Goal: Task Accomplishment & Management: Use online tool/utility

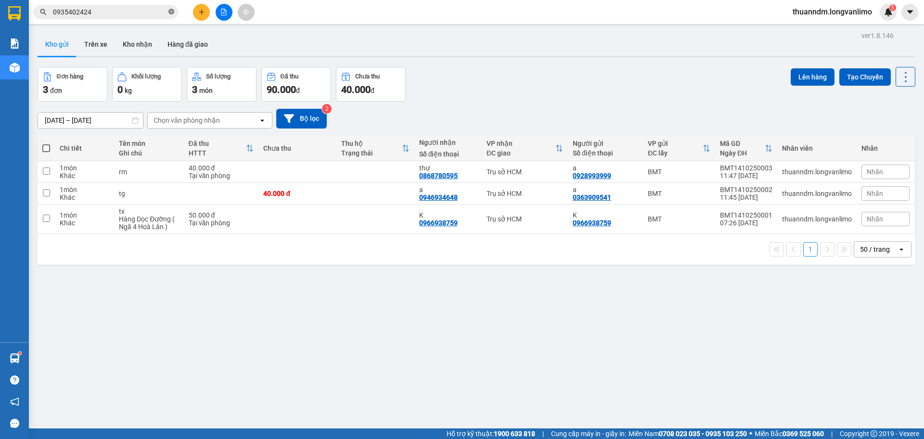
click at [171, 13] on icon "close-circle" at bounding box center [171, 12] width 6 height 6
click at [271, 15] on div "Kết quả tìm kiếm ( 3 ) Bộ lọc Mã ĐH Trạng thái Món hàng Thu hộ Tổng cước Chưa c…" at bounding box center [462, 12] width 924 height 24
click at [110, 9] on input "text" at bounding box center [110, 12] width 114 height 11
paste input "0969993051"
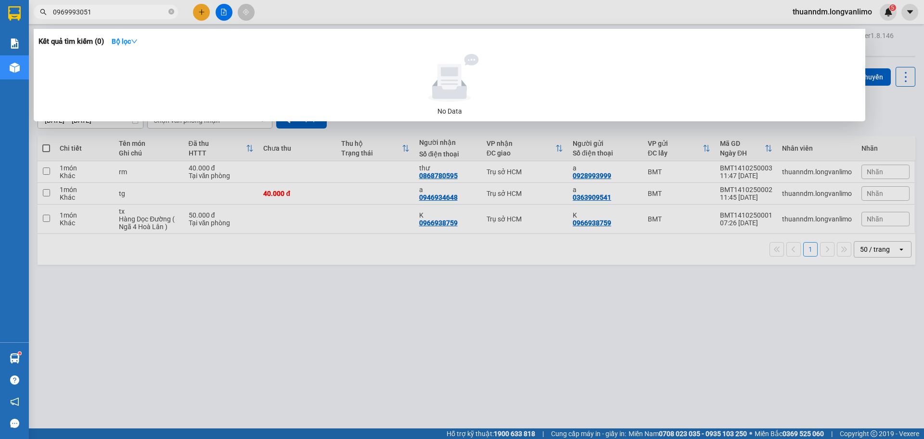
type input "0969993051"
click at [396, 327] on div at bounding box center [462, 219] width 924 height 439
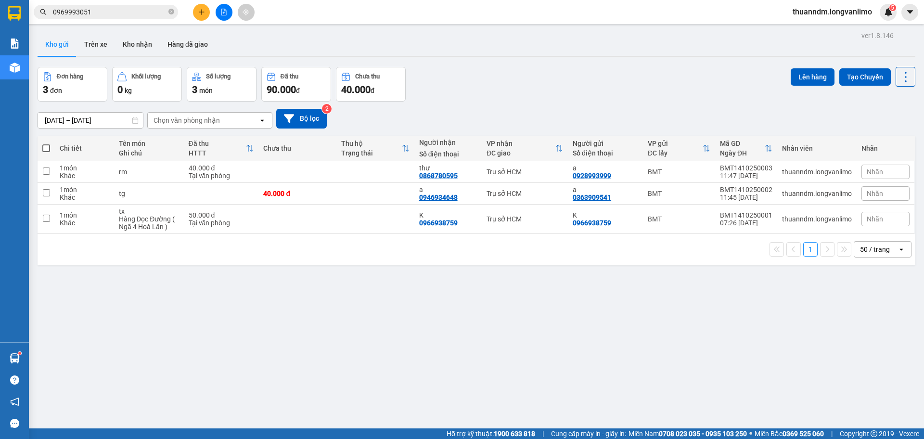
click at [396, 327] on div "ver 1.8.146 Kho gửi Trên xe Kho nhận Hàng đã giao Đơn hàng 3 đơn Khối lượng 0 k…" at bounding box center [476, 248] width 885 height 439
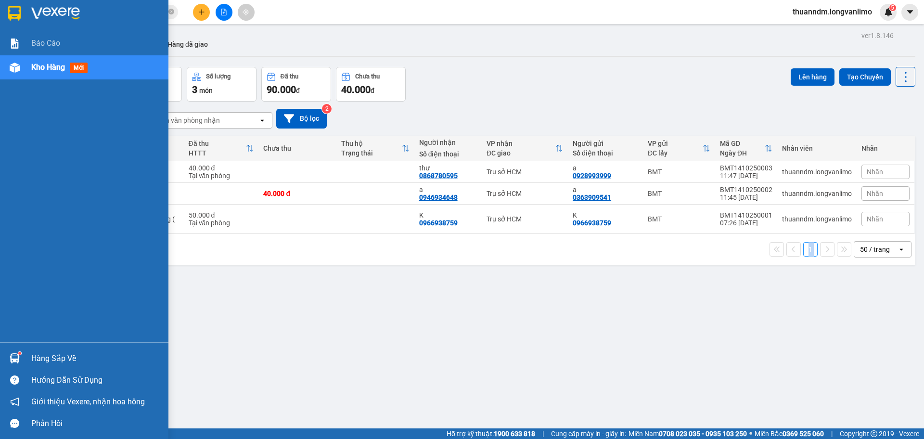
click at [13, 10] on img at bounding box center [14, 13] width 13 height 14
click at [22, 18] on div at bounding box center [14, 13] width 17 height 17
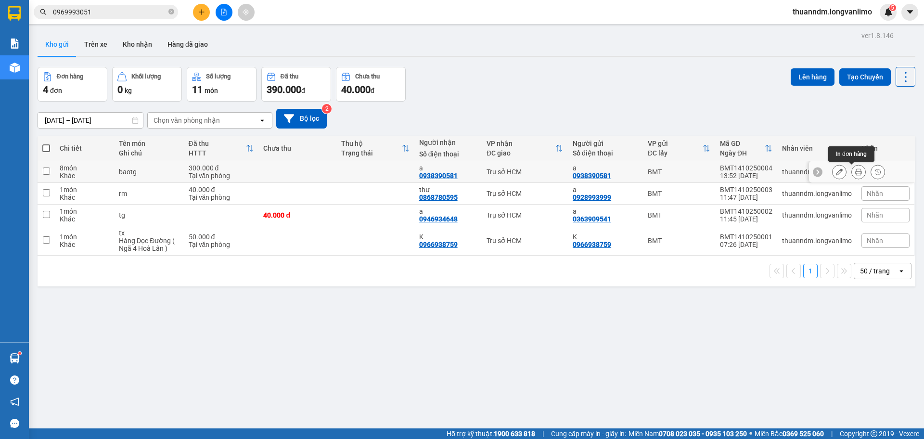
click at [855, 172] on icon at bounding box center [858, 171] width 7 height 7
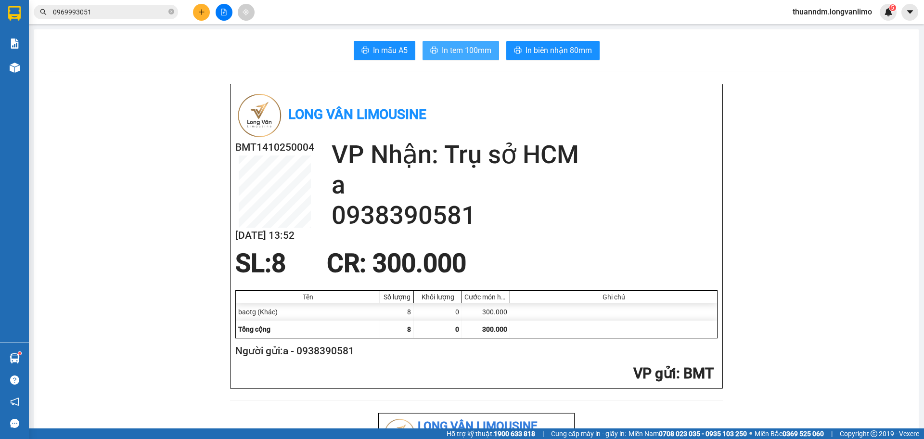
click at [489, 53] on button "In tem 100mm" at bounding box center [460, 50] width 77 height 19
click at [502, 188] on h2 "a" at bounding box center [525, 185] width 386 height 30
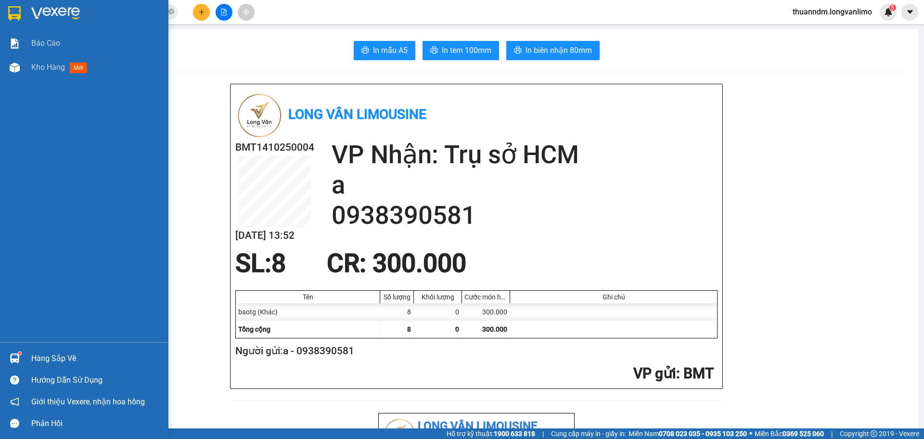
click at [12, 16] on img at bounding box center [14, 13] width 13 height 14
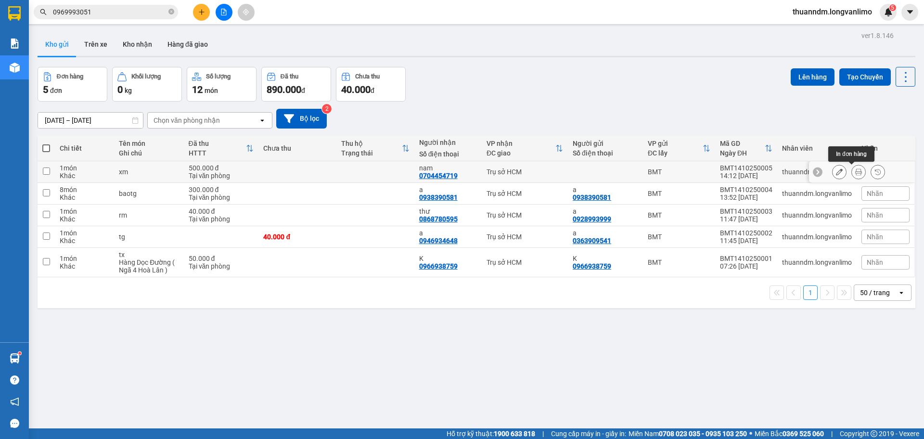
click at [856, 175] on button at bounding box center [858, 172] width 13 height 17
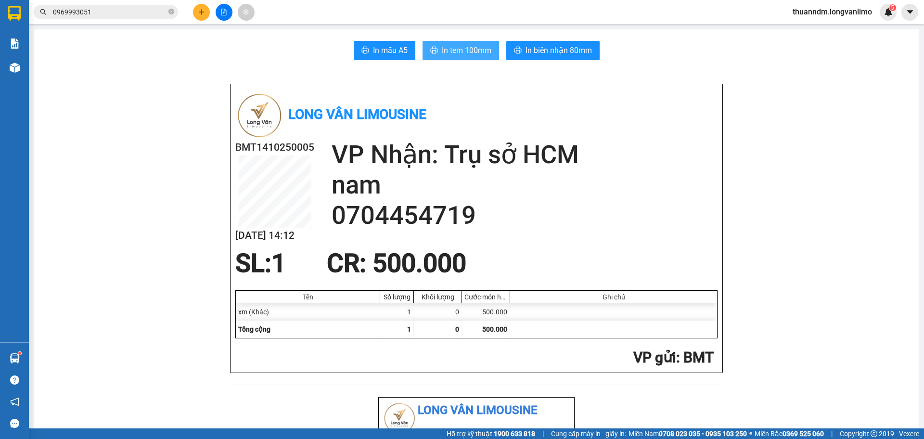
click at [461, 49] on span "In tem 100mm" at bounding box center [467, 50] width 50 height 12
click at [28, 19] on div at bounding box center [14, 15] width 29 height 31
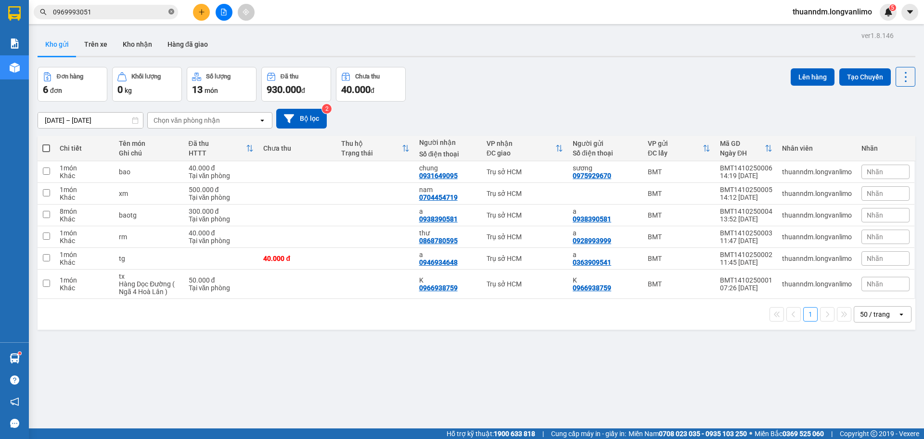
click at [169, 12] on icon "close-circle" at bounding box center [171, 12] width 6 height 6
click at [852, 171] on button at bounding box center [858, 172] width 13 height 17
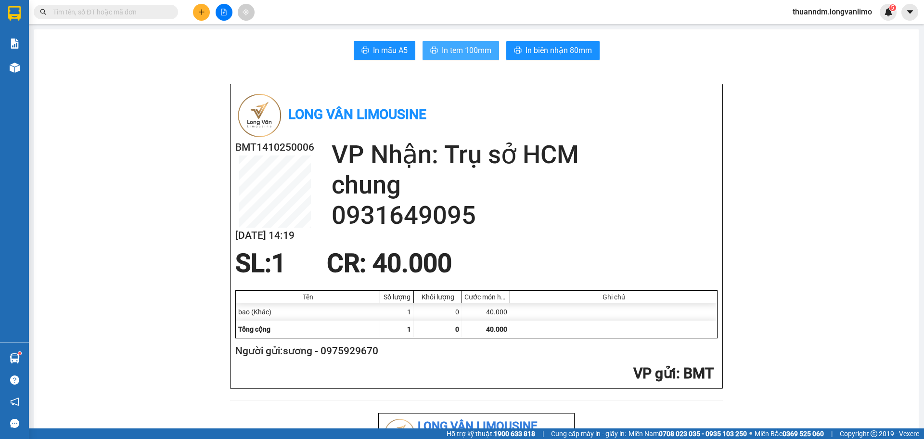
click at [464, 55] on span "In tem 100mm" at bounding box center [467, 50] width 50 height 12
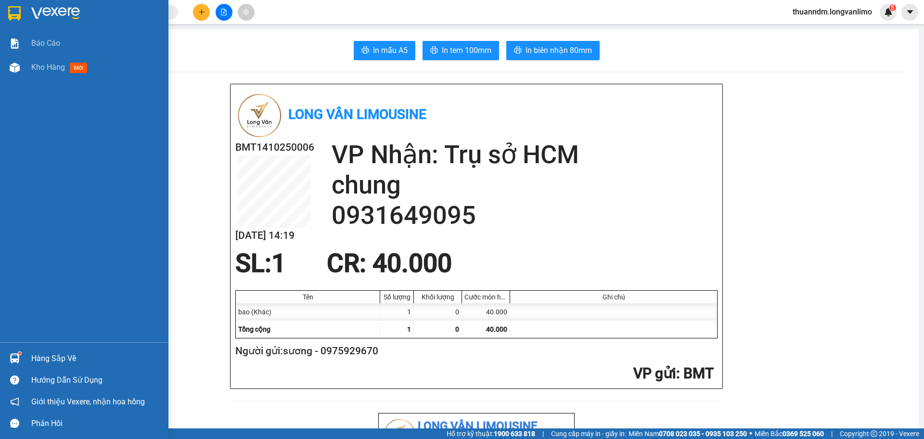
click at [14, 16] on img at bounding box center [14, 13] width 13 height 14
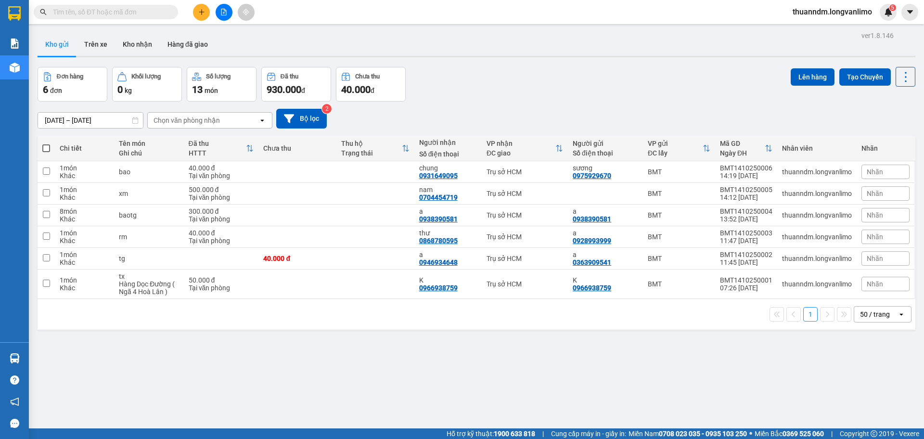
click at [113, 7] on input "text" at bounding box center [110, 12] width 114 height 11
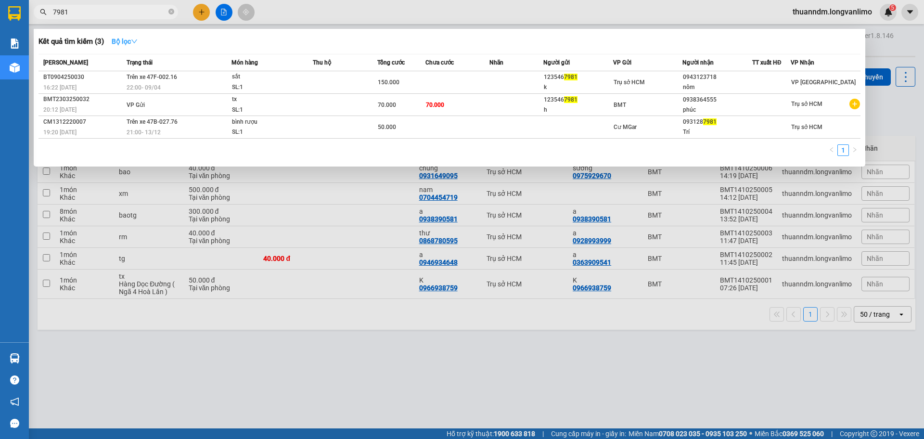
type input "7981"
click at [138, 39] on icon "down" at bounding box center [134, 41] width 7 height 7
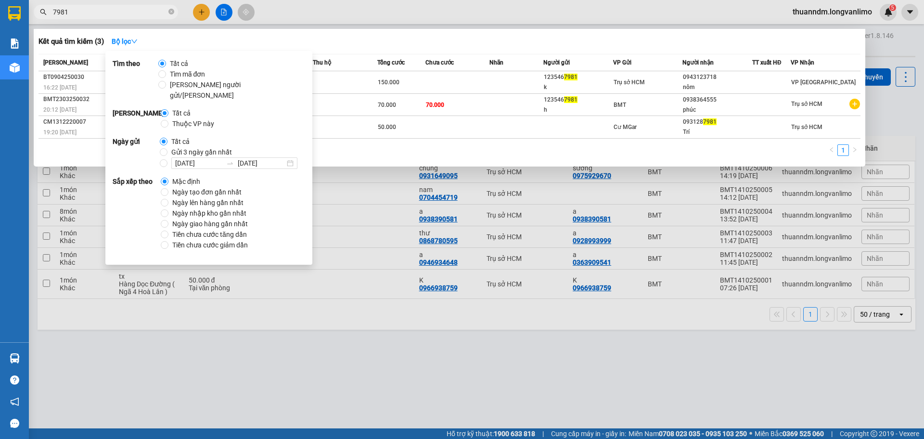
click at [207, 147] on span "Gửi 3 ngày gần nhất" at bounding box center [201, 152] width 68 height 11
click at [167, 148] on input "Gửi 3 ngày gần nhất" at bounding box center [164, 152] width 8 height 8
radio input "true"
radio input "false"
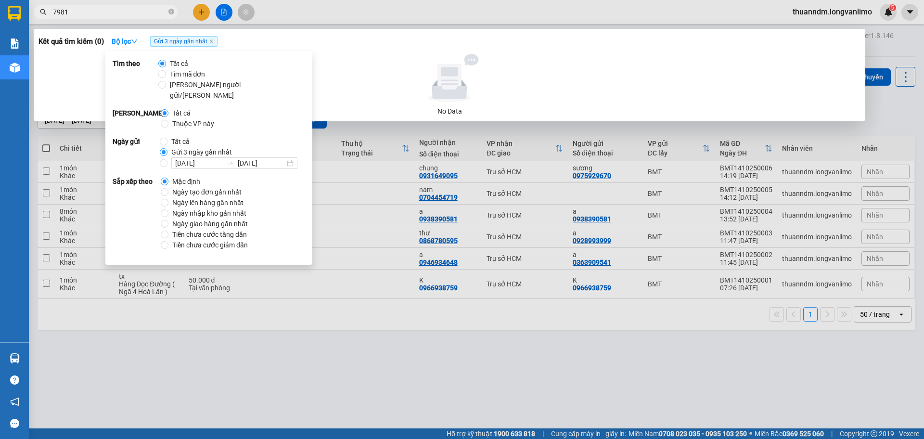
click at [145, 12] on input "7981" at bounding box center [110, 12] width 114 height 11
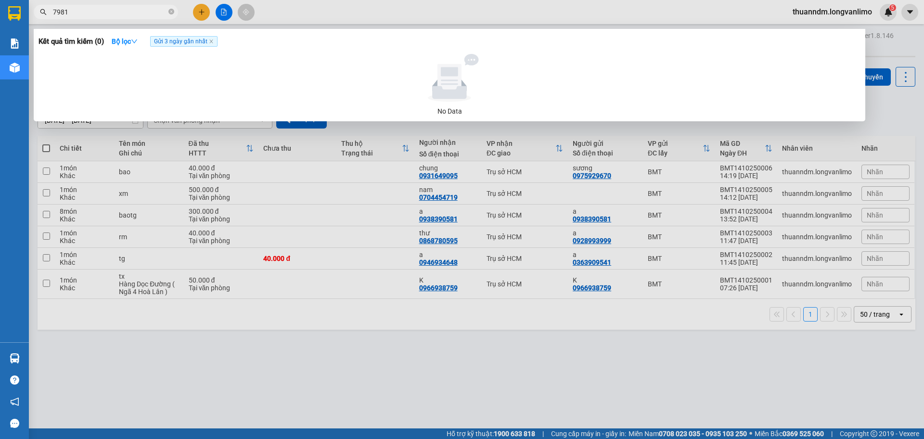
click at [166, 13] on input "7981" at bounding box center [110, 12] width 114 height 11
type input "bmt1310250079"
click at [214, 41] on icon "close" at bounding box center [211, 41] width 5 height 5
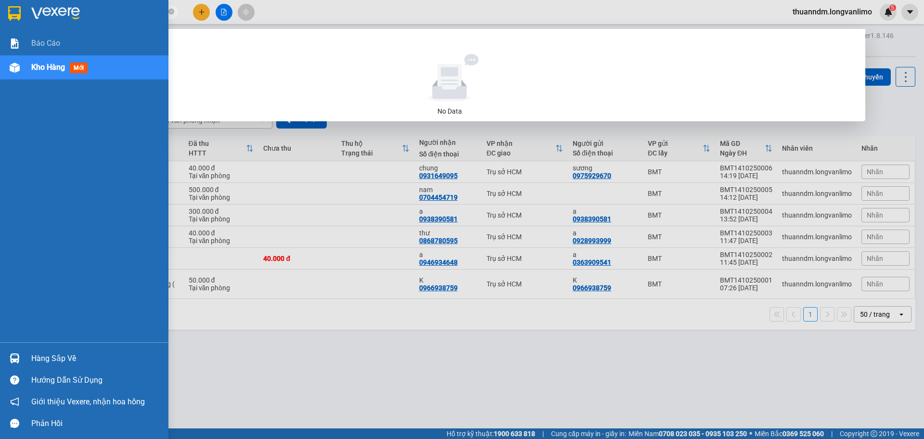
click at [21, 12] on div at bounding box center [14, 13] width 17 height 17
click at [18, 10] on img at bounding box center [14, 13] width 13 height 14
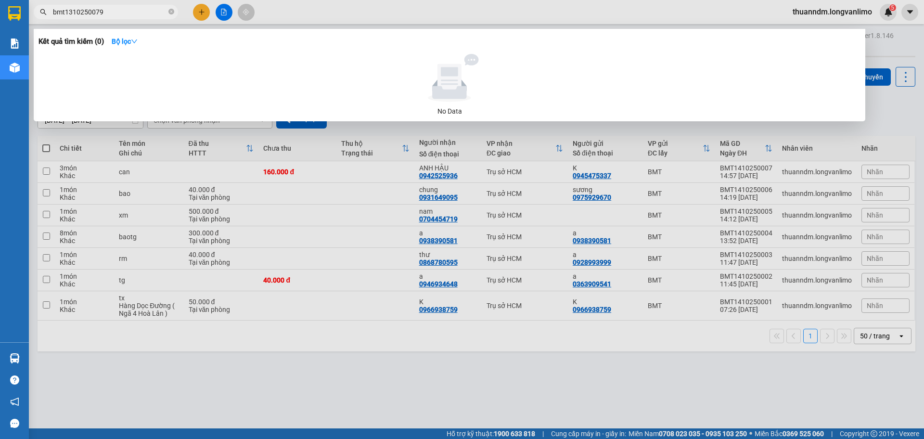
click at [343, 174] on div at bounding box center [462, 219] width 924 height 439
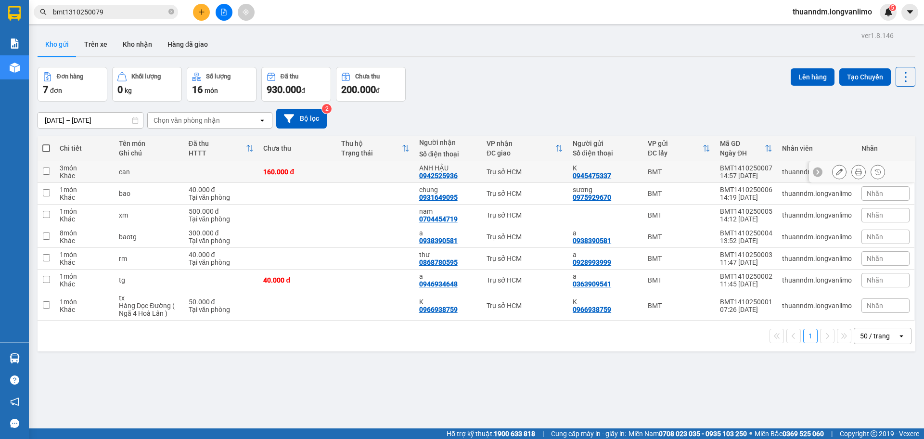
click at [363, 167] on td at bounding box center [375, 172] width 78 height 22
checkbox input "true"
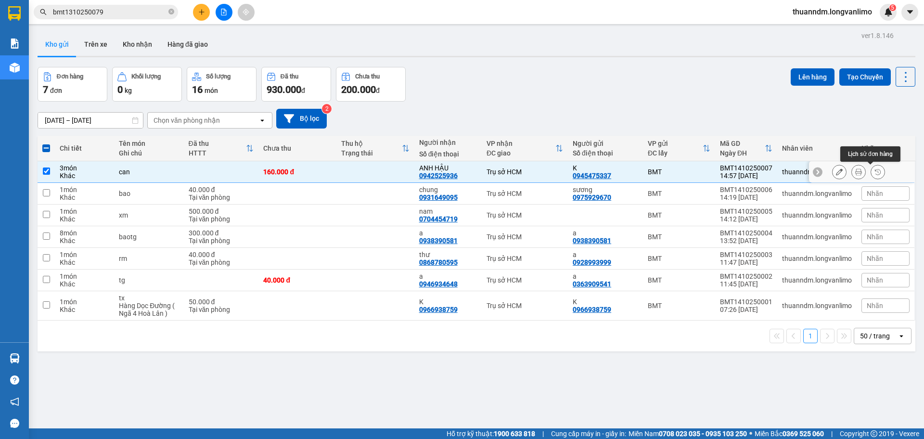
click at [856, 174] on button at bounding box center [858, 172] width 13 height 17
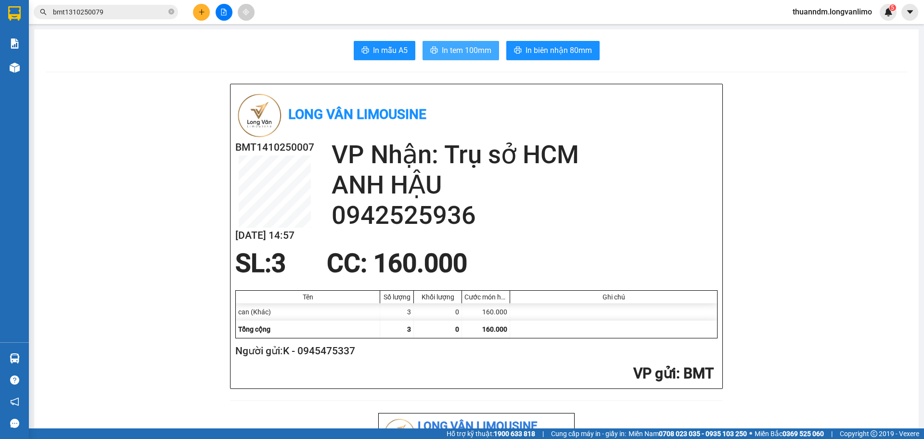
click at [453, 50] on span "In tem 100mm" at bounding box center [467, 50] width 50 height 12
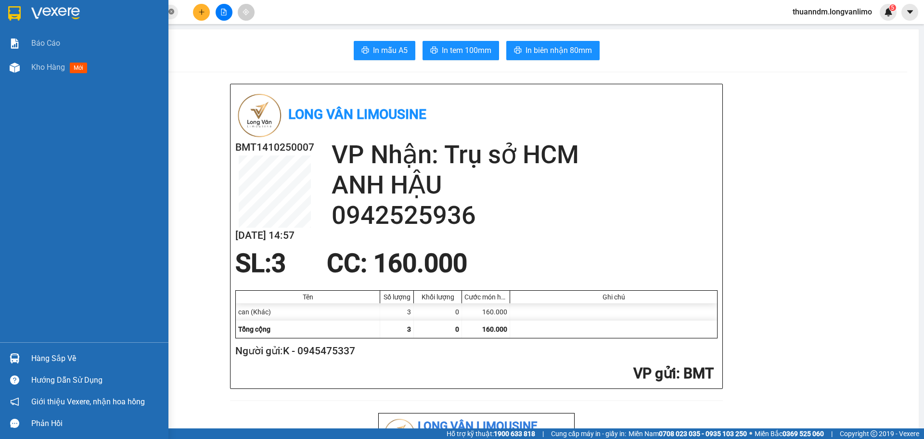
click at [6, 13] on div at bounding box center [14, 13] width 17 height 17
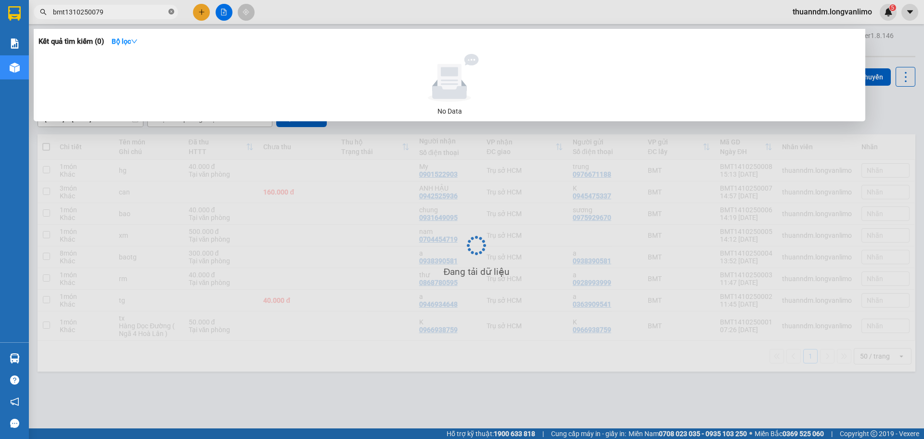
click at [174, 12] on icon "close-circle" at bounding box center [171, 12] width 6 height 6
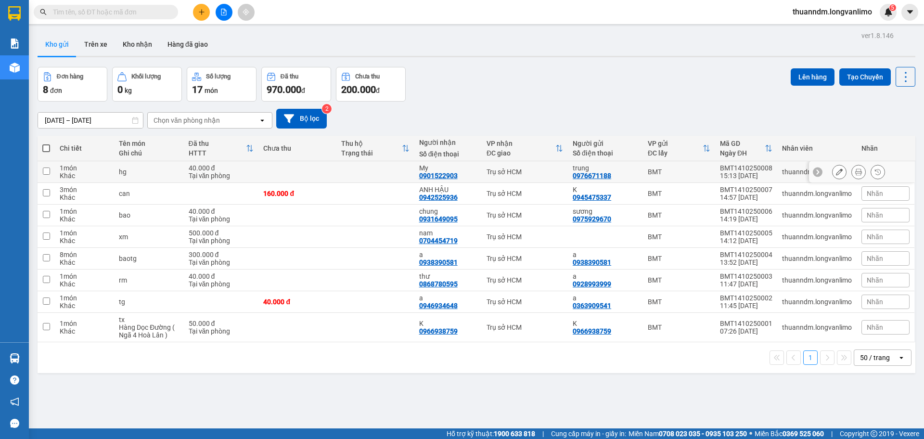
click at [246, 169] on div "40.000 đ" at bounding box center [221, 168] width 65 height 8
checkbox input "true"
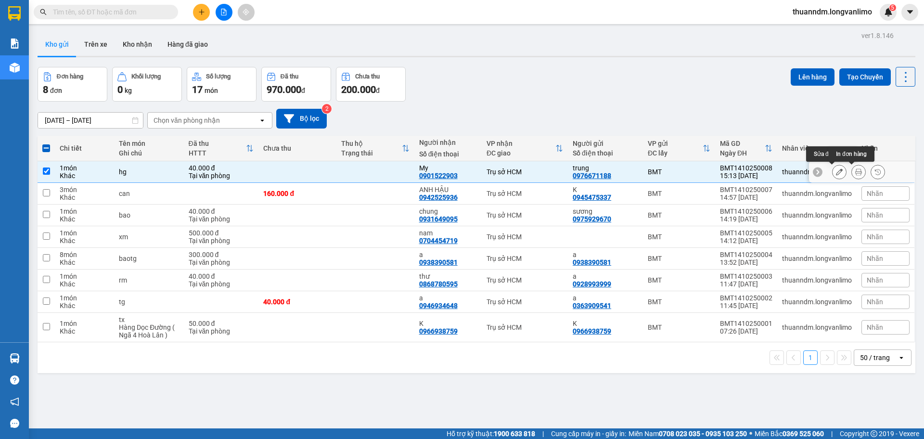
click at [852, 171] on button at bounding box center [858, 172] width 13 height 17
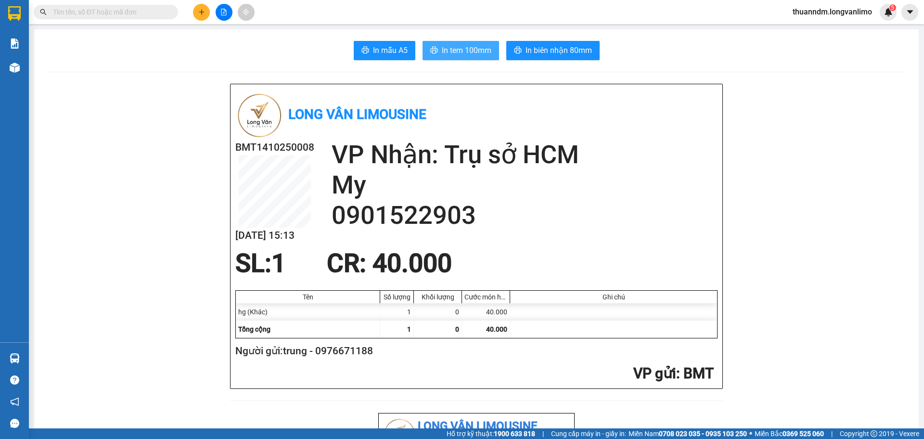
click at [460, 44] on button "In tem 100mm" at bounding box center [460, 50] width 77 height 19
click at [131, 15] on input "text" at bounding box center [110, 12] width 114 height 11
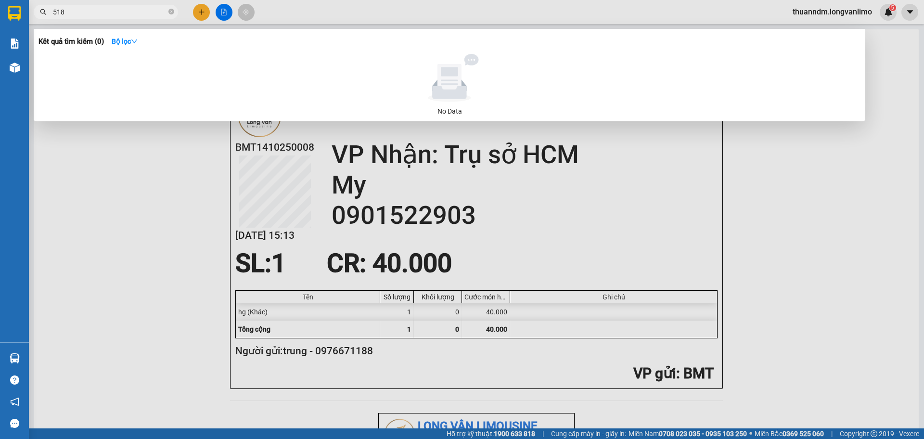
type input "5182"
click at [171, 11] on icon "close-circle" at bounding box center [171, 12] width 6 height 6
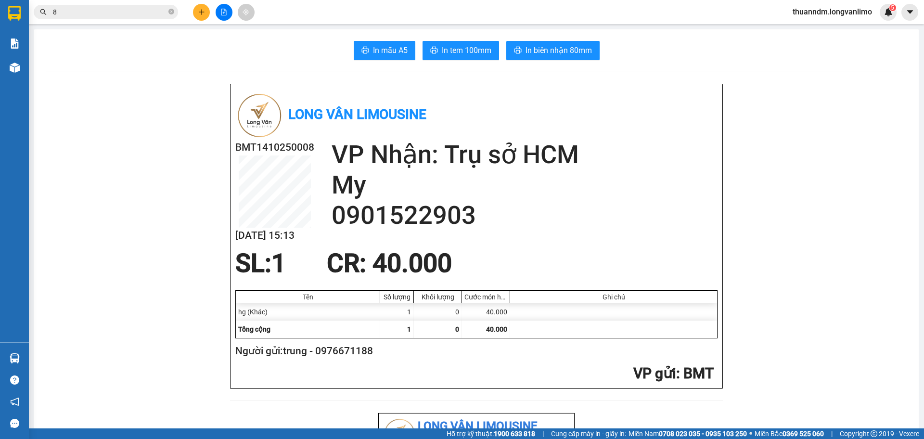
type input "8"
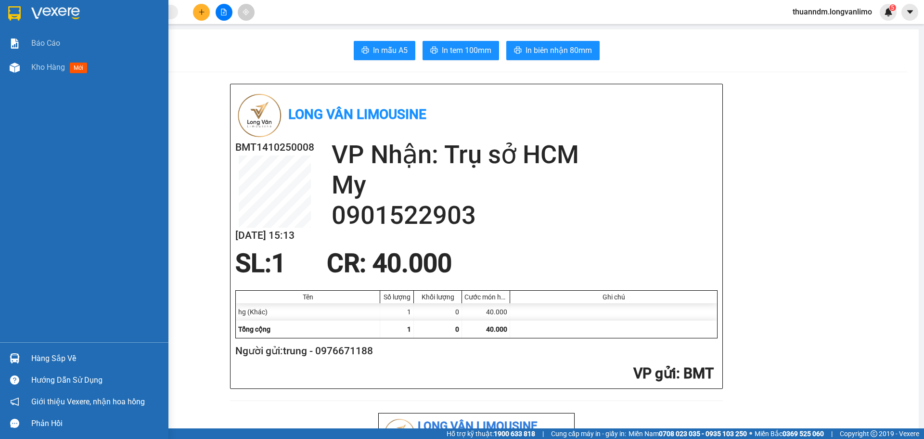
click at [22, 14] on div at bounding box center [14, 13] width 17 height 17
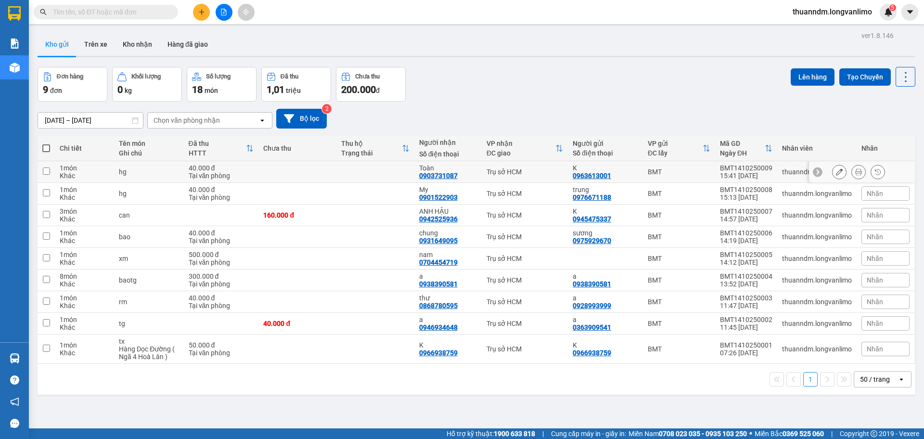
click at [422, 176] on div "0903731087" at bounding box center [438, 176] width 38 height 8
click at [350, 165] on td at bounding box center [375, 172] width 78 height 22
checkbox input "true"
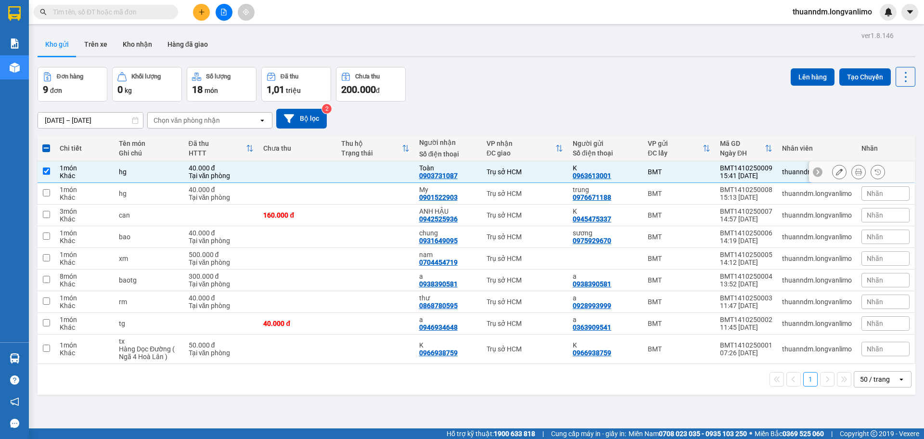
click at [855, 169] on icon at bounding box center [858, 171] width 7 height 7
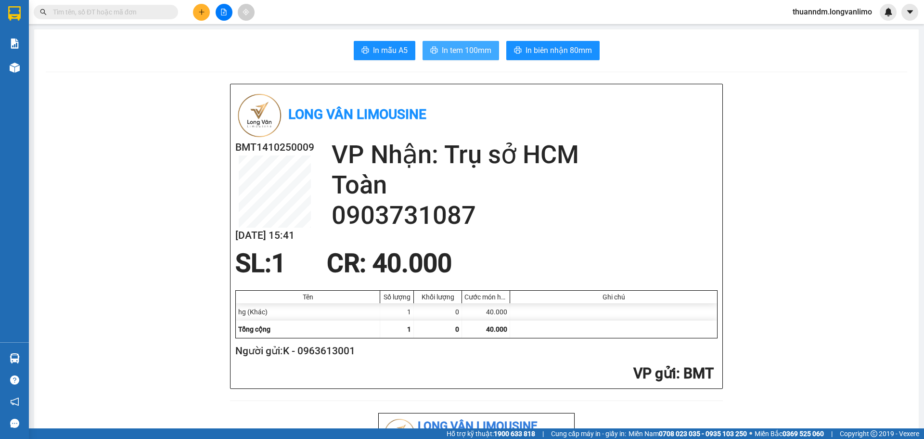
click at [461, 48] on span "In tem 100mm" at bounding box center [467, 50] width 50 height 12
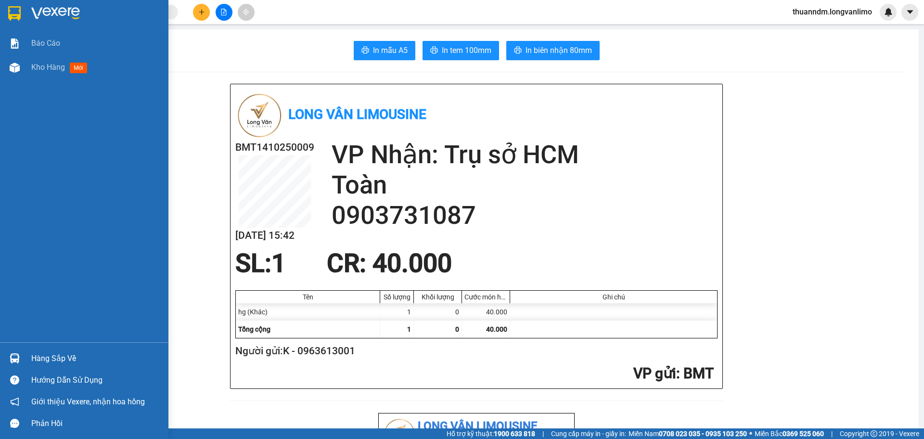
click at [10, 9] on img at bounding box center [14, 13] width 13 height 14
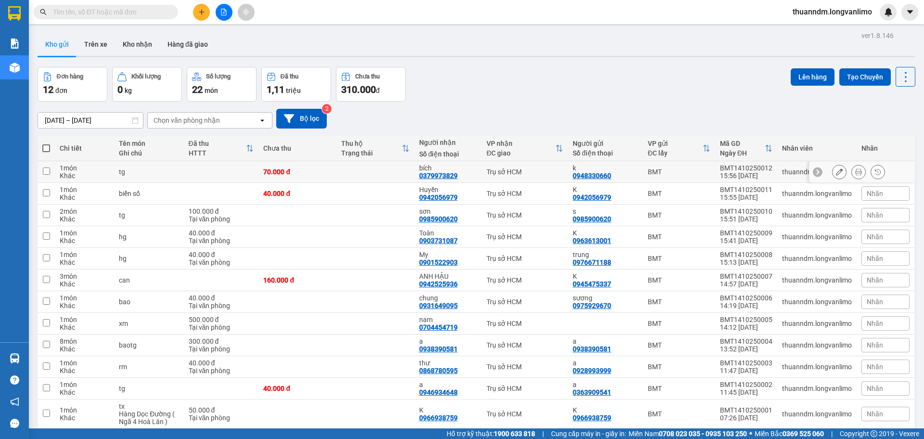
click at [286, 174] on div "70.000 đ" at bounding box center [297, 172] width 68 height 8
checkbox input "true"
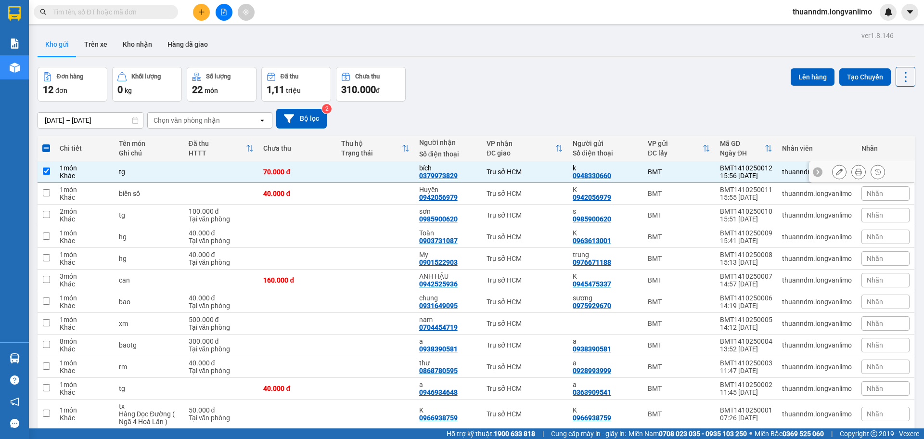
click at [855, 170] on icon at bounding box center [858, 171] width 7 height 7
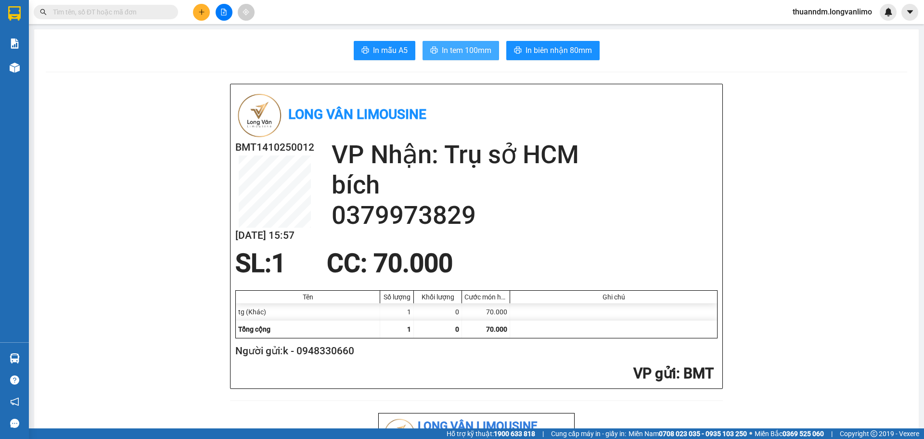
click at [477, 55] on span "In tem 100mm" at bounding box center [467, 50] width 50 height 12
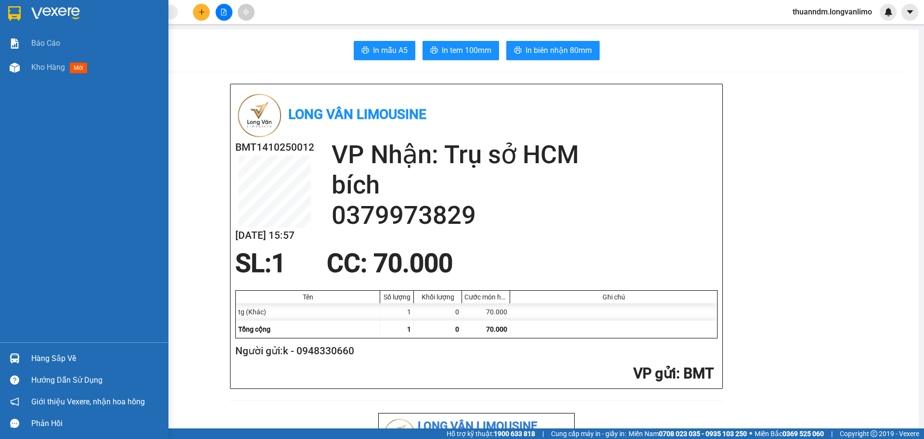
click at [13, 12] on img at bounding box center [14, 13] width 13 height 14
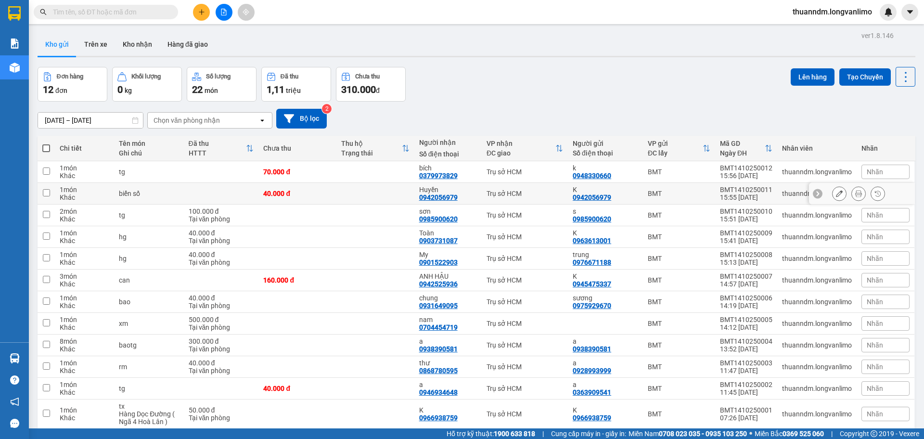
click at [273, 187] on td "40.000 đ" at bounding box center [297, 194] width 78 height 22
checkbox input "true"
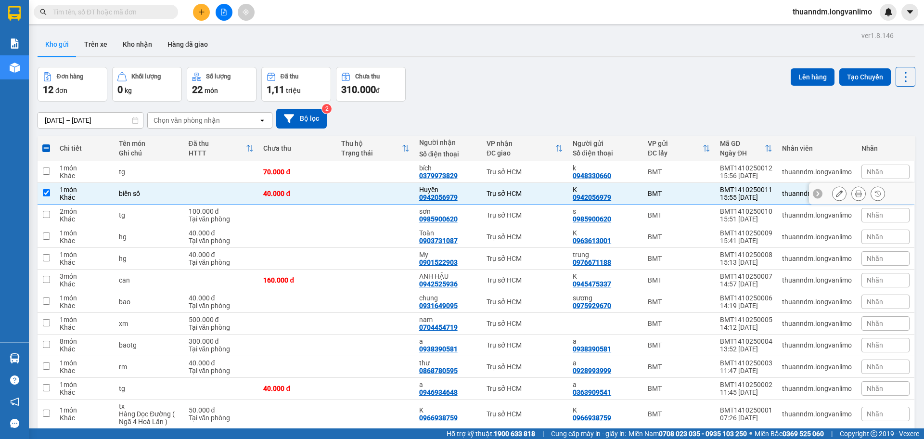
click at [841, 196] on div at bounding box center [858, 193] width 53 height 14
click at [855, 195] on icon at bounding box center [858, 193] width 7 height 7
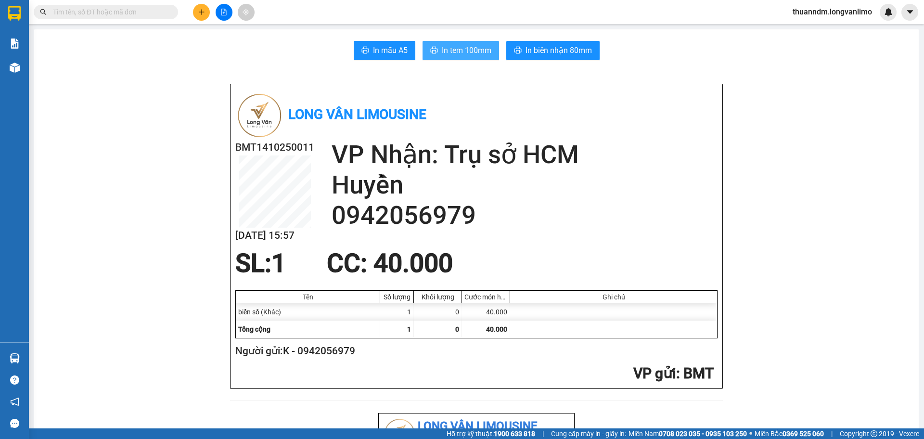
click at [466, 51] on span "In tem 100mm" at bounding box center [467, 50] width 50 height 12
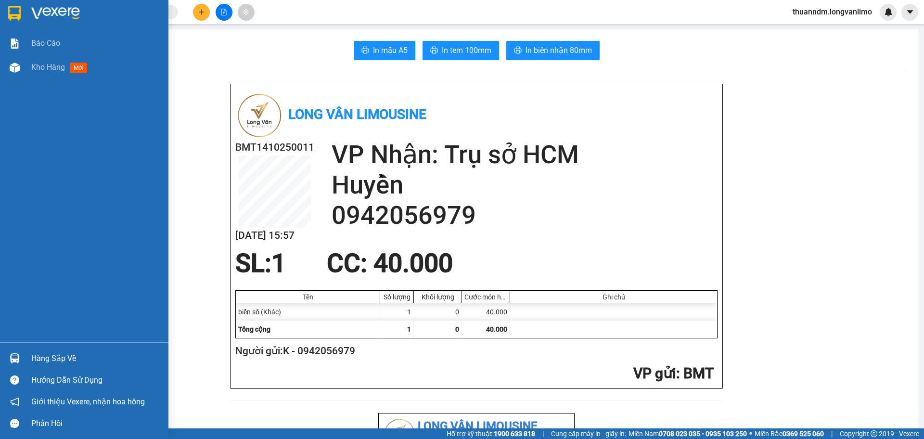
click at [7, 12] on div at bounding box center [14, 13] width 17 height 17
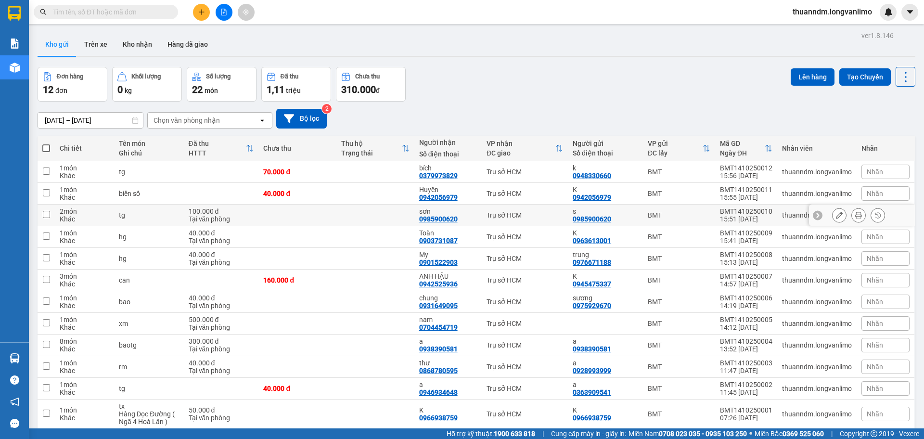
click at [296, 215] on td at bounding box center [297, 215] width 78 height 22
checkbox input "true"
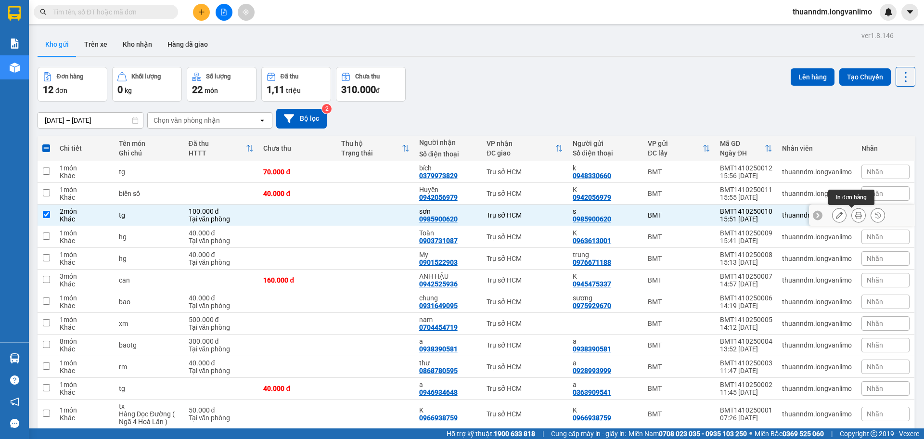
click at [855, 218] on icon at bounding box center [858, 215] width 7 height 7
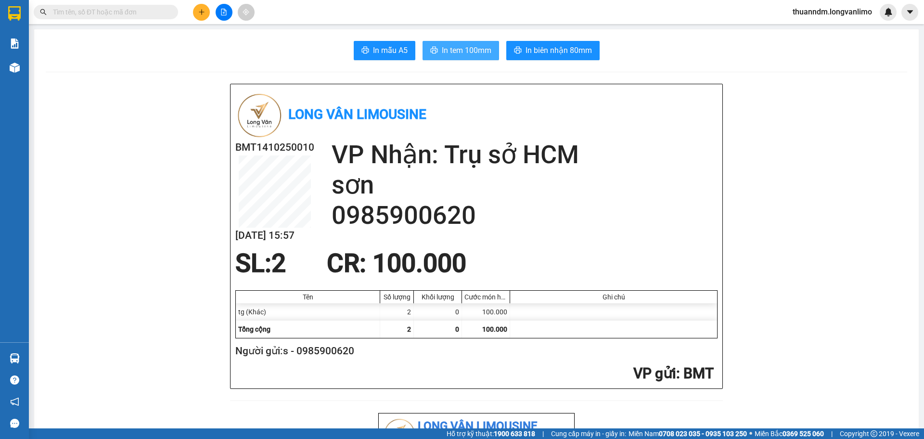
click at [465, 48] on span "In tem 100mm" at bounding box center [467, 50] width 50 height 12
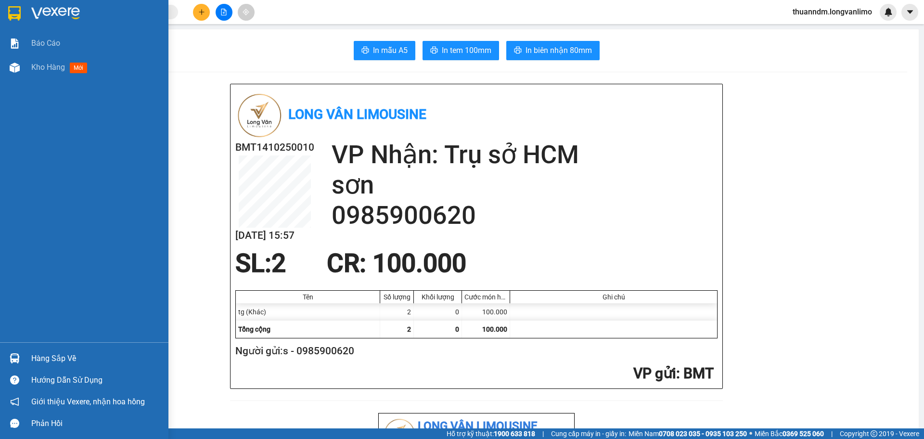
click at [15, 16] on img at bounding box center [14, 13] width 13 height 14
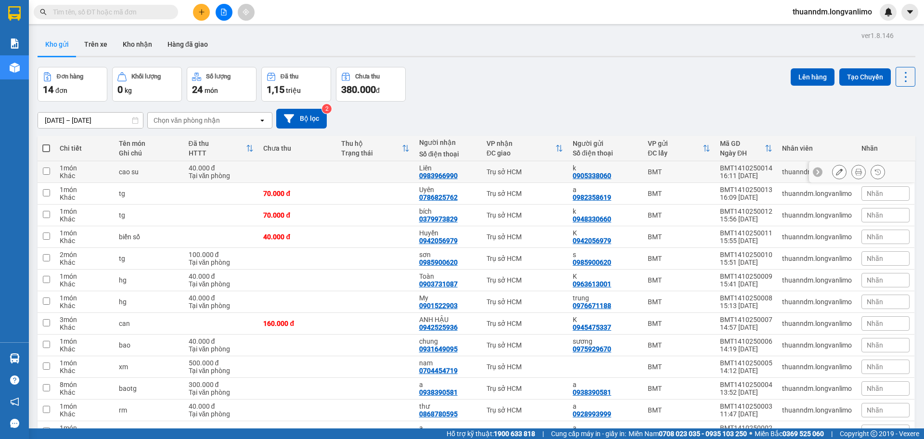
click at [286, 175] on td at bounding box center [297, 172] width 78 height 22
checkbox input "true"
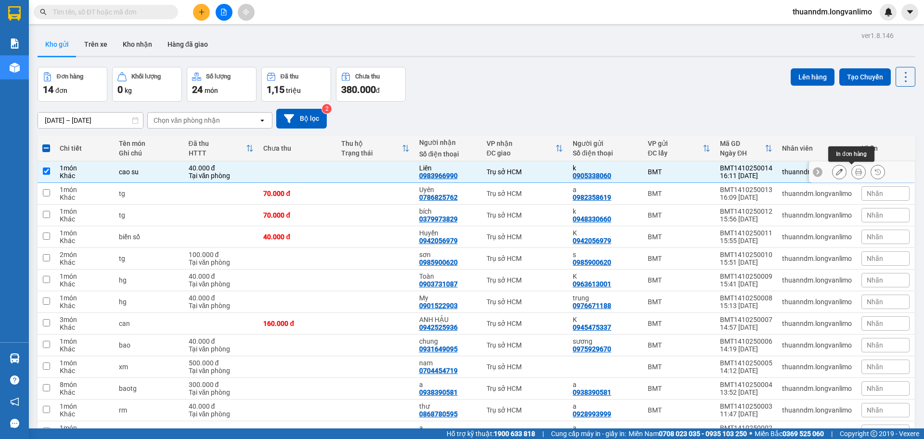
click at [855, 169] on icon at bounding box center [858, 171] width 7 height 7
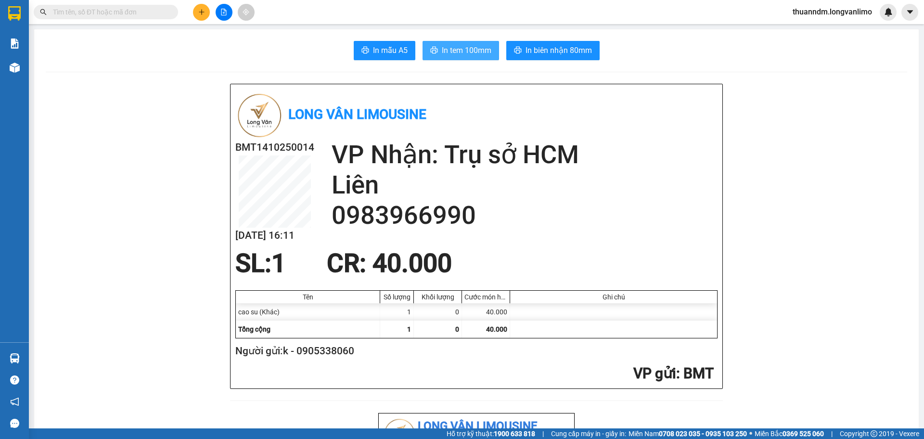
click at [465, 43] on button "In tem 100mm" at bounding box center [460, 50] width 77 height 19
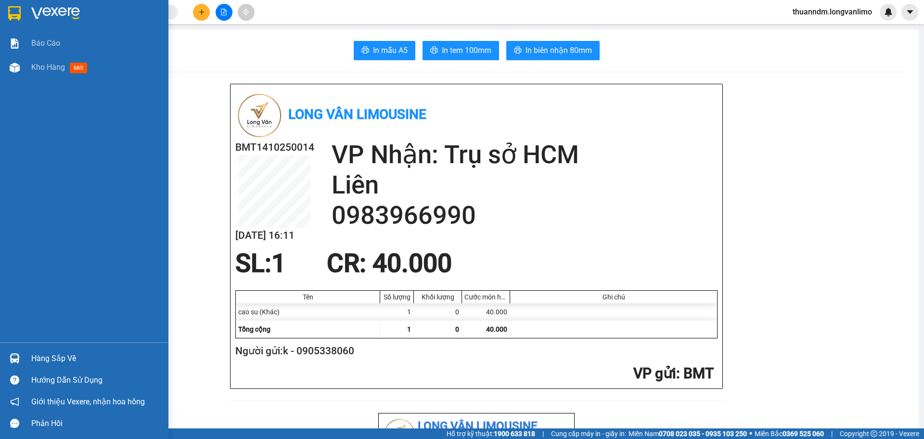
click at [6, 5] on div at bounding box center [14, 13] width 17 height 17
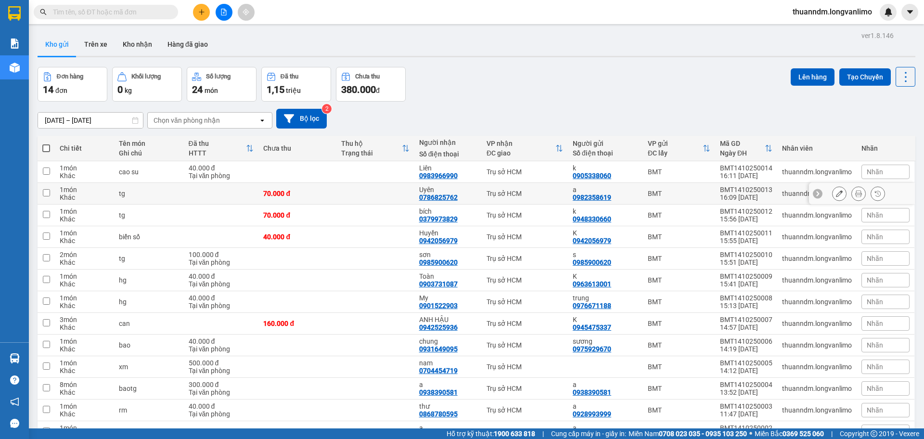
click at [326, 199] on td "70.000 đ" at bounding box center [297, 194] width 78 height 22
checkbox input "true"
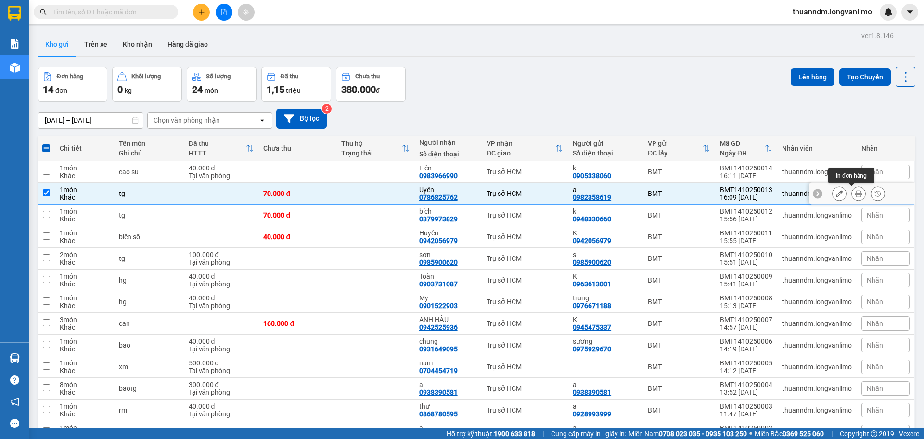
click at [855, 196] on icon at bounding box center [858, 193] width 7 height 7
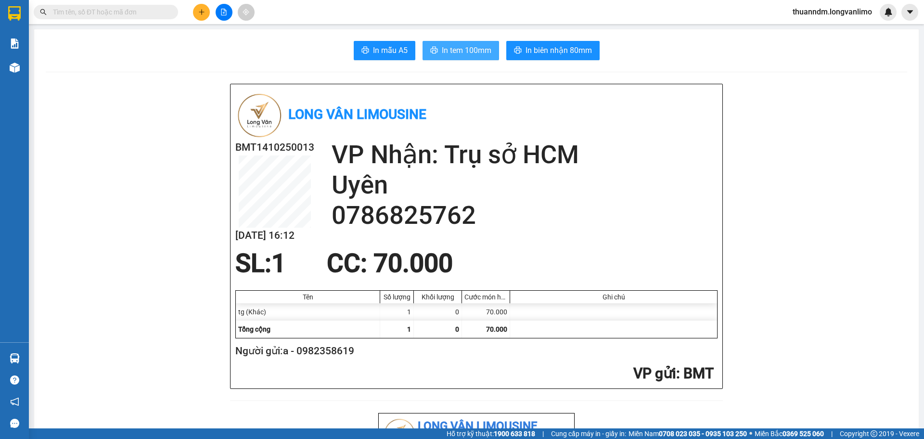
click at [469, 50] on span "In tem 100mm" at bounding box center [467, 50] width 50 height 12
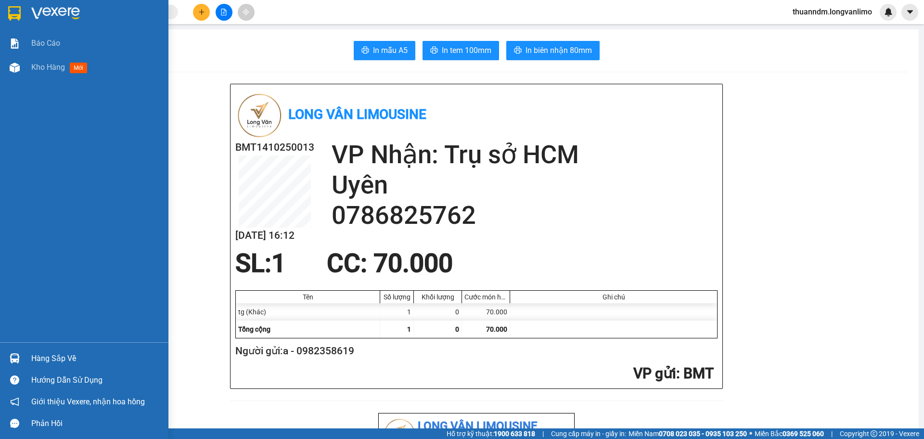
click at [18, 12] on img at bounding box center [14, 13] width 13 height 14
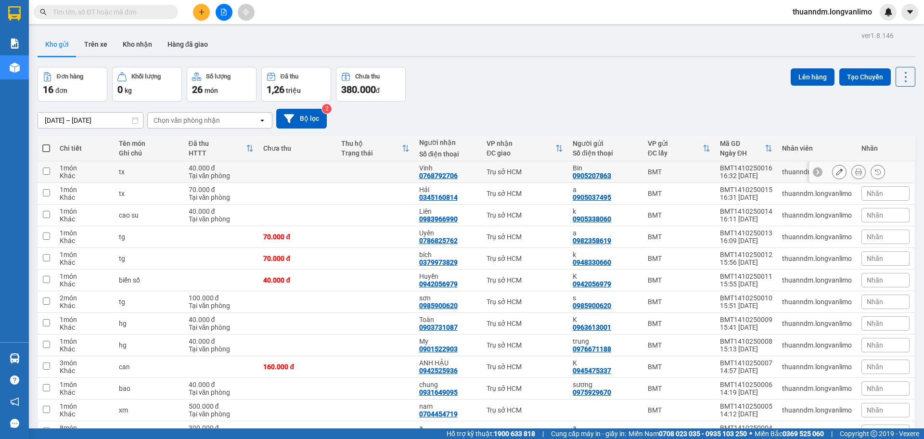
click at [253, 172] on td "40.000 đ Tại văn phòng" at bounding box center [221, 172] width 75 height 22
checkbox input "true"
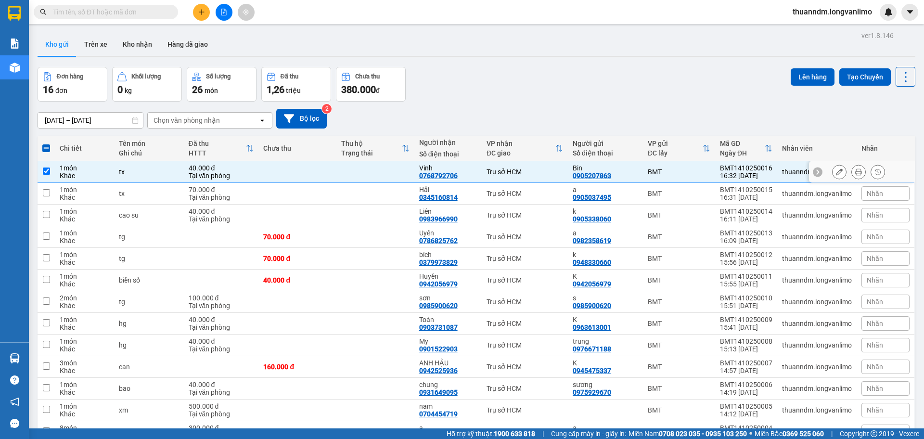
click at [851, 168] on div at bounding box center [858, 172] width 14 height 14
click at [852, 168] on button at bounding box center [858, 172] width 13 height 17
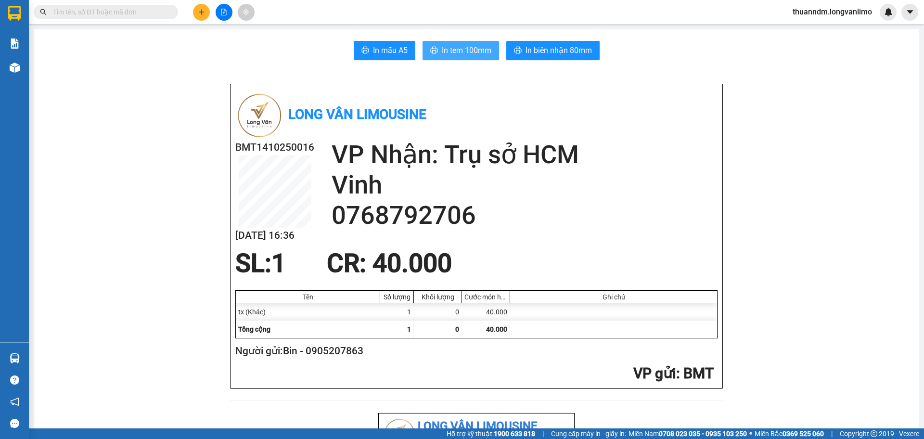
click at [469, 51] on span "In tem 100mm" at bounding box center [467, 50] width 50 height 12
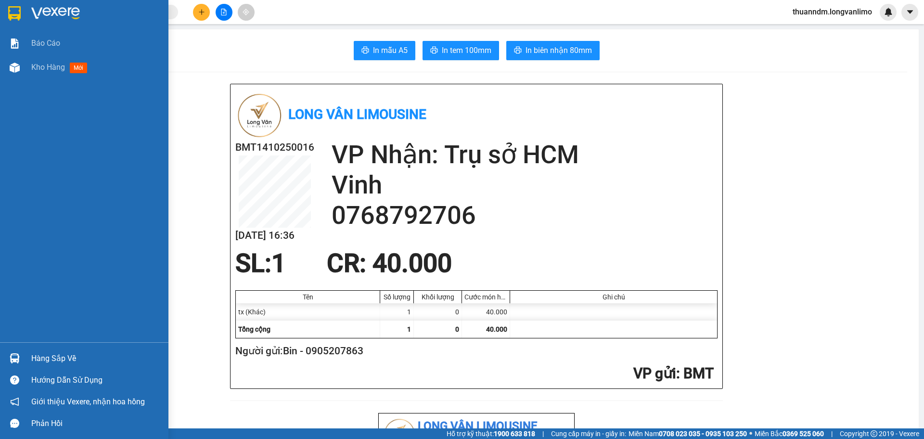
click at [8, 12] on img at bounding box center [14, 13] width 13 height 14
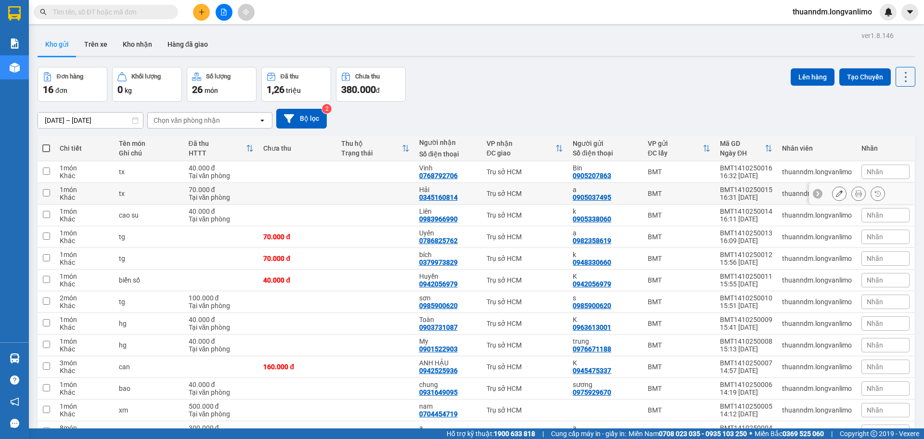
click at [448, 195] on div "0345160814" at bounding box center [438, 197] width 38 height 8
click at [555, 188] on td "Trụ sở HCM" at bounding box center [525, 194] width 86 height 22
checkbox input "true"
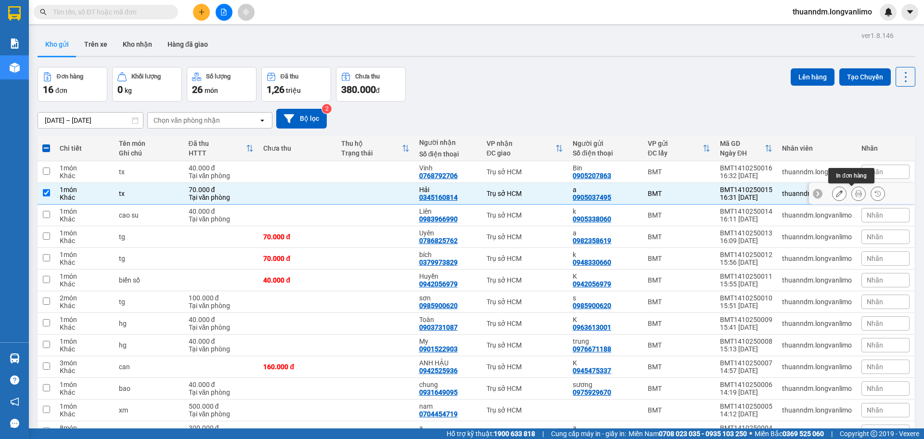
click at [855, 190] on icon at bounding box center [858, 193] width 7 height 7
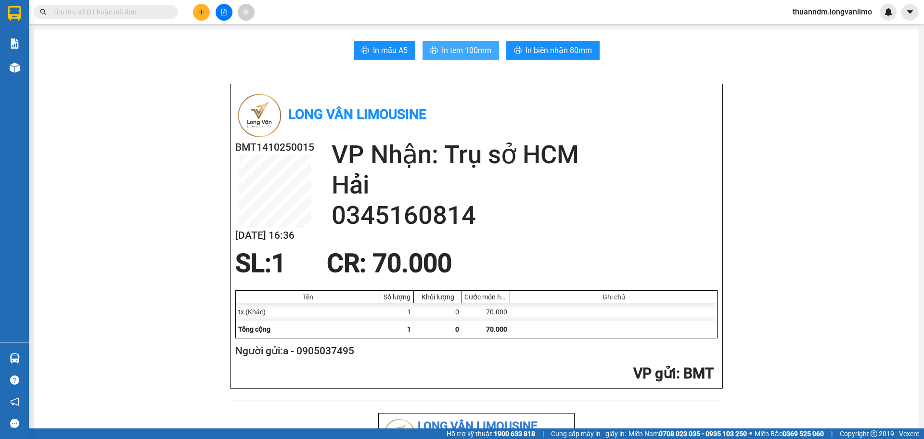
click at [473, 48] on span "In tem 100mm" at bounding box center [467, 50] width 50 height 12
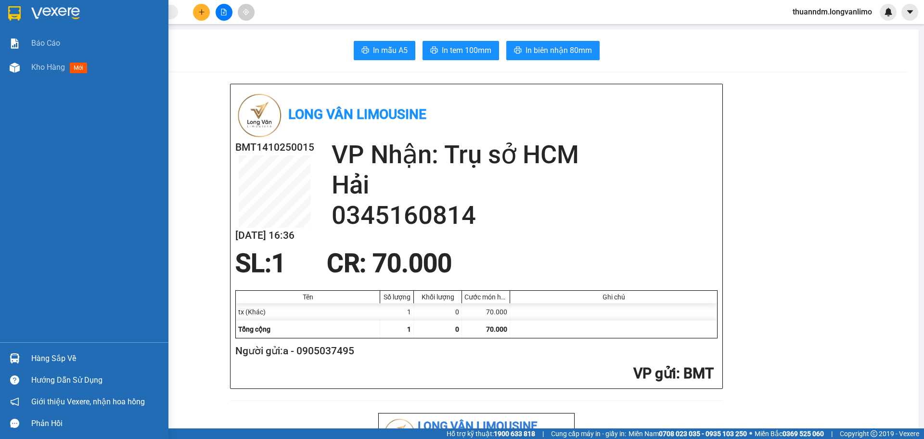
click at [18, 10] on img at bounding box center [14, 13] width 13 height 14
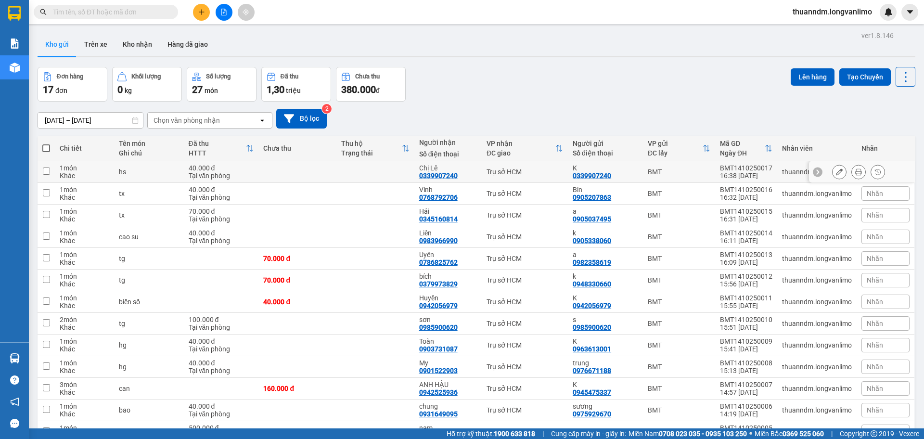
click at [332, 170] on td at bounding box center [297, 172] width 78 height 22
checkbox input "true"
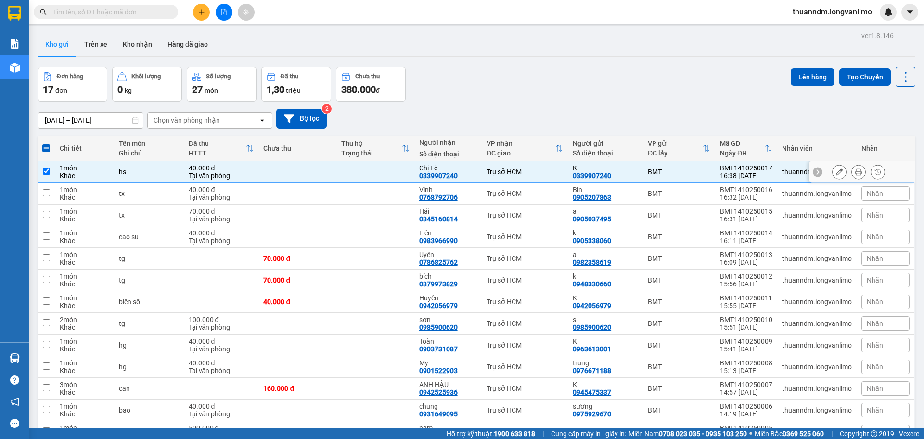
click at [851, 173] on div at bounding box center [858, 172] width 14 height 14
click at [855, 169] on icon at bounding box center [858, 171] width 7 height 7
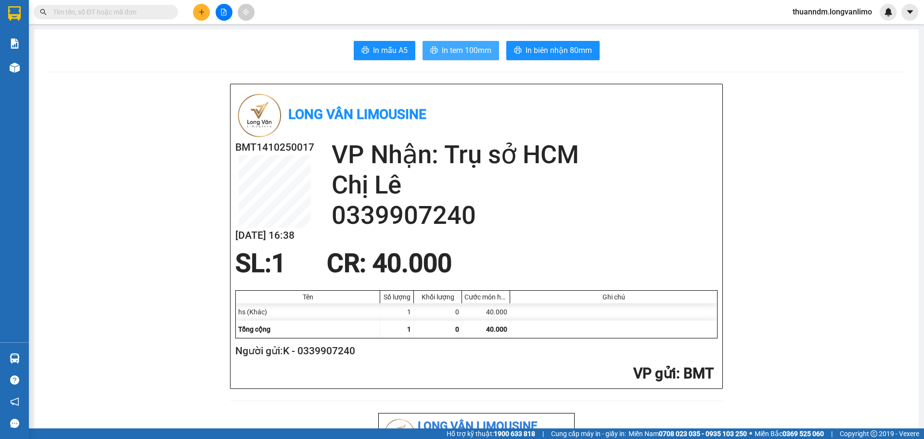
click at [443, 48] on span "In tem 100mm" at bounding box center [467, 50] width 50 height 12
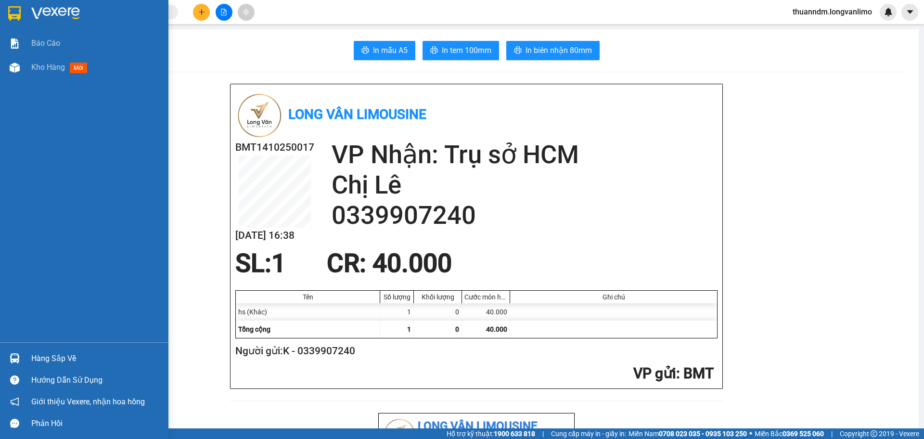
click at [5, 22] on div at bounding box center [84, 15] width 168 height 31
click at [13, 15] on img at bounding box center [14, 13] width 13 height 14
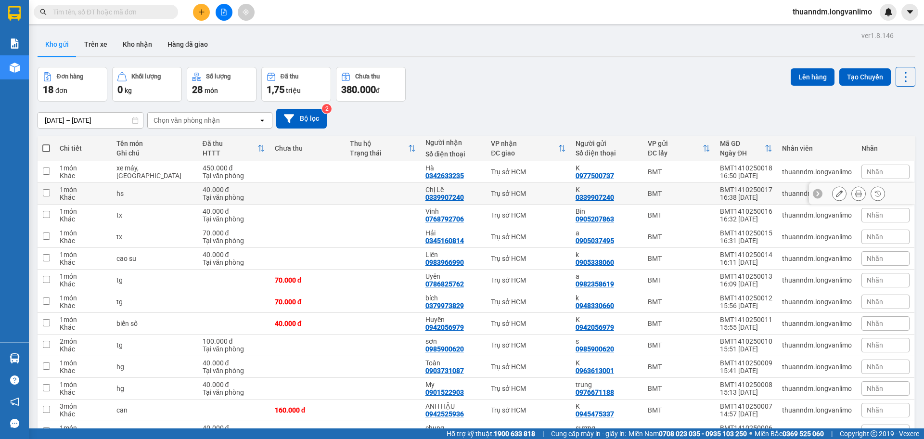
click at [279, 169] on td at bounding box center [307, 172] width 75 height 22
checkbox input "true"
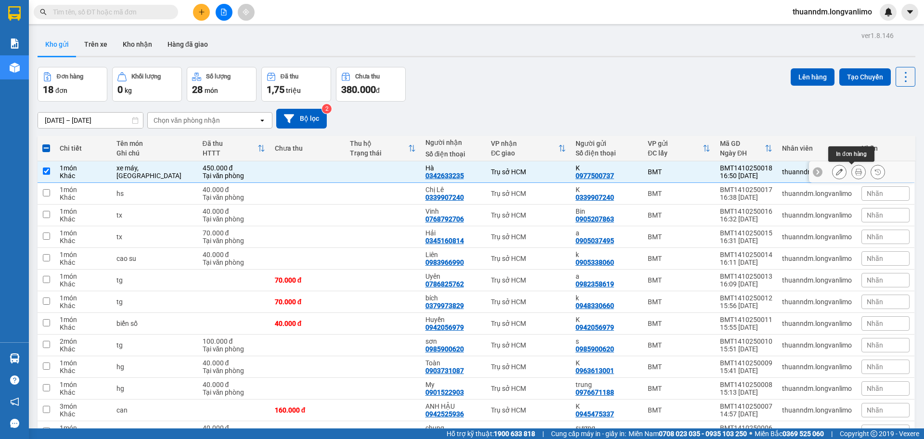
click at [855, 172] on icon at bounding box center [858, 171] width 7 height 7
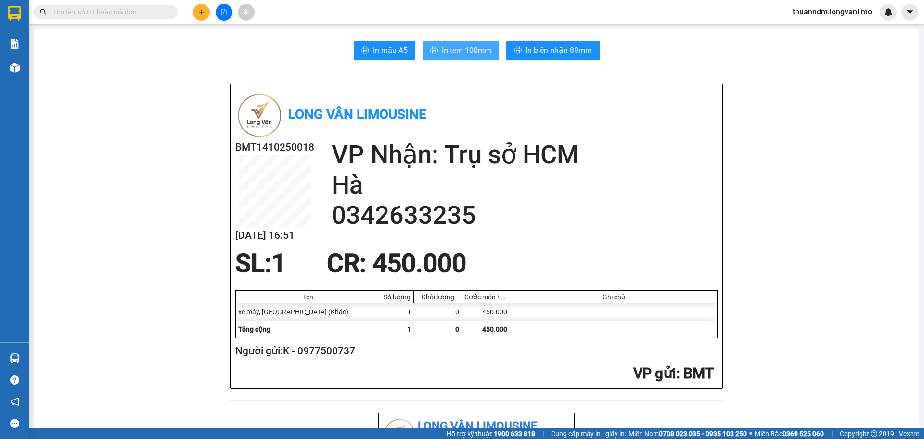
click at [461, 53] on span "In tem 100mm" at bounding box center [467, 50] width 50 height 12
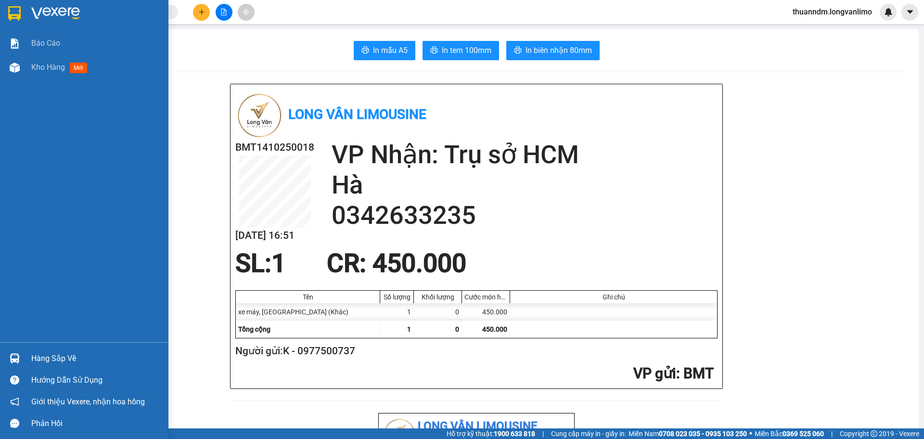
click at [14, 7] on img at bounding box center [14, 13] width 13 height 14
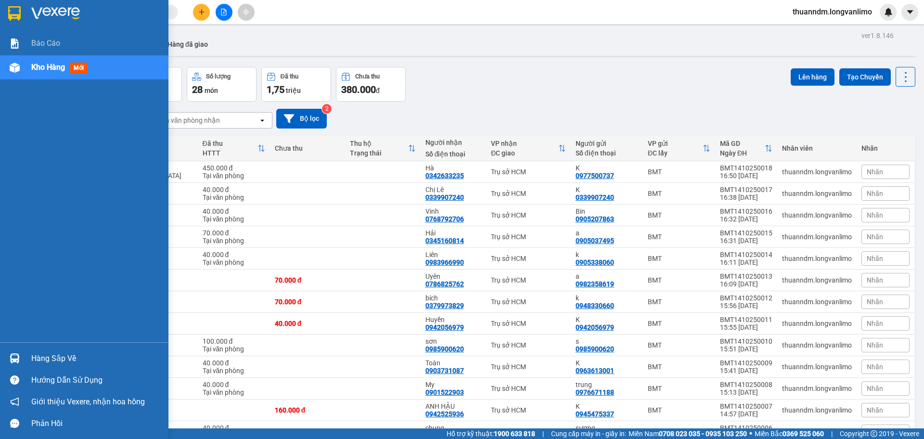
click at [22, 16] on div at bounding box center [14, 13] width 17 height 17
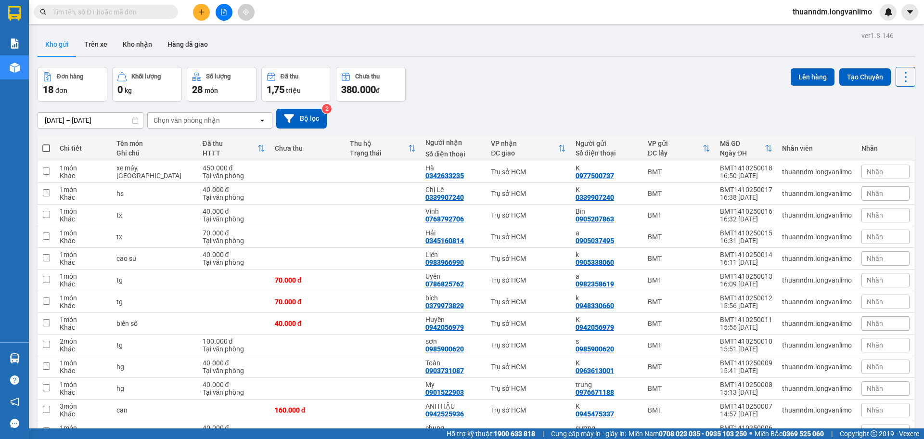
click at [147, 9] on input "text" at bounding box center [110, 12] width 114 height 11
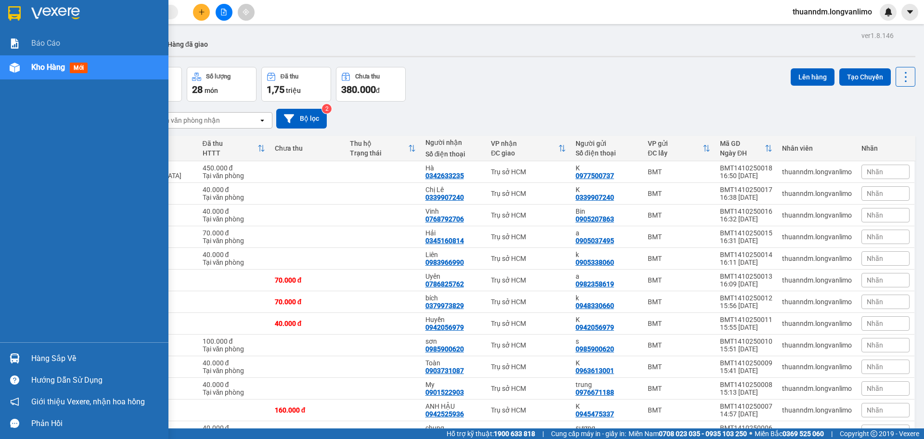
click at [17, 17] on img at bounding box center [14, 13] width 13 height 14
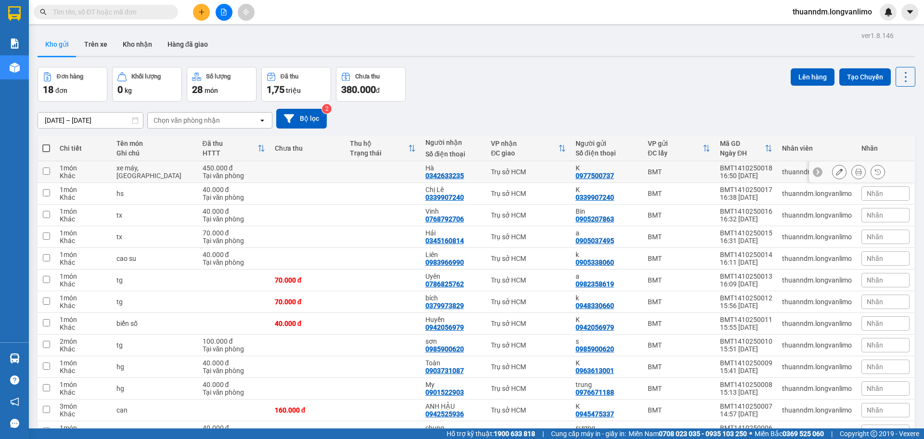
click at [398, 171] on td at bounding box center [382, 172] width 75 height 22
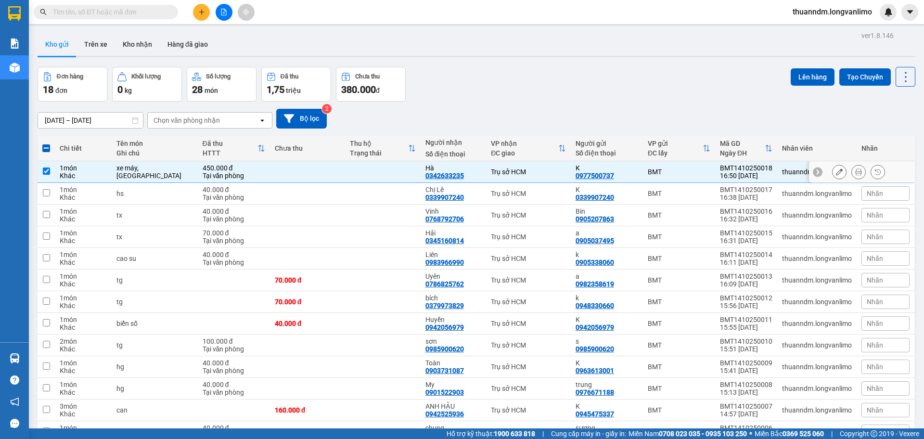
click at [398, 171] on td at bounding box center [382, 172] width 75 height 22
checkbox input "false"
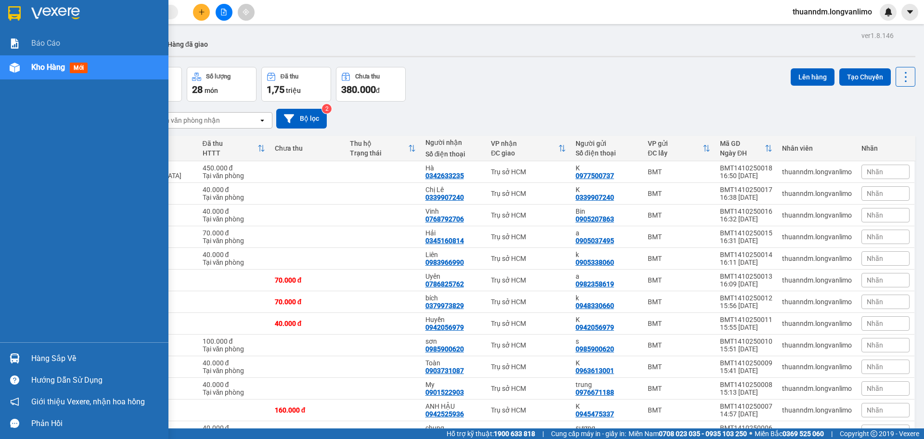
click at [9, 7] on img at bounding box center [14, 13] width 13 height 14
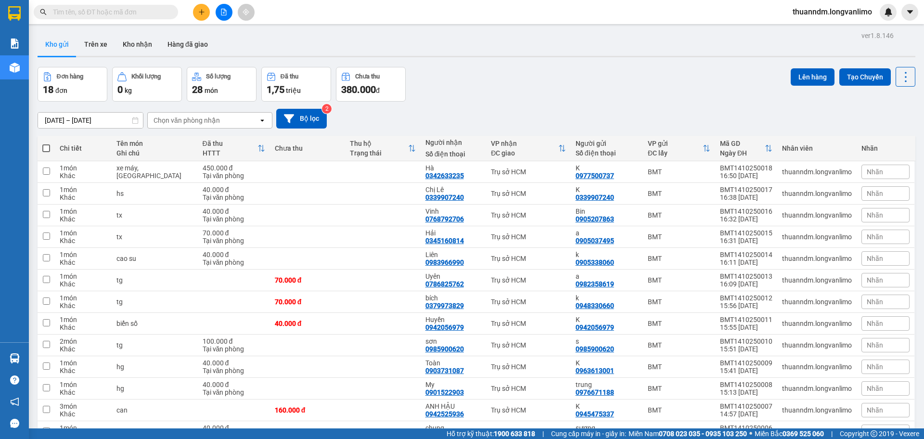
drag, startPoint x: 233, startPoint y: 8, endPoint x: 229, endPoint y: 12, distance: 6.2
click at [234, 8] on div at bounding box center [224, 12] width 72 height 17
click at [227, 13] on button at bounding box center [224, 12] width 17 height 17
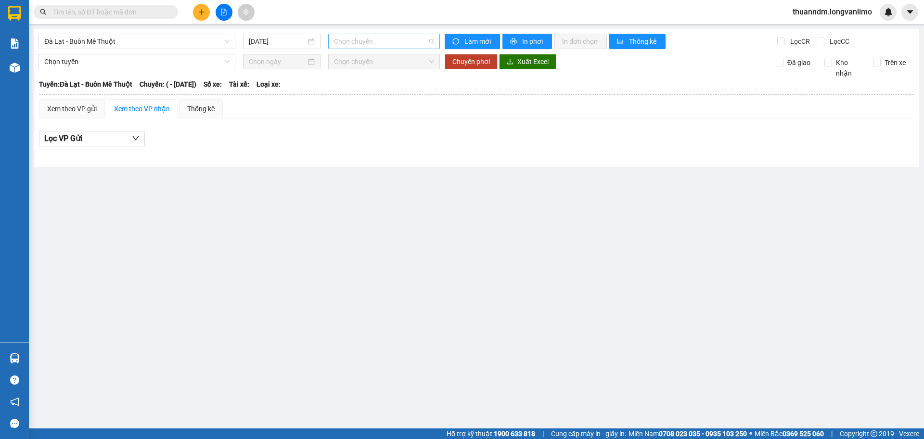
click at [354, 37] on span "Chọn chuyến" at bounding box center [384, 41] width 100 height 14
click at [281, 45] on input "[DATE]" at bounding box center [277, 41] width 57 height 11
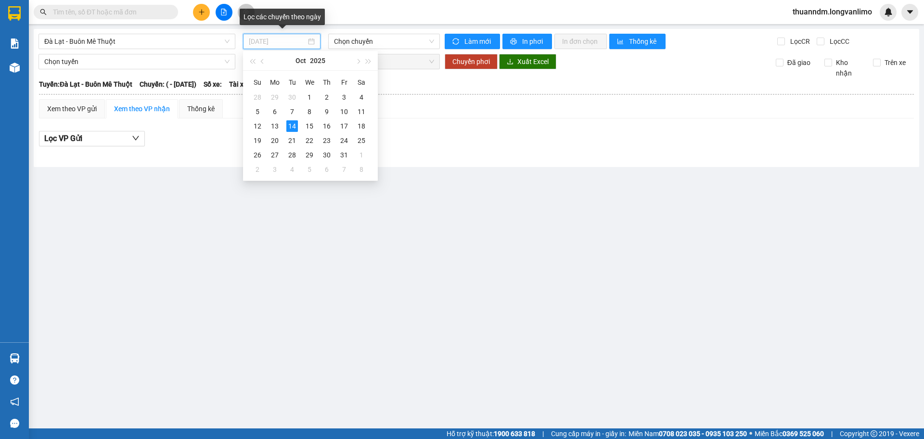
type input "[DATE]"
click at [354, 43] on span "Chọn chuyến" at bounding box center [384, 41] width 100 height 14
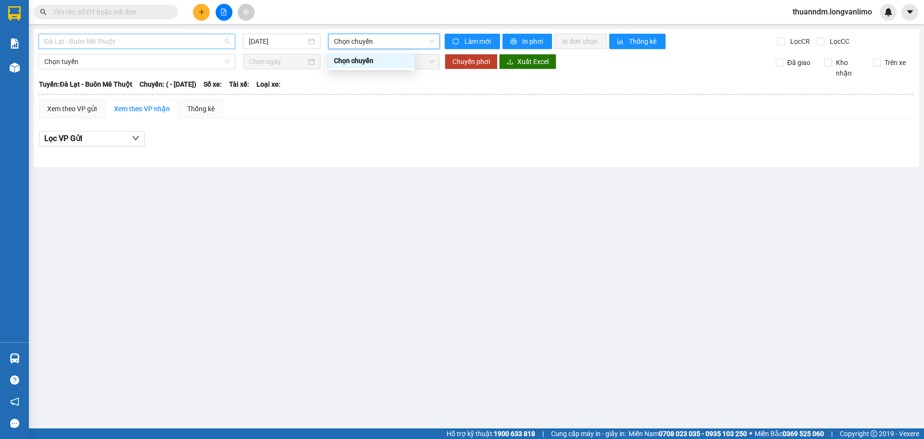
click at [161, 42] on span "Đà Lạt - Buôn Mê Thuột" at bounding box center [136, 41] width 185 height 14
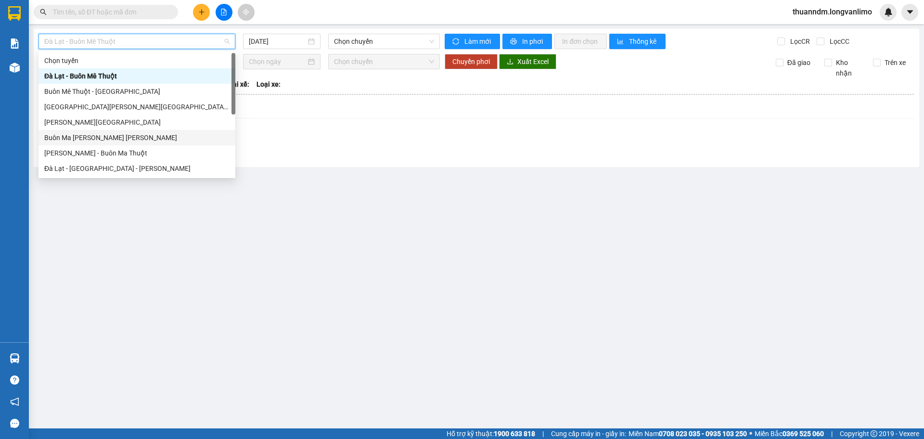
click at [144, 135] on div "Buôn Ma Thuột - [PERSON_NAME]" at bounding box center [136, 137] width 185 height 11
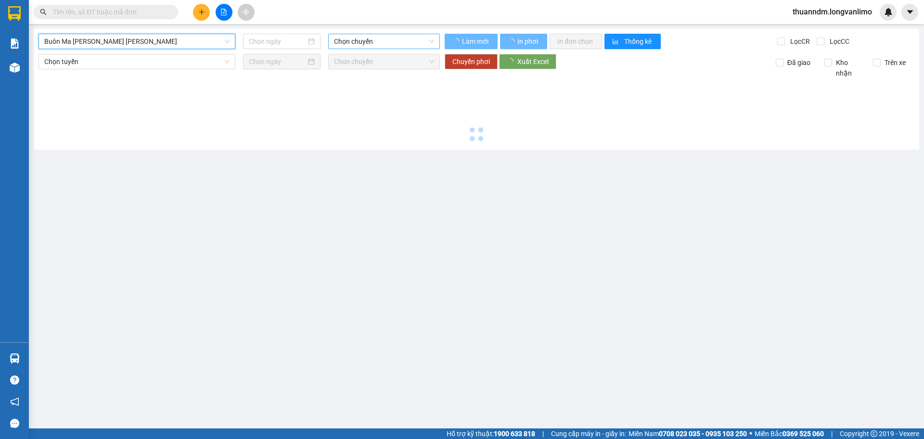
type input "[DATE]"
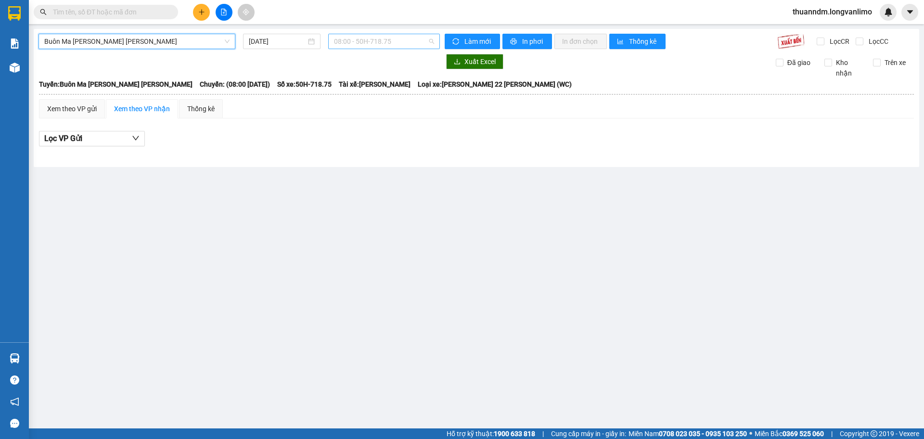
click at [333, 42] on div "08:00 - 50H-718.75" at bounding box center [384, 41] width 112 height 15
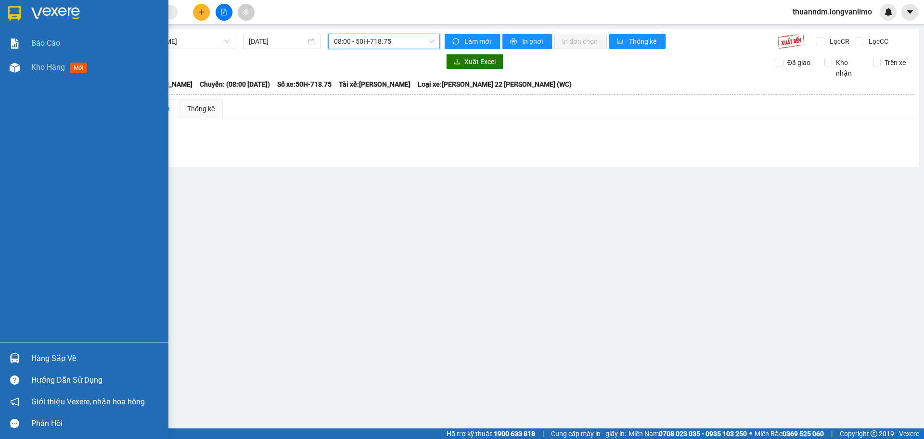
click at [16, 6] on img at bounding box center [14, 13] width 13 height 14
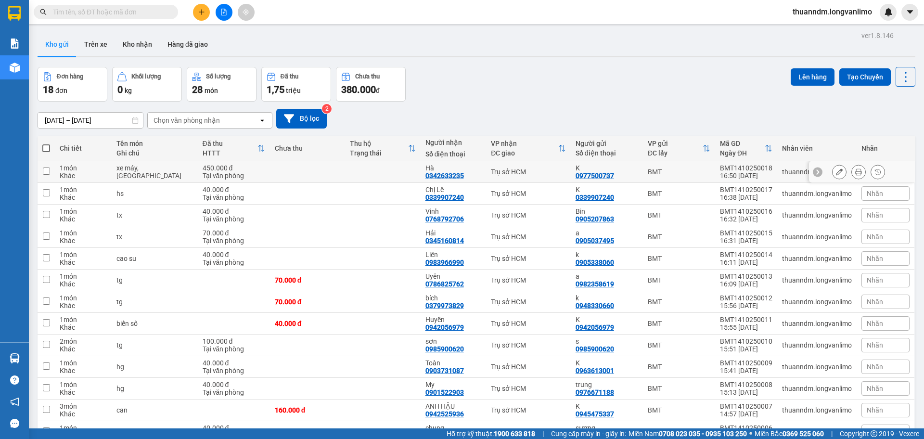
click at [345, 173] on td at bounding box center [382, 172] width 75 height 22
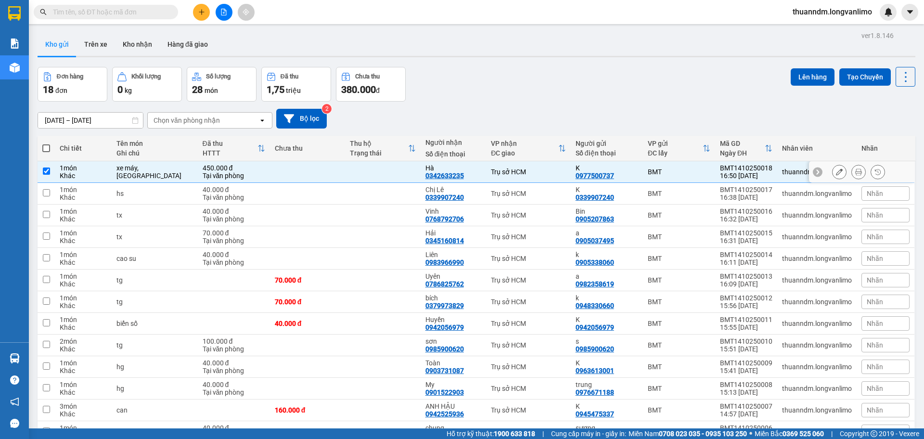
checkbox input "true"
click at [856, 170] on button at bounding box center [858, 172] width 13 height 17
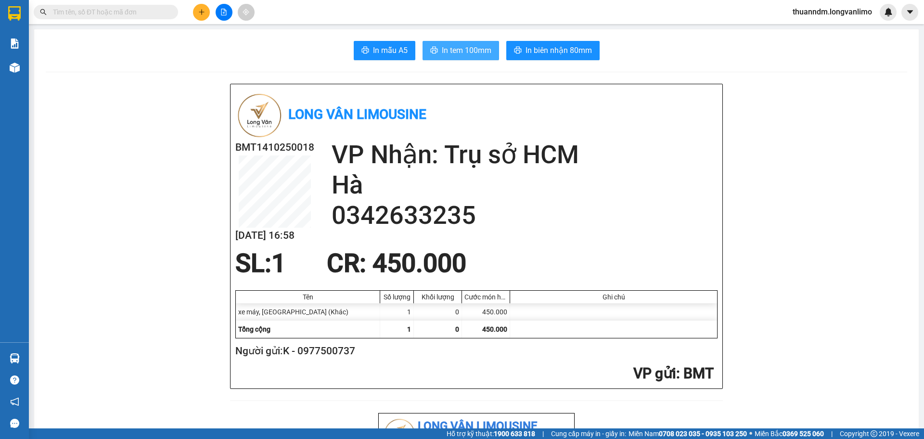
click at [461, 46] on span "In tem 100mm" at bounding box center [467, 50] width 50 height 12
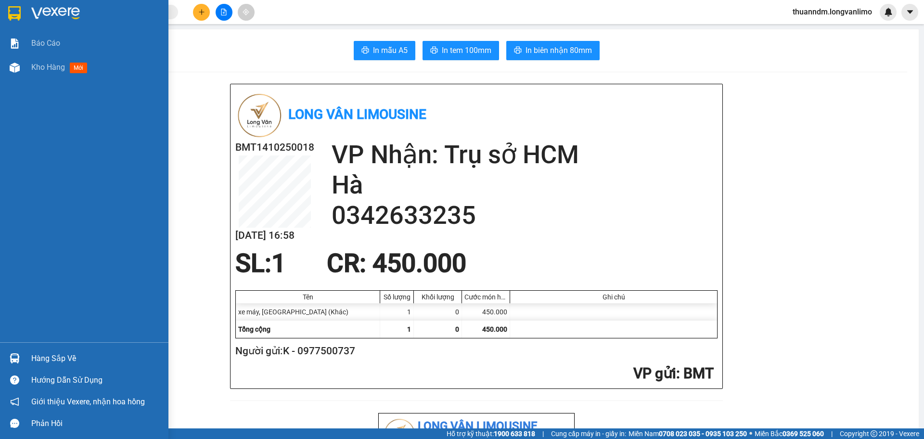
click at [19, 17] on img at bounding box center [14, 13] width 13 height 14
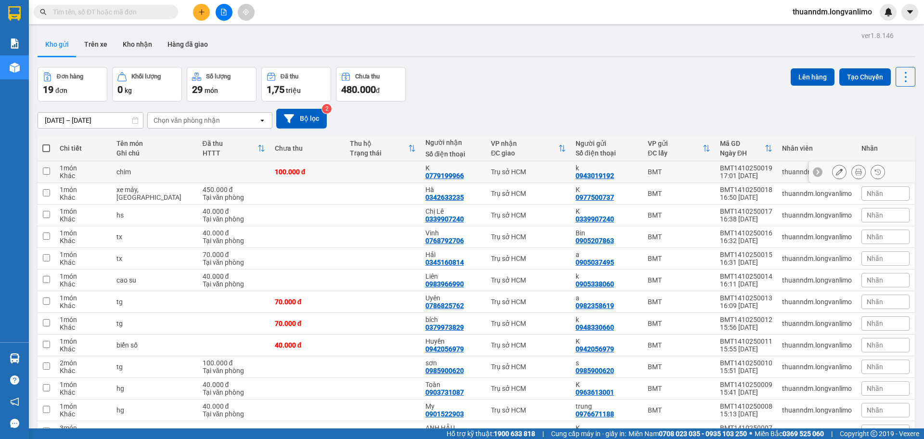
click at [321, 172] on div "100.000 đ" at bounding box center [307, 172] width 65 height 8
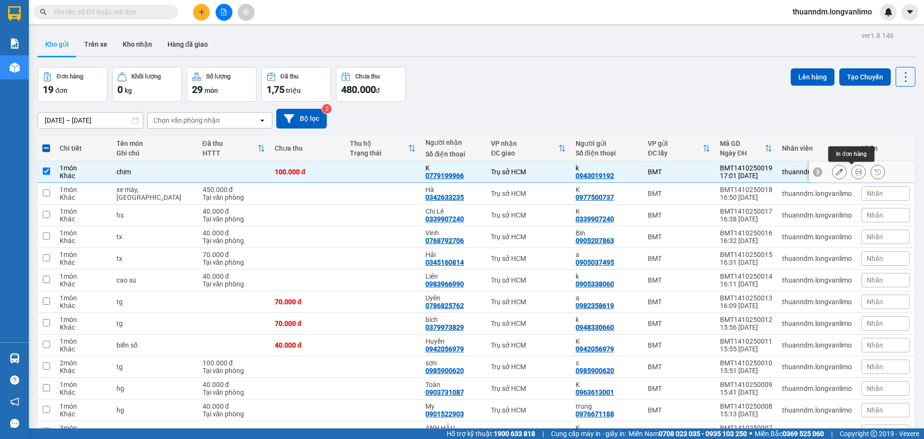
click at [842, 172] on div at bounding box center [858, 172] width 53 height 14
click at [855, 169] on icon at bounding box center [858, 171] width 7 height 7
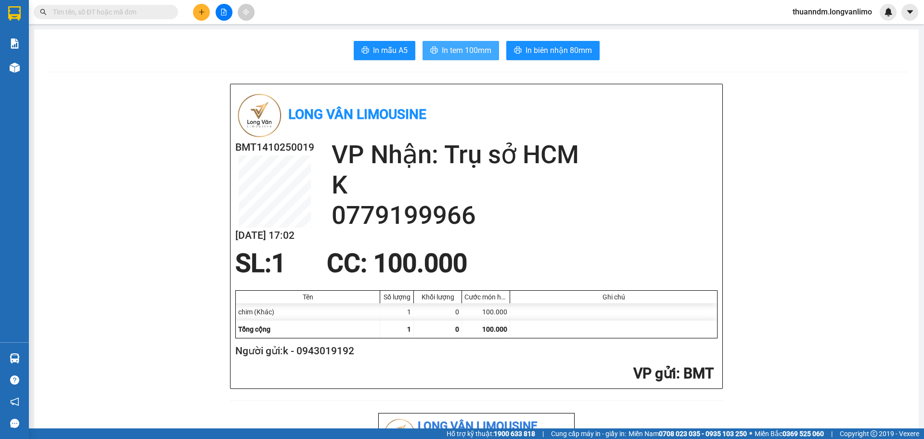
click at [473, 51] on span "In tem 100mm" at bounding box center [467, 50] width 50 height 12
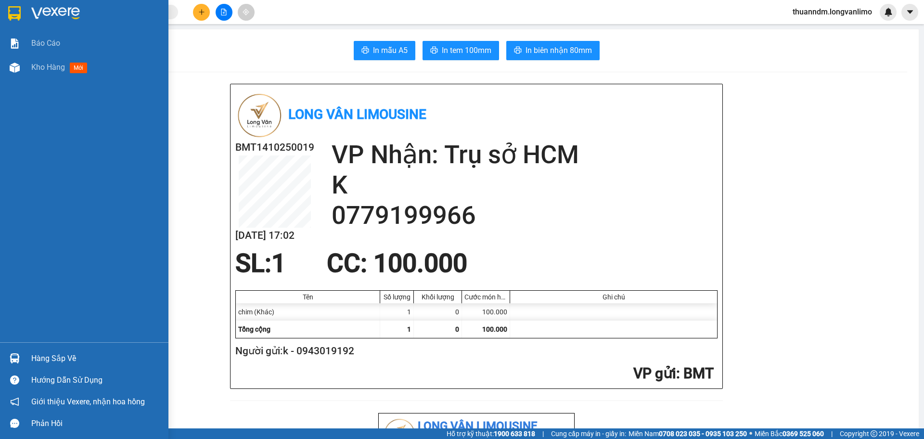
click at [18, 13] on img at bounding box center [14, 13] width 13 height 14
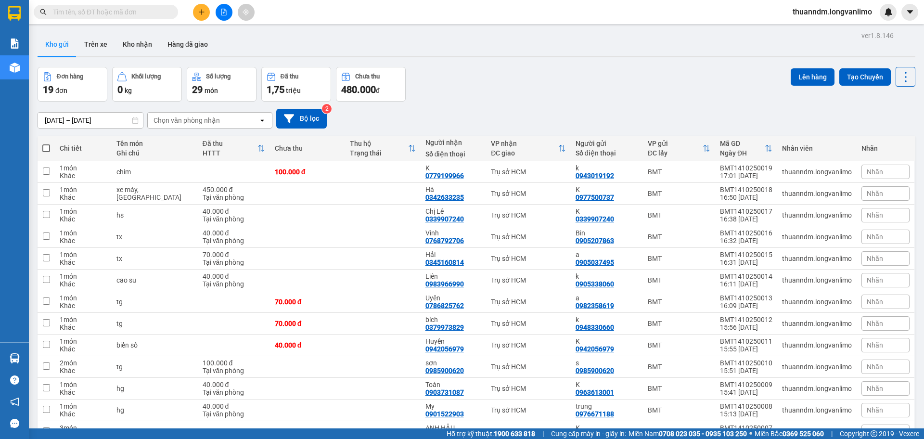
click at [76, 9] on input "text" at bounding box center [110, 12] width 114 height 11
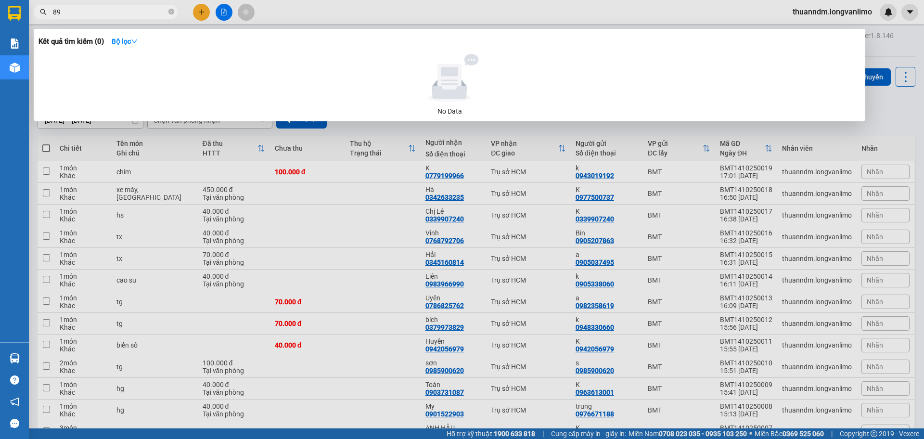
type input "8"
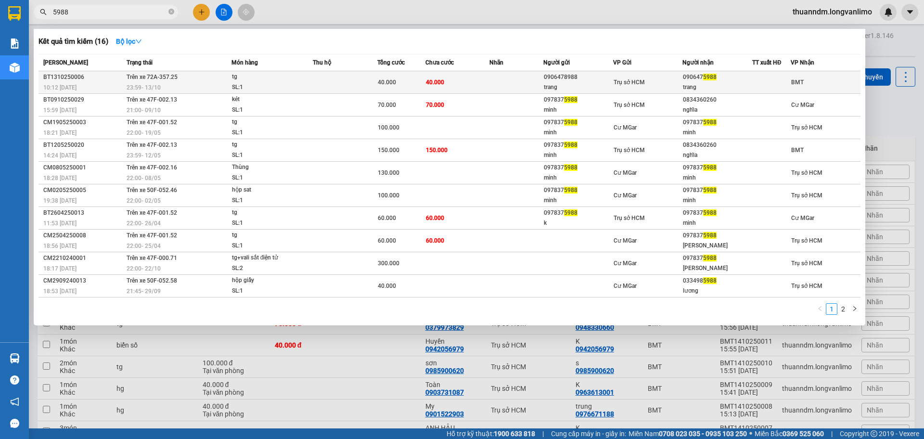
type input "5988"
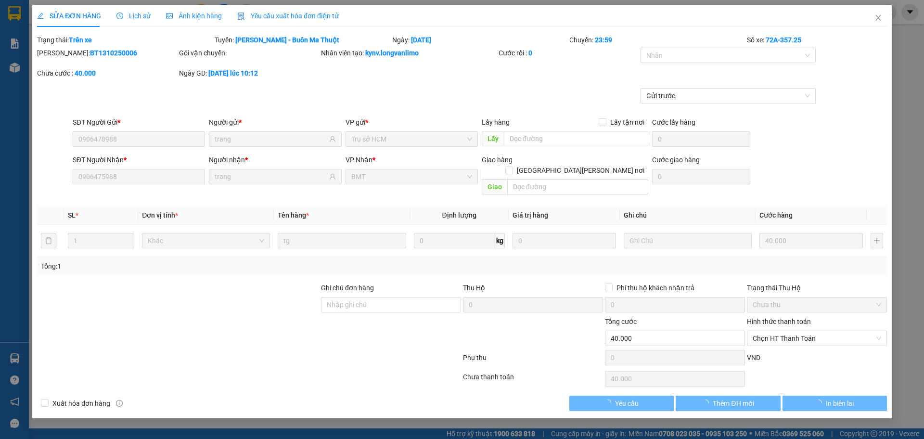
click at [206, 17] on span "Ảnh kiện hàng" at bounding box center [194, 16] width 56 height 8
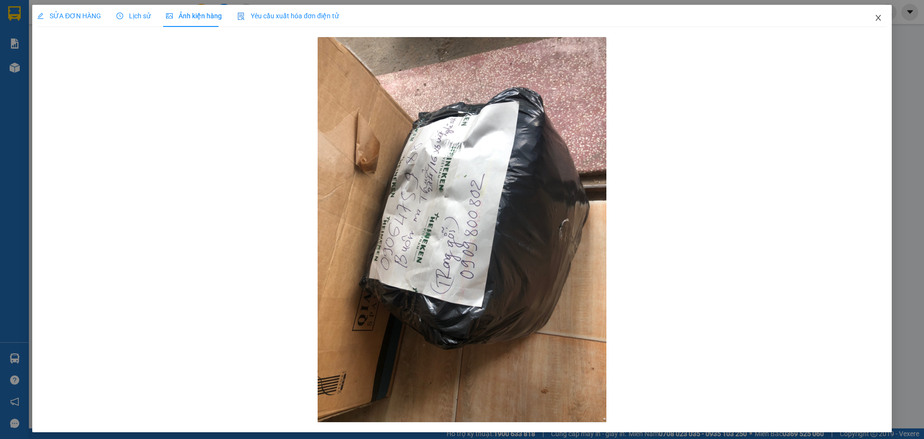
click at [874, 15] on icon "close" at bounding box center [878, 18] width 8 height 8
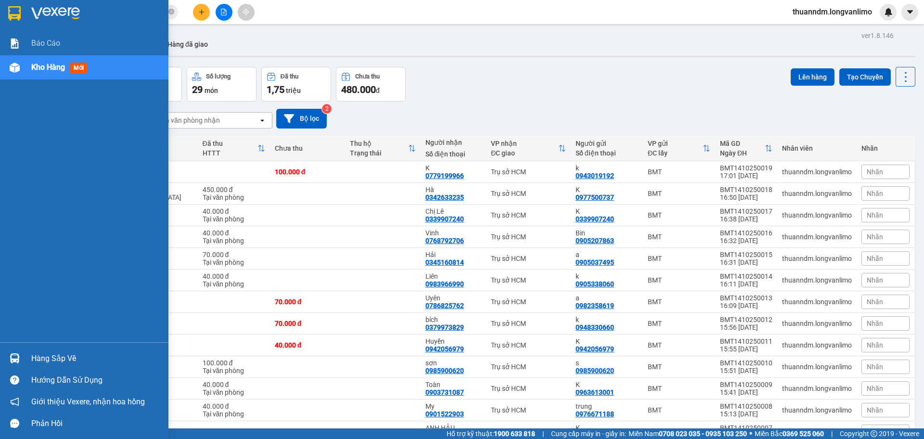
click at [15, 12] on img at bounding box center [14, 13] width 13 height 14
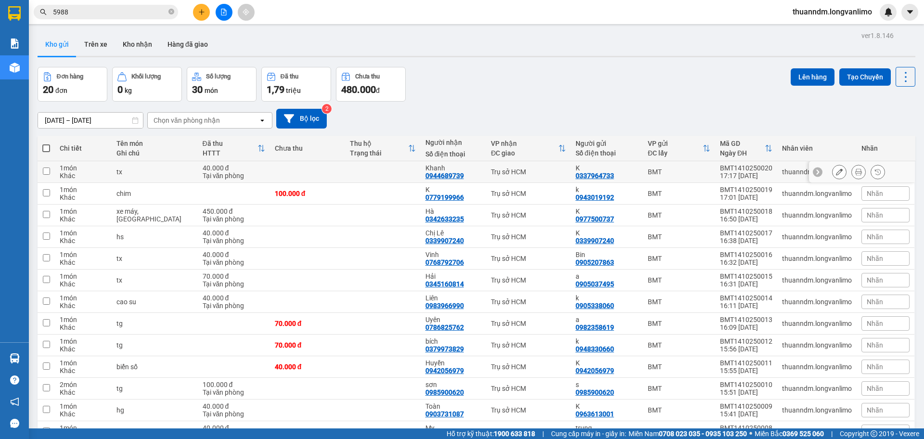
click at [354, 166] on td at bounding box center [382, 172] width 75 height 22
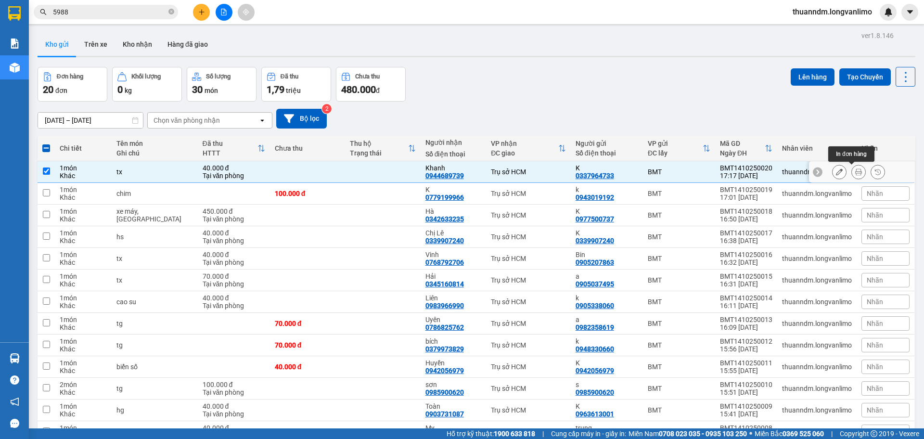
click at [855, 173] on icon at bounding box center [858, 171] width 7 height 7
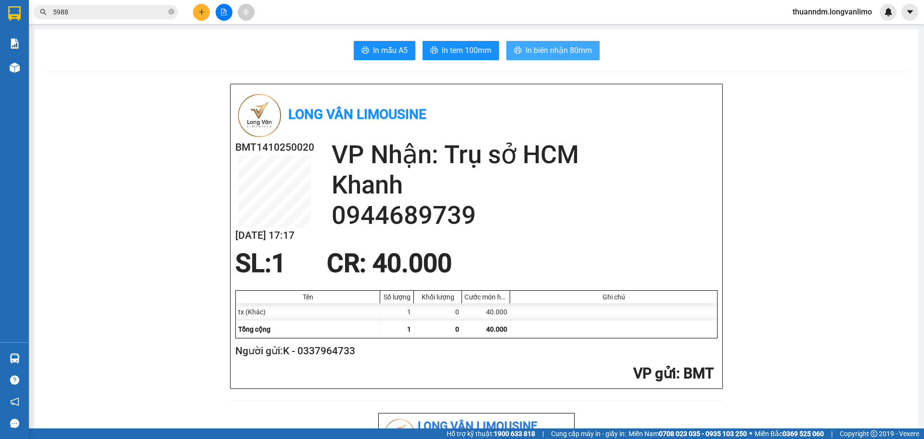
click at [526, 49] on span "In biên nhận 80mm" at bounding box center [558, 50] width 66 height 12
click at [461, 53] on span "In tem 100mm" at bounding box center [467, 50] width 50 height 12
click at [463, 50] on span "In tem 100mm" at bounding box center [467, 50] width 50 height 12
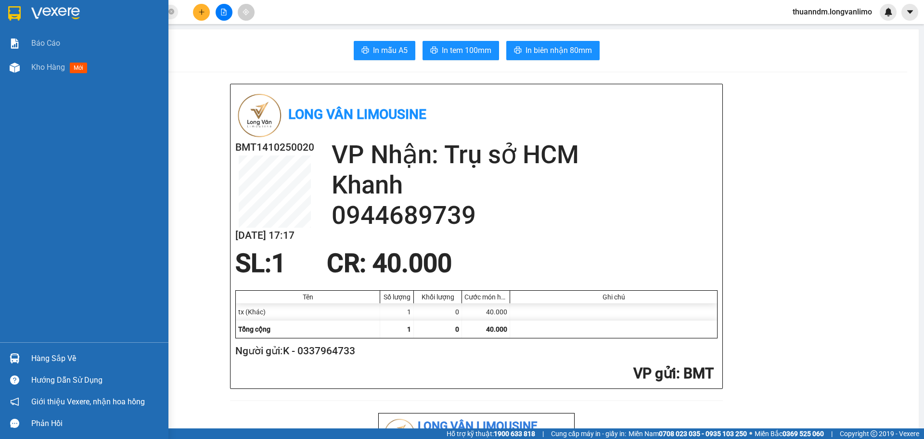
click at [20, 10] on img at bounding box center [14, 13] width 13 height 14
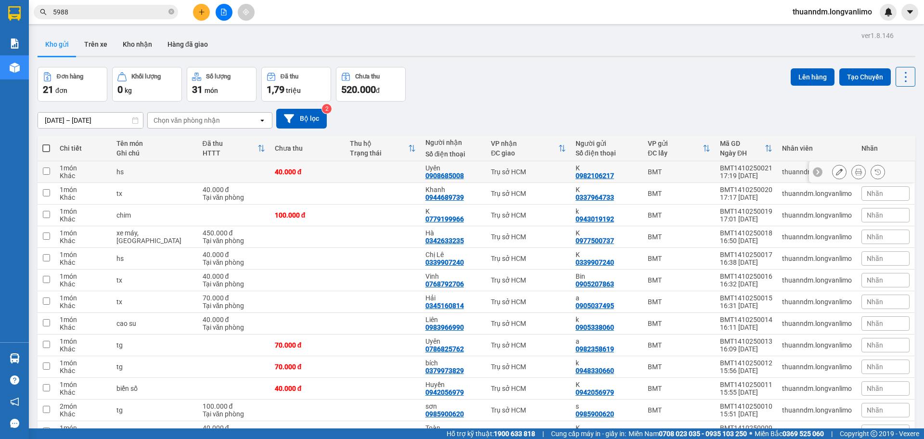
click at [475, 170] on td "Uyên 0908685008" at bounding box center [454, 172] width 66 height 22
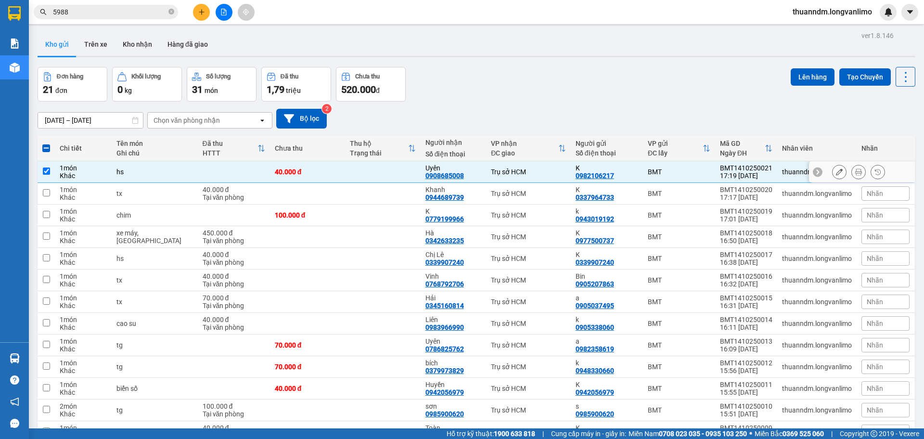
click at [852, 168] on button at bounding box center [858, 172] width 13 height 17
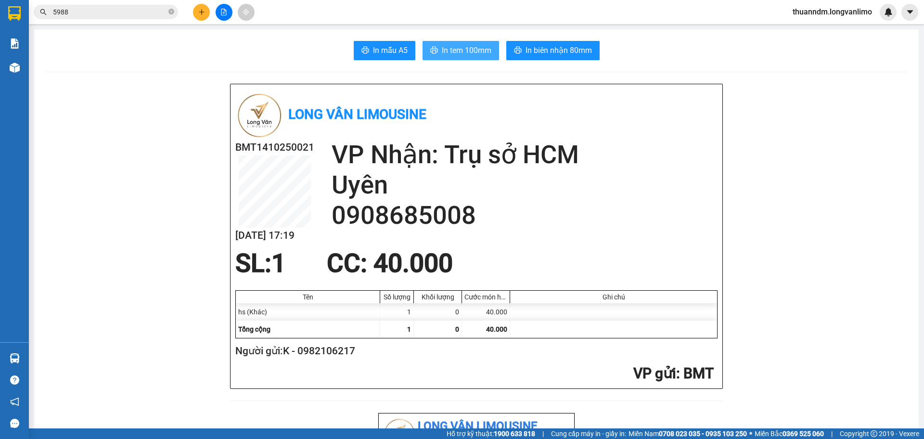
click at [445, 47] on span "In tem 100mm" at bounding box center [467, 50] width 50 height 12
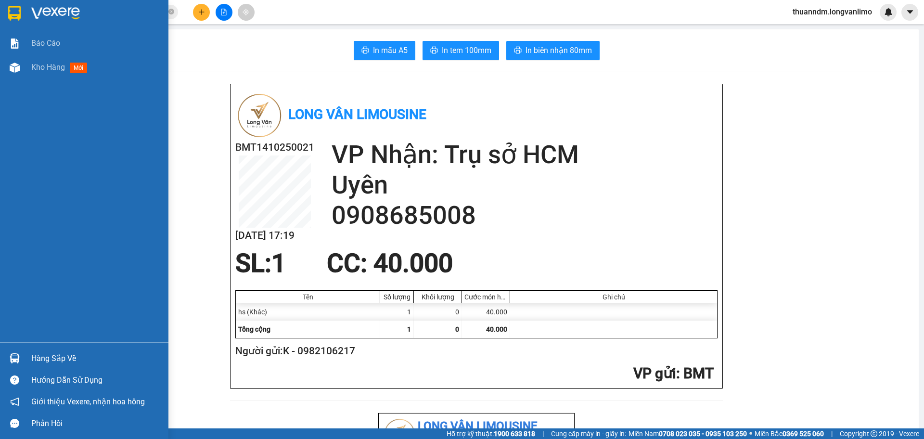
click at [18, 9] on img at bounding box center [14, 13] width 13 height 14
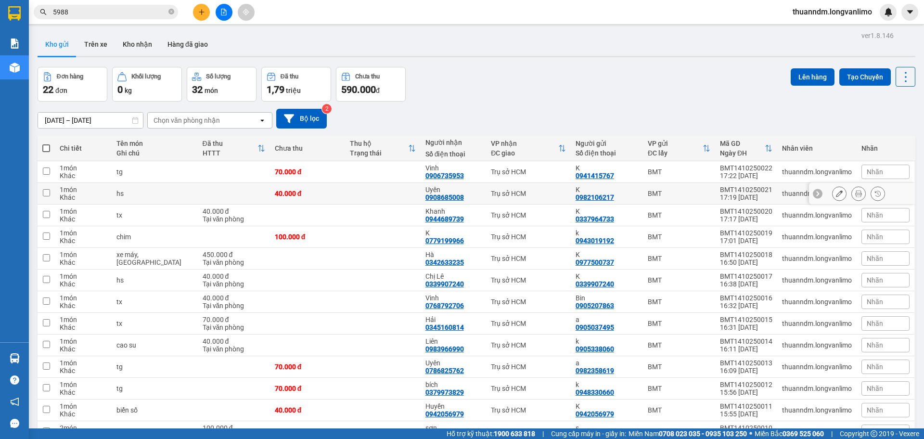
click at [252, 183] on td at bounding box center [234, 194] width 72 height 22
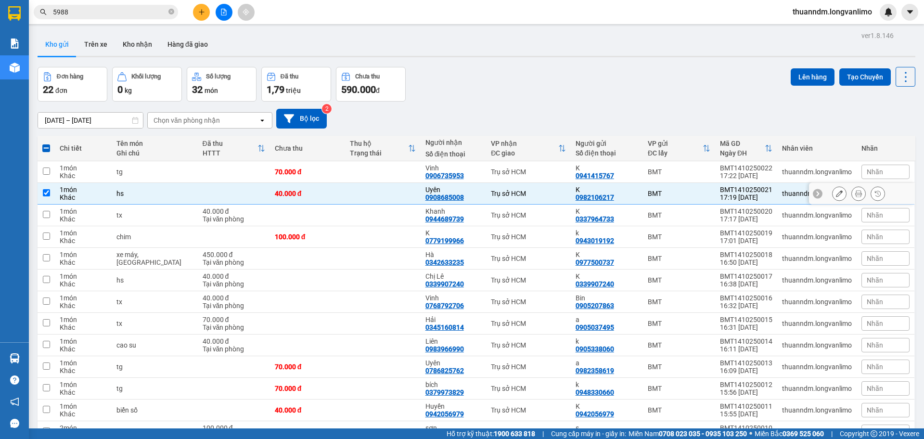
click at [252, 184] on td at bounding box center [234, 194] width 72 height 22
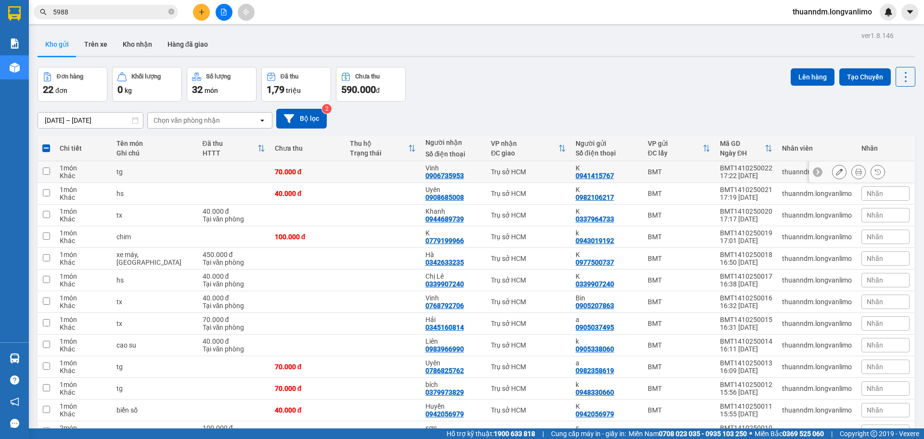
click at [253, 172] on td at bounding box center [234, 172] width 72 height 22
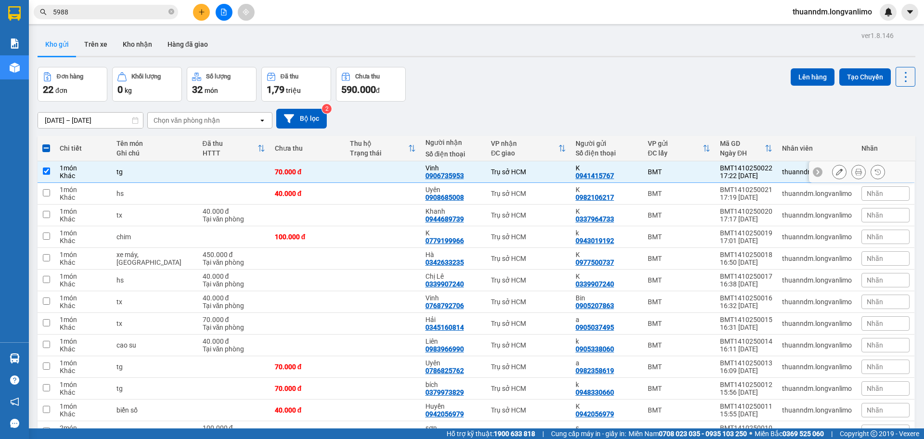
click at [855, 171] on icon at bounding box center [858, 171] width 7 height 7
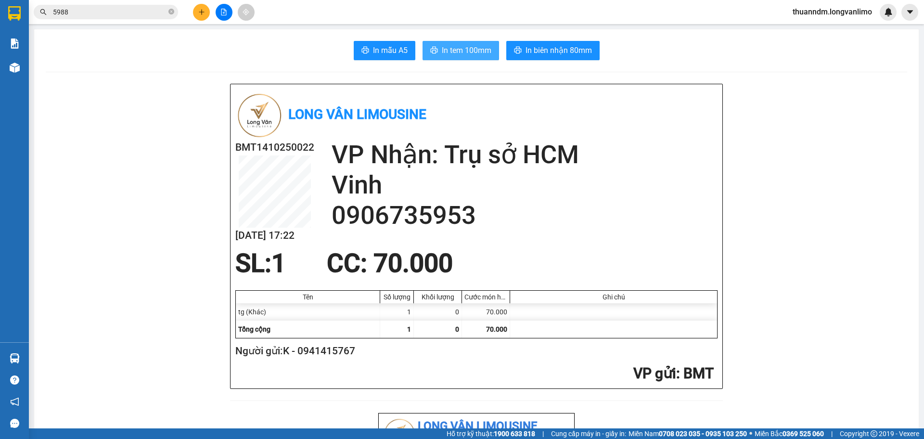
click at [460, 55] on span "In tem 100mm" at bounding box center [467, 50] width 50 height 12
click at [131, 5] on span "5988" at bounding box center [106, 12] width 144 height 14
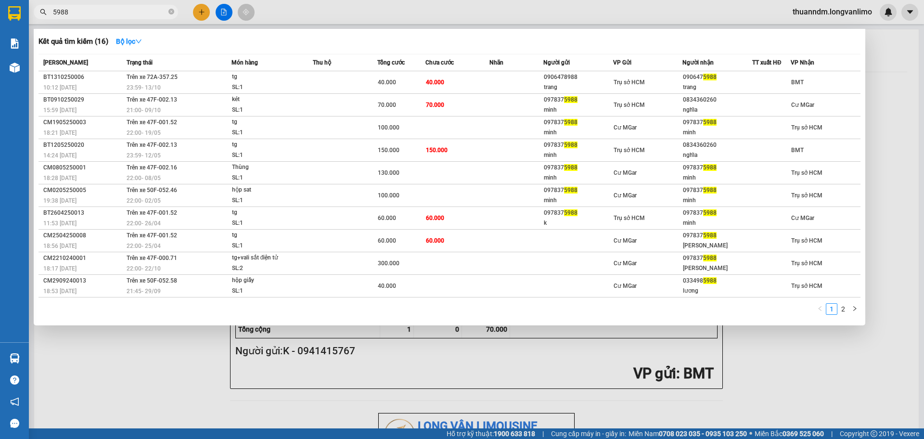
click at [133, 7] on input "5988" at bounding box center [110, 12] width 114 height 11
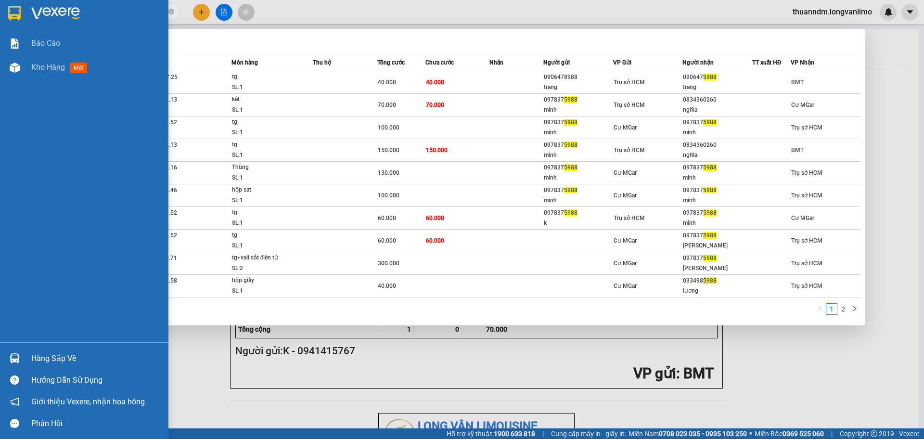
click at [20, 7] on img at bounding box center [14, 13] width 13 height 14
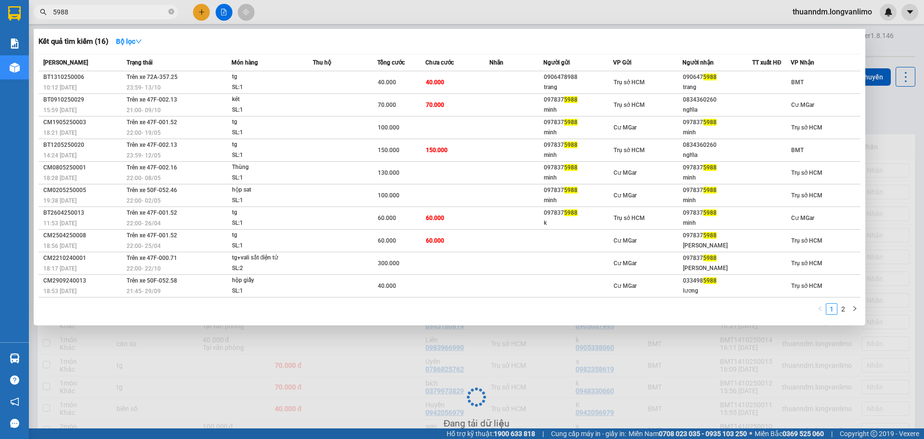
click at [141, 8] on input "5988" at bounding box center [110, 12] width 114 height 11
click at [140, 12] on input "5988" at bounding box center [110, 12] width 114 height 11
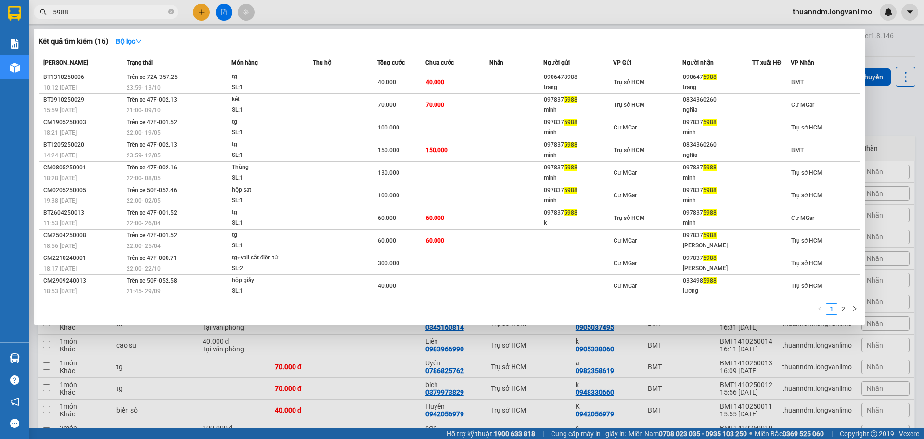
click at [140, 12] on input "5988" at bounding box center [110, 12] width 114 height 11
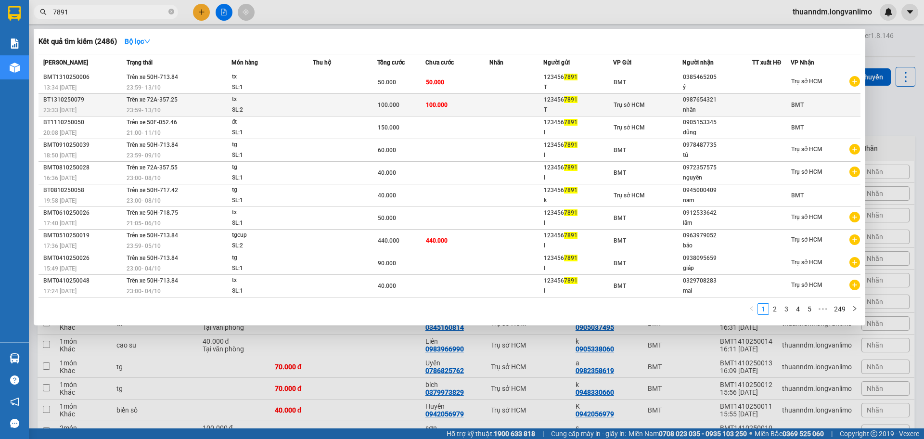
type input "7891"
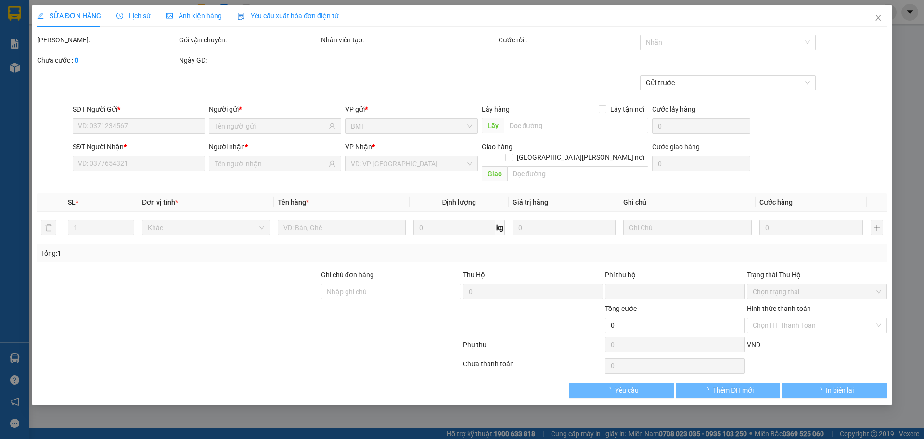
type input "1234567891"
type input "T"
type input "0987654321"
type input "nhân"
type input "0"
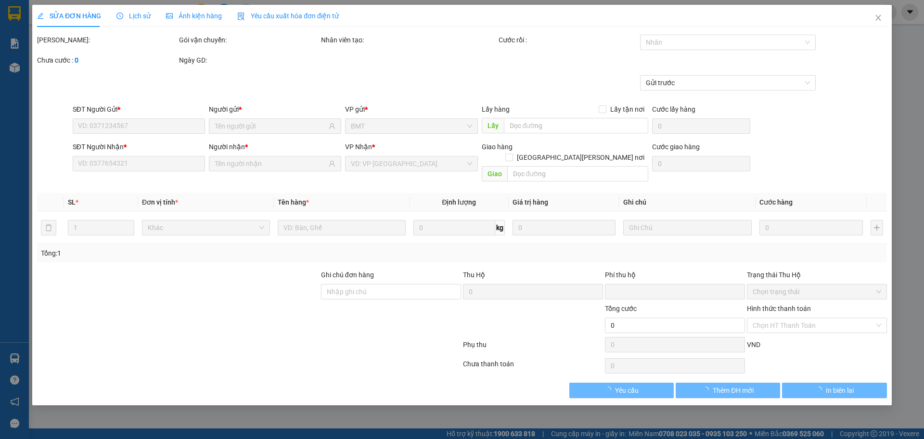
type input "100.000"
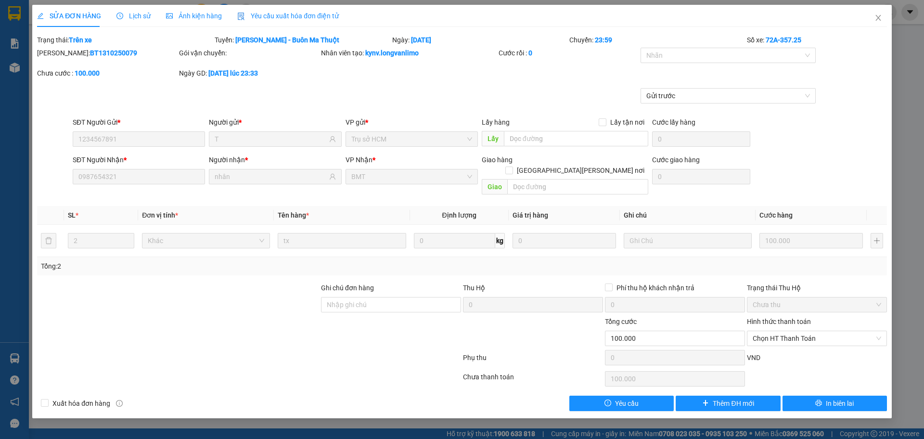
click at [196, 15] on span "Ảnh kiện hàng" at bounding box center [194, 16] width 56 height 8
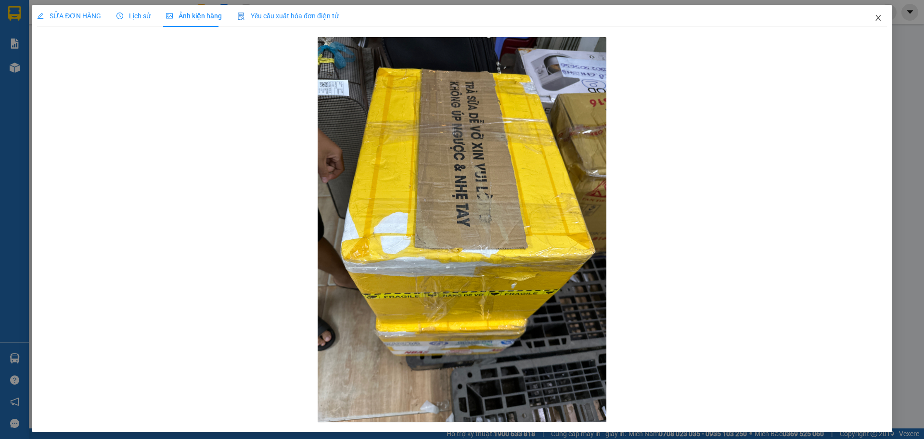
click at [875, 19] on icon "close" at bounding box center [877, 18] width 5 height 6
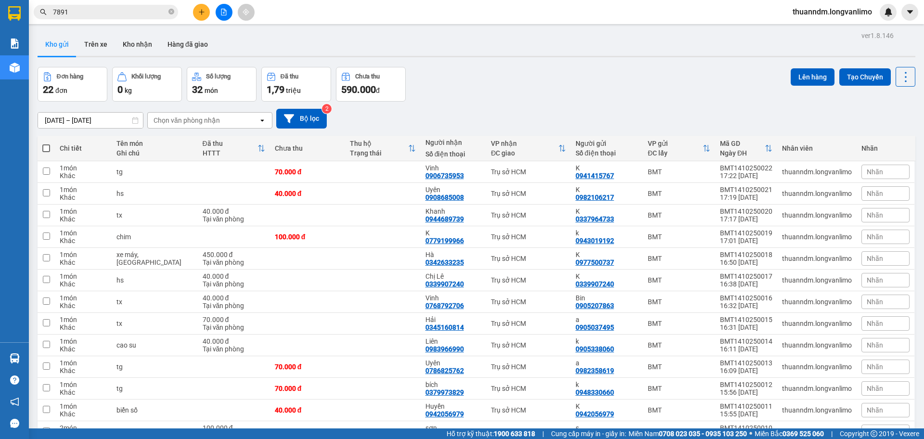
click at [98, 13] on input "7891" at bounding box center [110, 12] width 114 height 11
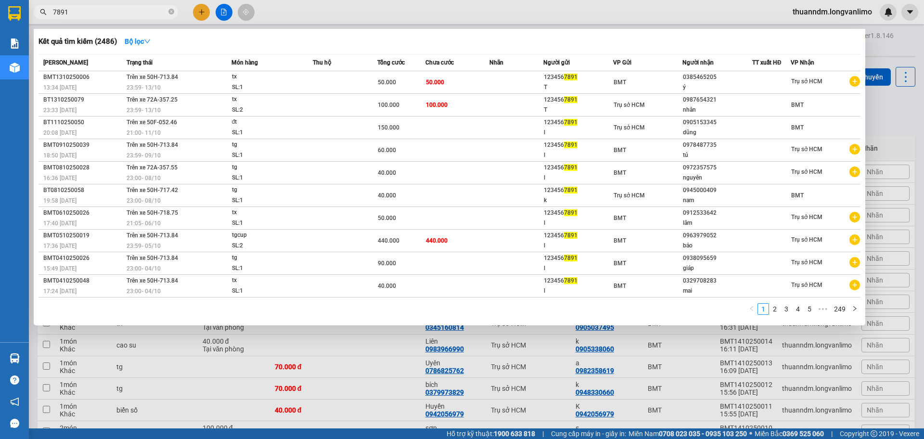
click at [98, 13] on input "7891" at bounding box center [110, 12] width 114 height 11
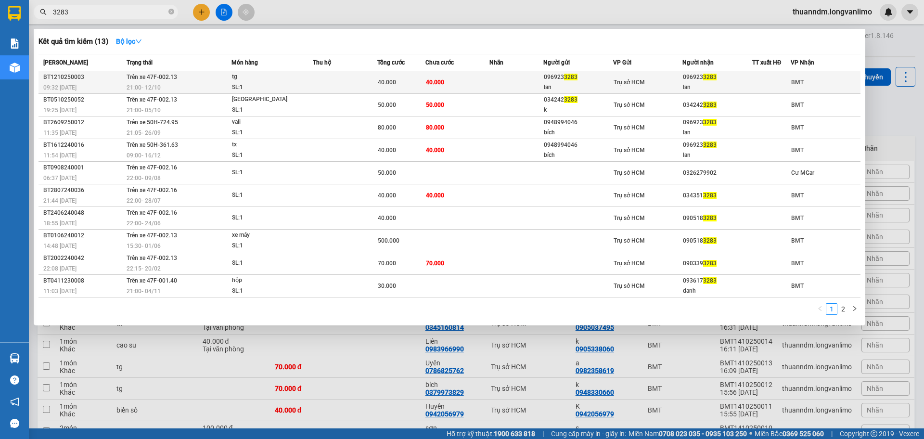
type input "3283"
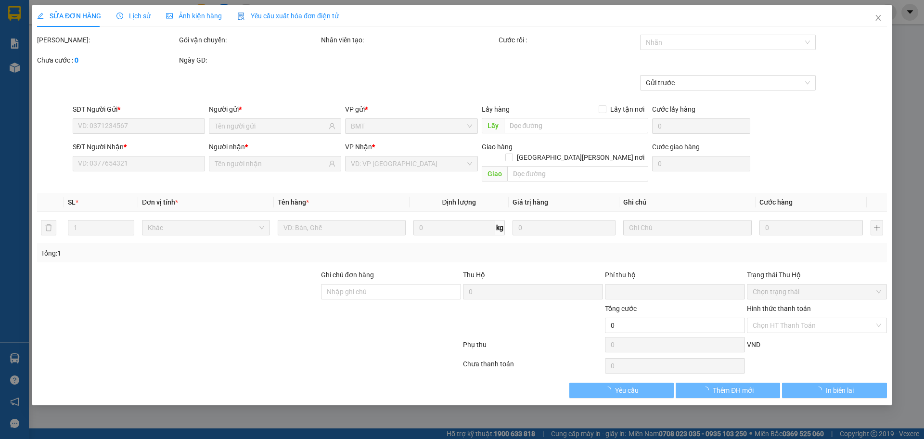
click at [202, 20] on div "Ảnh kiện hàng" at bounding box center [194, 16] width 56 height 11
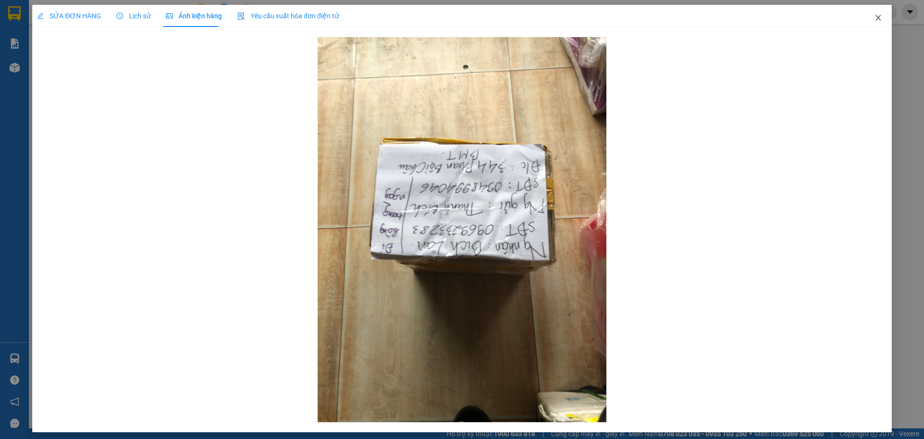
click at [875, 17] on icon "close" at bounding box center [878, 18] width 8 height 8
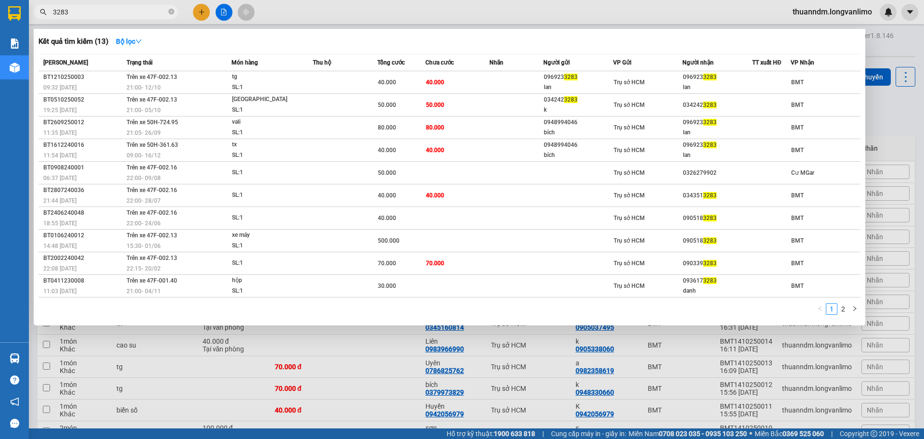
click at [97, 9] on input "3283" at bounding box center [110, 12] width 114 height 11
click at [145, 83] on span "21:00 [DATE]" at bounding box center [144, 87] width 34 height 8
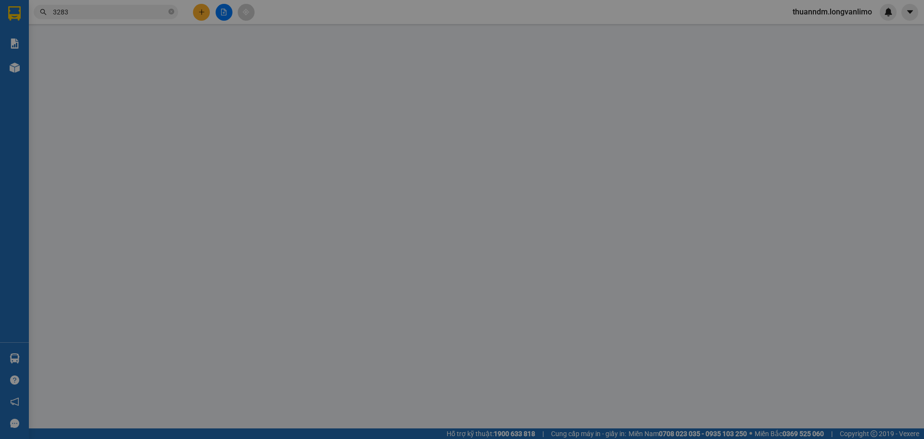
type input "0969233283"
type input "lan"
type input "0969233283"
type input "lan"
type input "0"
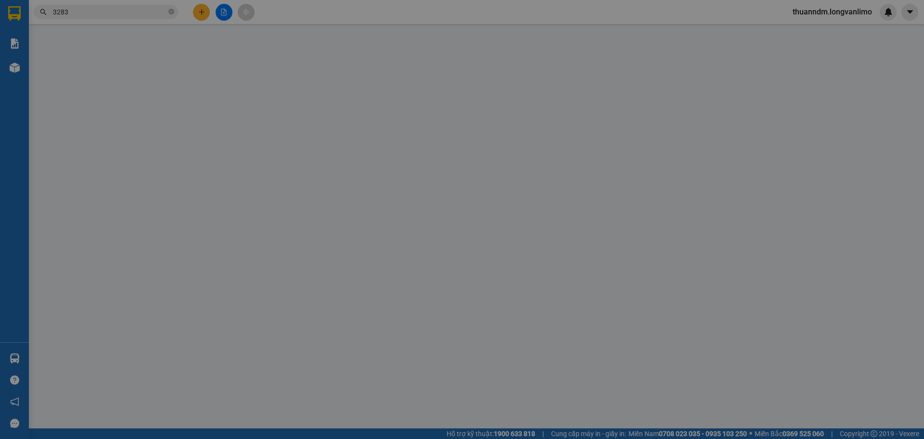
type input "40.000"
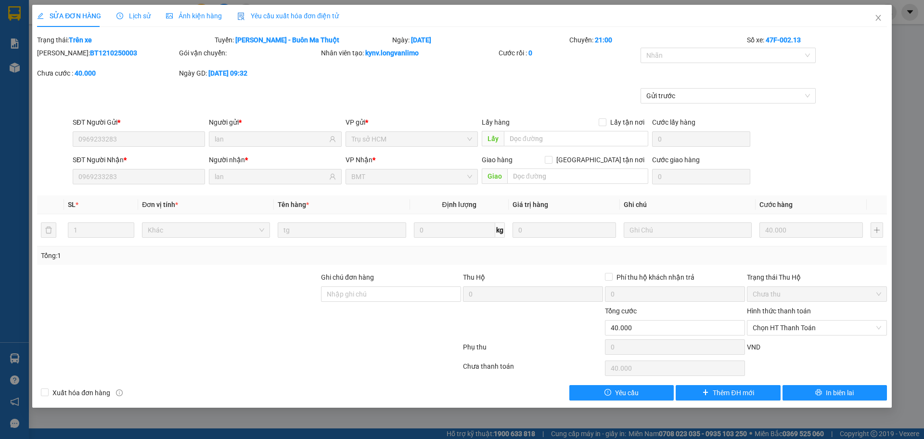
click at [90, 52] on b "BT1210250003" at bounding box center [113, 53] width 47 height 8
copy b "BT1210250003"
click at [873, 20] on span "Close" at bounding box center [878, 18] width 27 height 27
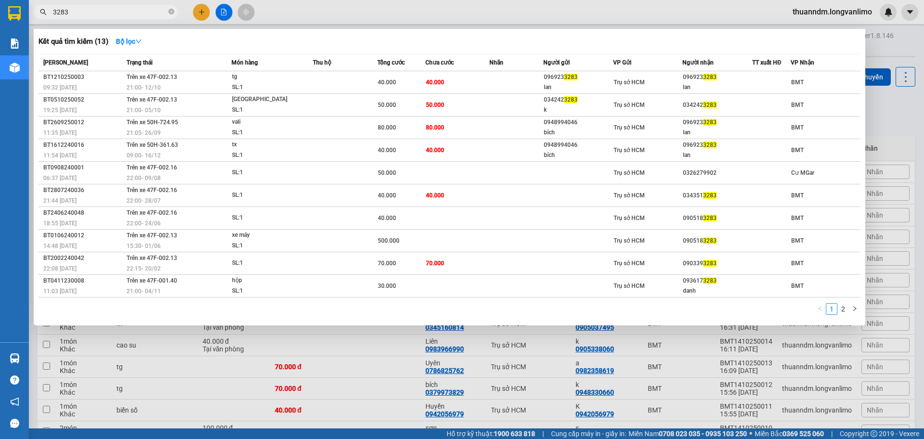
click at [132, 13] on input "3283" at bounding box center [110, 12] width 114 height 11
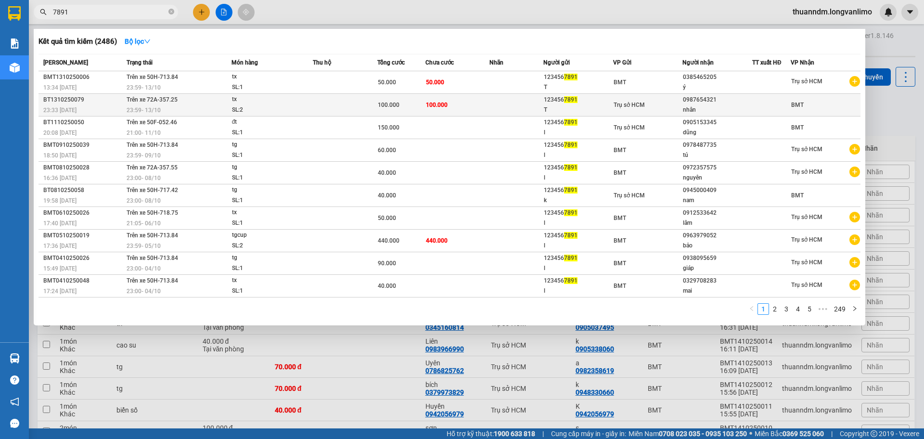
type input "7891"
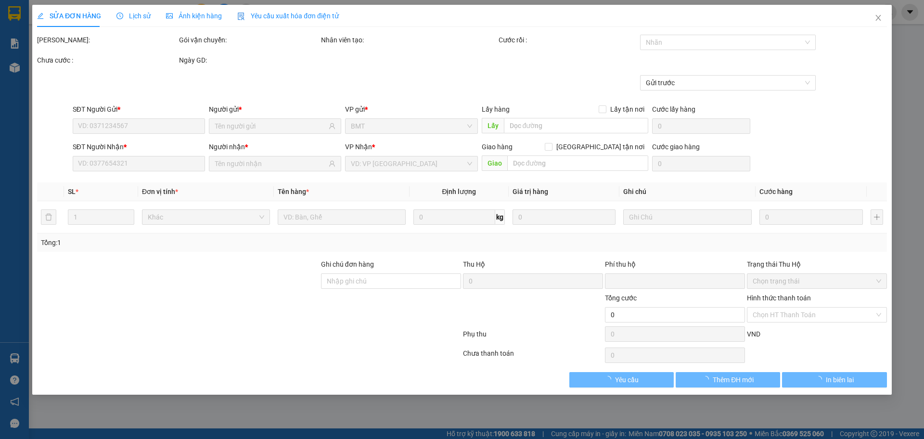
type input "1234567891"
type input "T"
type input "0987654321"
type input "nhân"
type input "0"
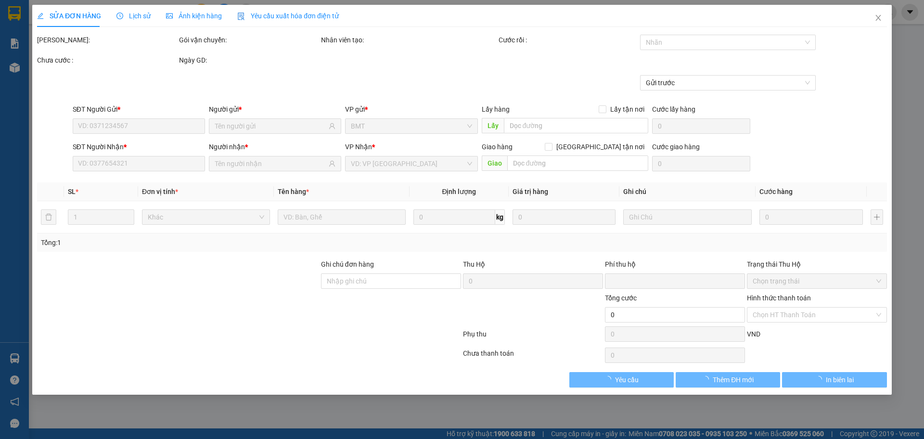
type input "100.000"
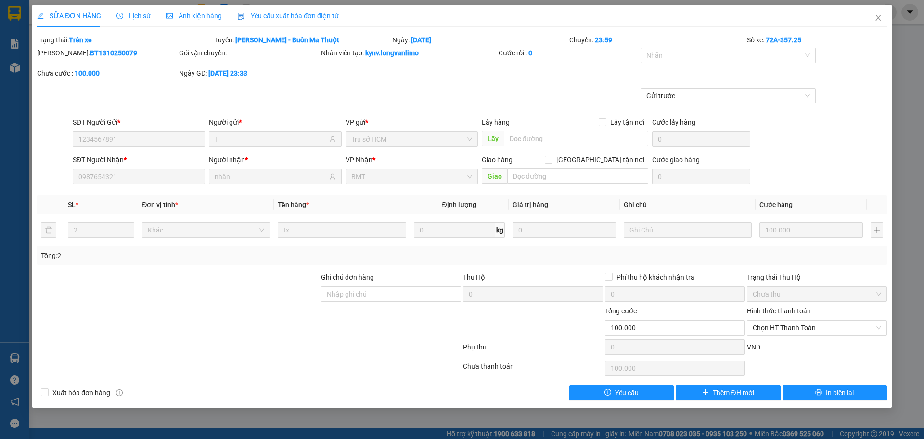
click at [102, 54] on b "BT1310250079" at bounding box center [113, 53] width 47 height 8
copy b "BT1310250079"
click at [875, 19] on icon "close" at bounding box center [878, 18] width 8 height 8
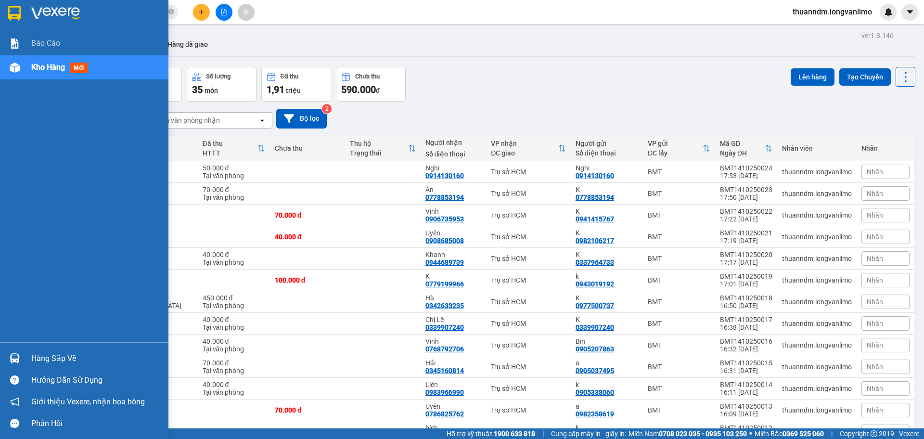
click at [21, 11] on div at bounding box center [14, 13] width 17 height 17
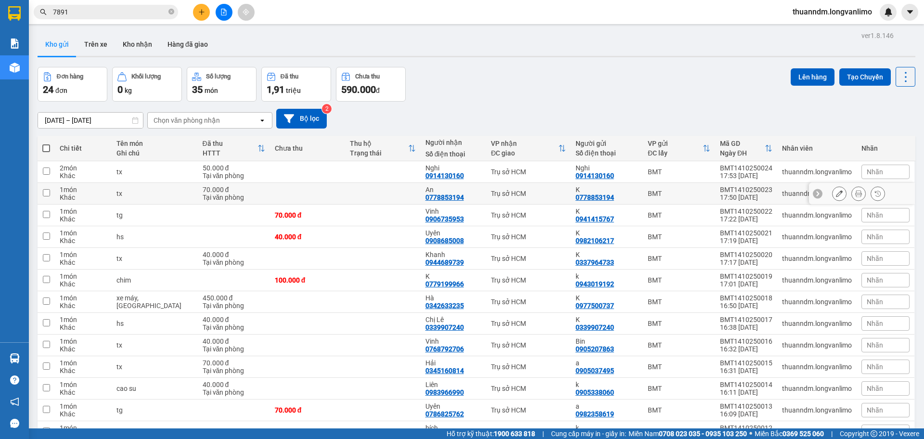
click at [304, 189] on td at bounding box center [307, 194] width 75 height 22
checkbox input "true"
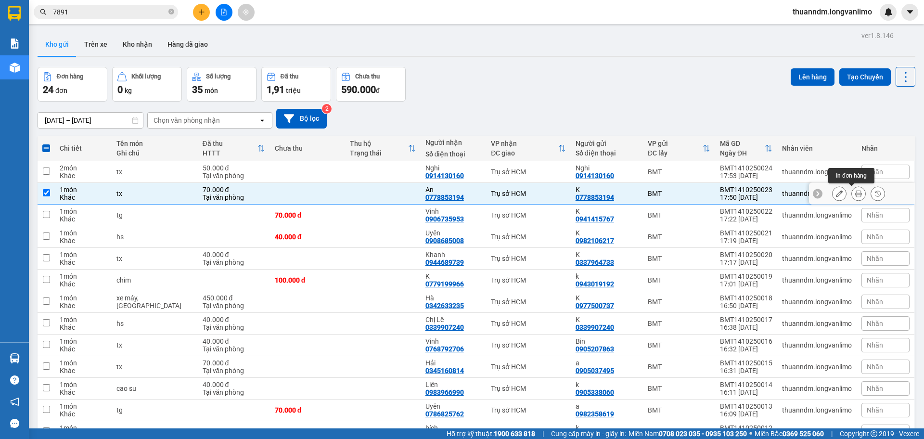
click at [855, 192] on icon at bounding box center [858, 193] width 7 height 7
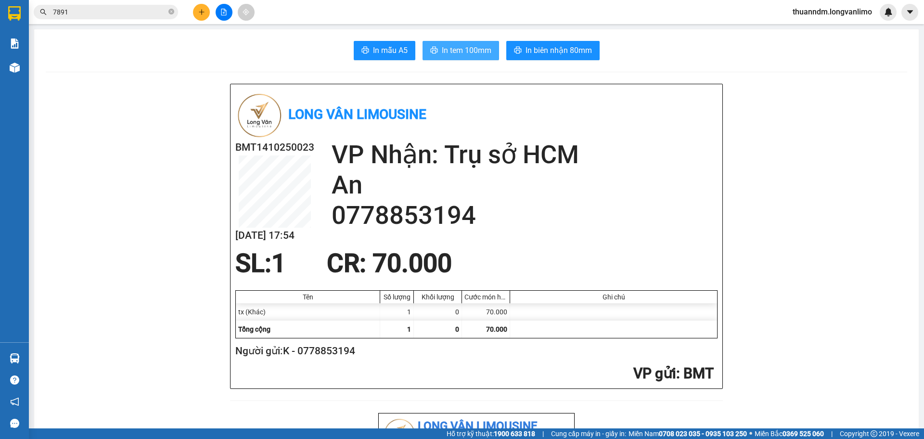
click at [452, 55] on span "In tem 100mm" at bounding box center [467, 50] width 50 height 12
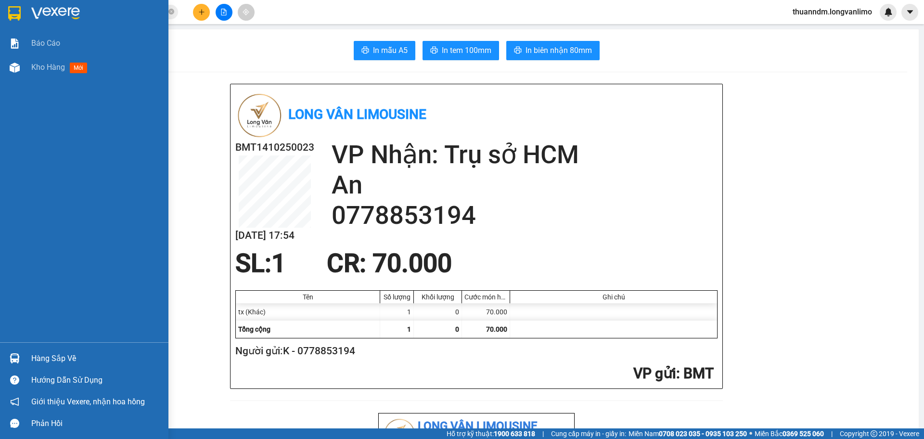
click at [14, 13] on img at bounding box center [14, 13] width 13 height 14
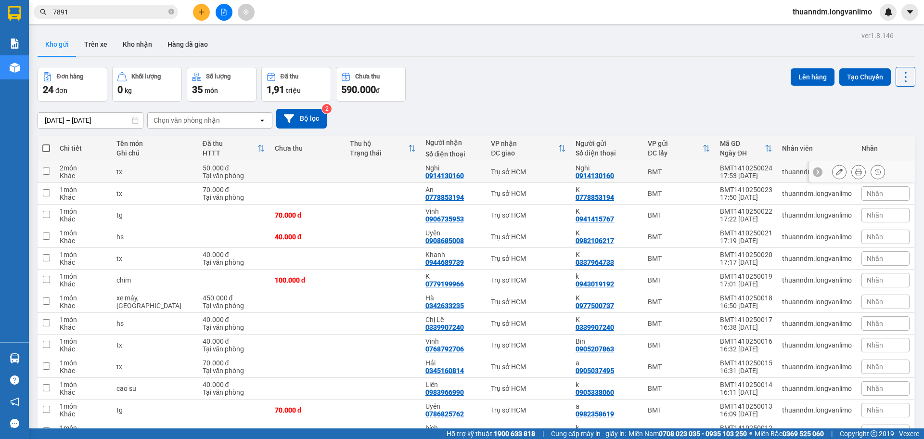
click at [318, 177] on td at bounding box center [307, 172] width 75 height 22
checkbox input "true"
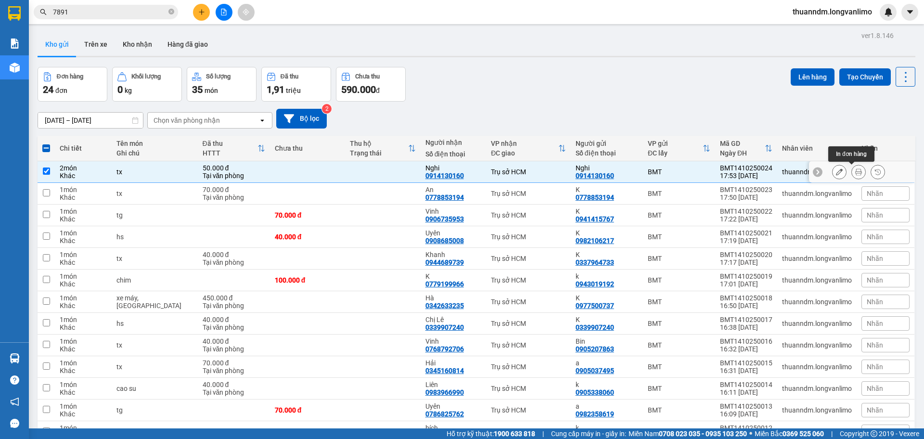
click at [852, 168] on button at bounding box center [858, 172] width 13 height 17
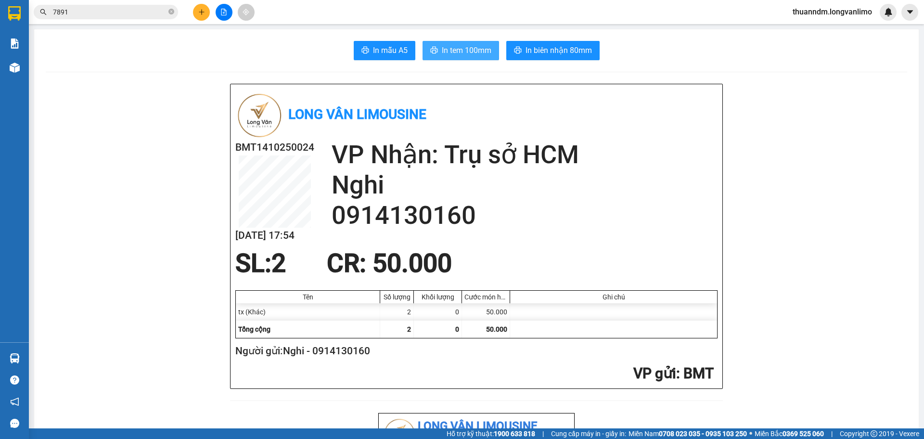
click at [452, 51] on span "In tem 100mm" at bounding box center [467, 50] width 50 height 12
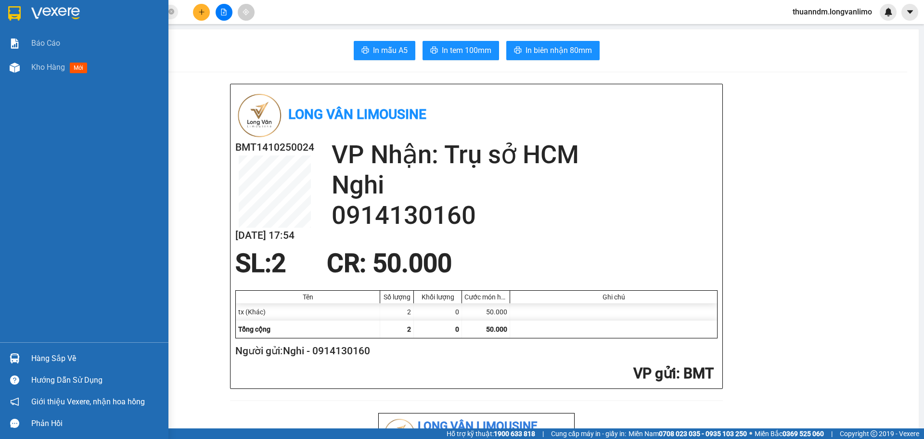
click at [24, 15] on div at bounding box center [84, 15] width 168 height 31
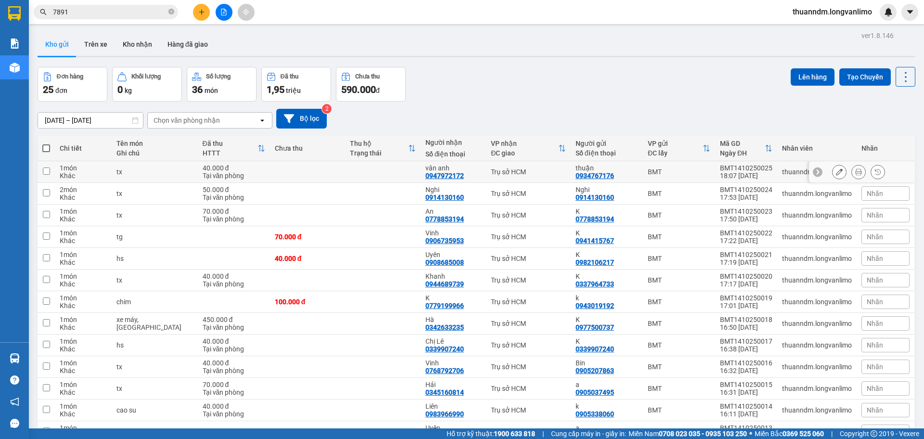
click at [254, 174] on td "40.000 đ Tại văn phòng" at bounding box center [234, 172] width 72 height 22
checkbox input "true"
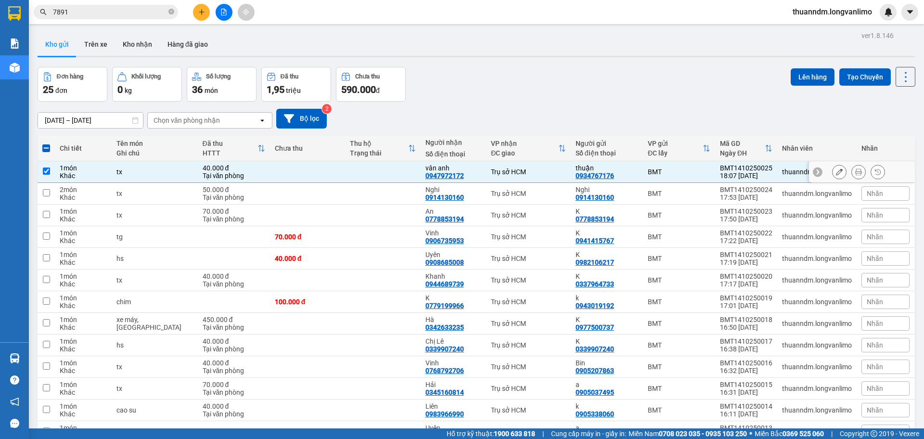
click at [855, 173] on icon at bounding box center [858, 171] width 7 height 7
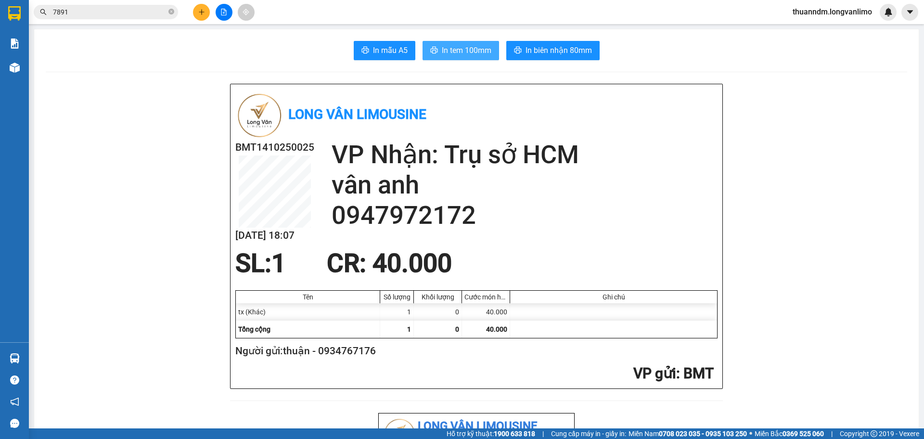
click at [460, 53] on span "In tem 100mm" at bounding box center [467, 50] width 50 height 12
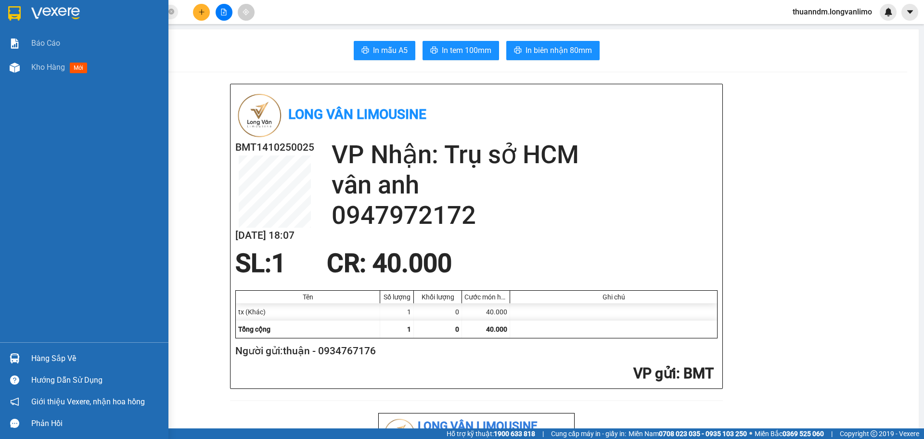
click at [15, 17] on img at bounding box center [14, 13] width 13 height 14
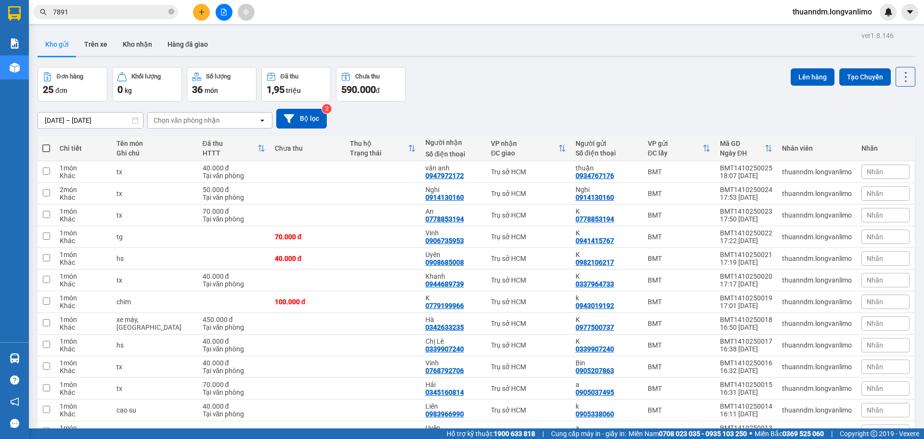
click at [153, 15] on input "7891" at bounding box center [110, 12] width 114 height 11
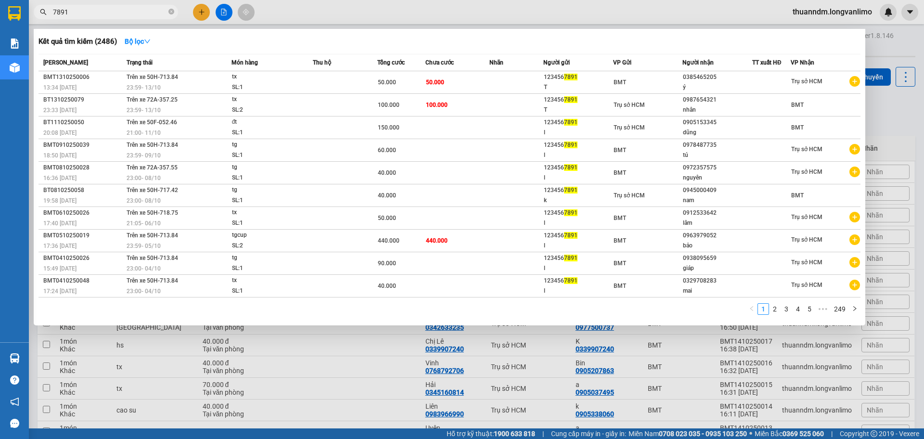
click at [153, 15] on input "7891" at bounding box center [110, 12] width 114 height 11
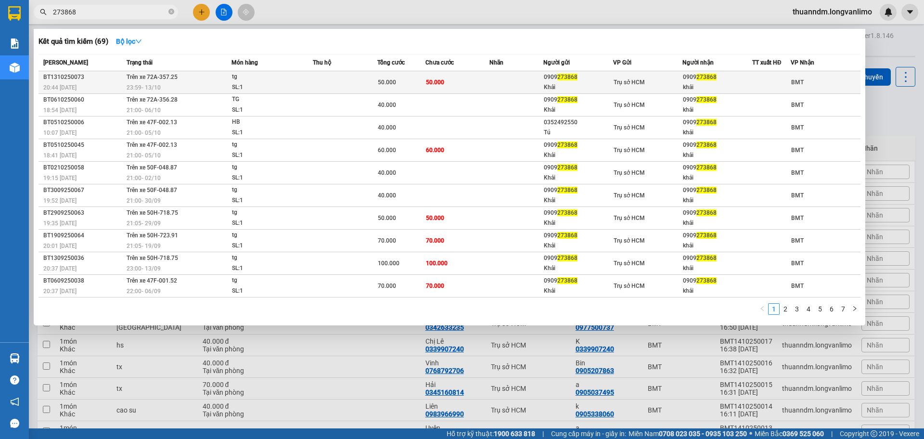
type input "273868"
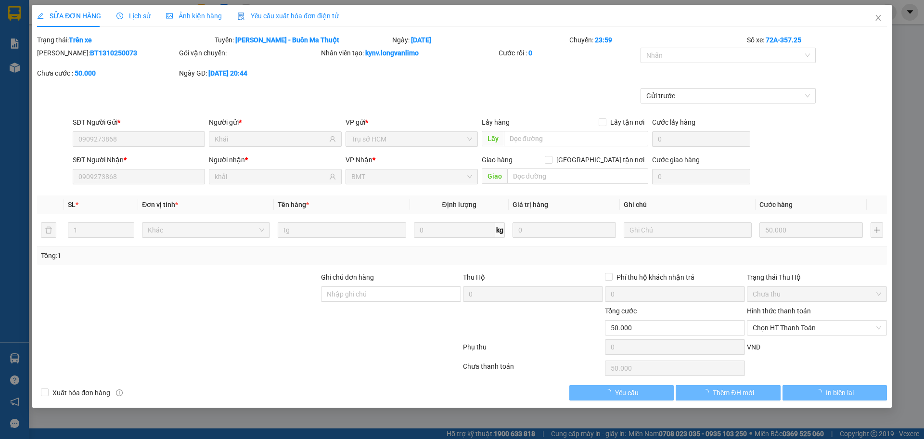
type input "0909273868"
type input "Khải"
type input "0909273868"
type input "khải"
type input "0"
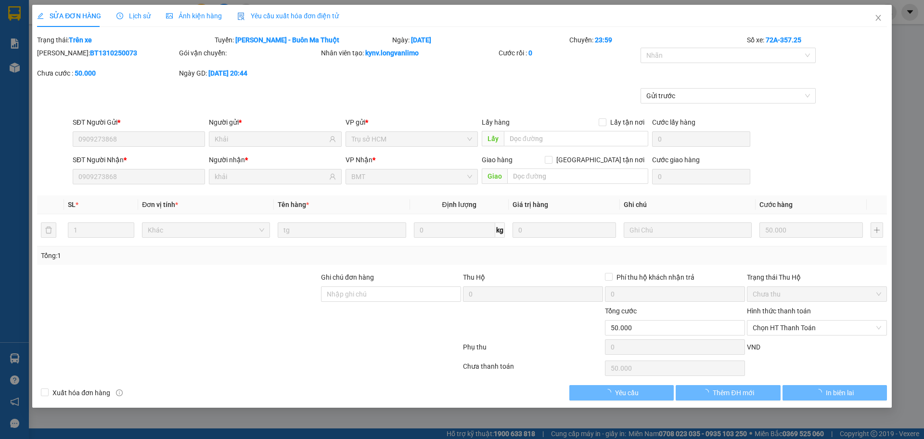
type input "50.000"
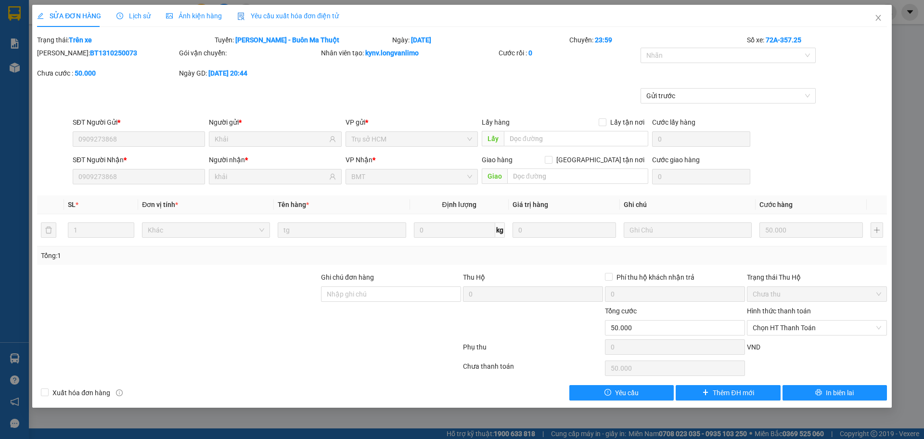
click at [202, 16] on span "Ảnh kiện hàng" at bounding box center [194, 16] width 56 height 8
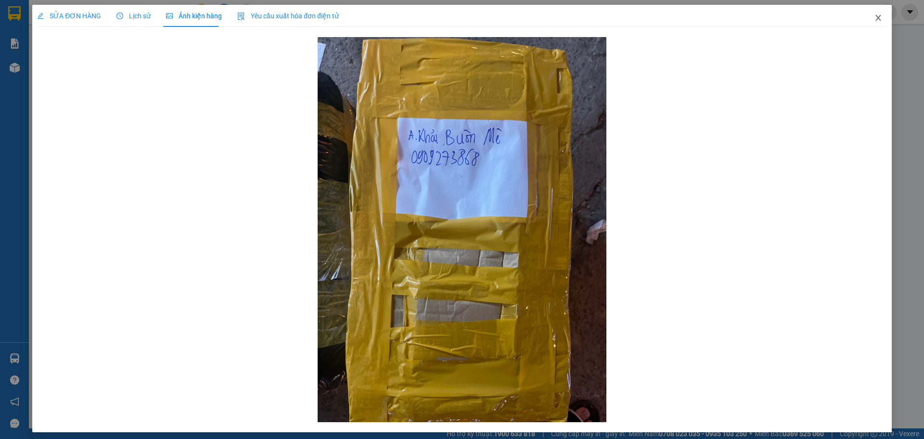
click at [874, 18] on icon "close" at bounding box center [878, 18] width 8 height 8
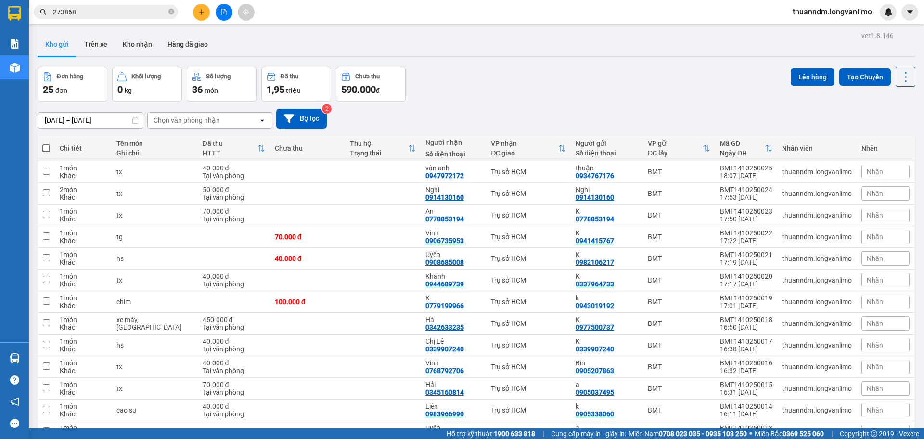
click at [119, 12] on input "273868" at bounding box center [110, 12] width 114 height 11
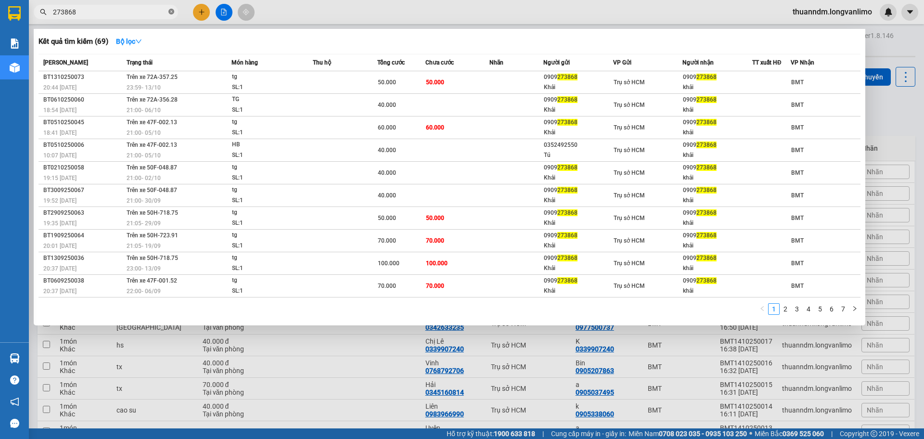
click at [172, 10] on icon "close-circle" at bounding box center [171, 12] width 6 height 6
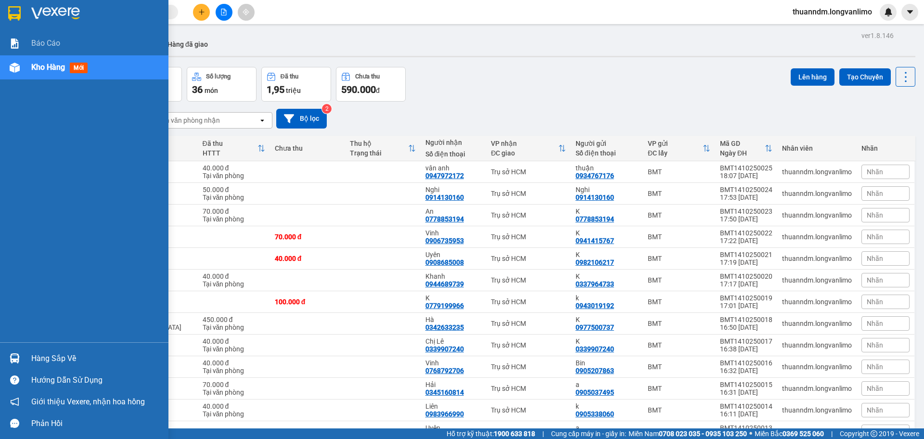
click at [21, 13] on img at bounding box center [14, 13] width 13 height 14
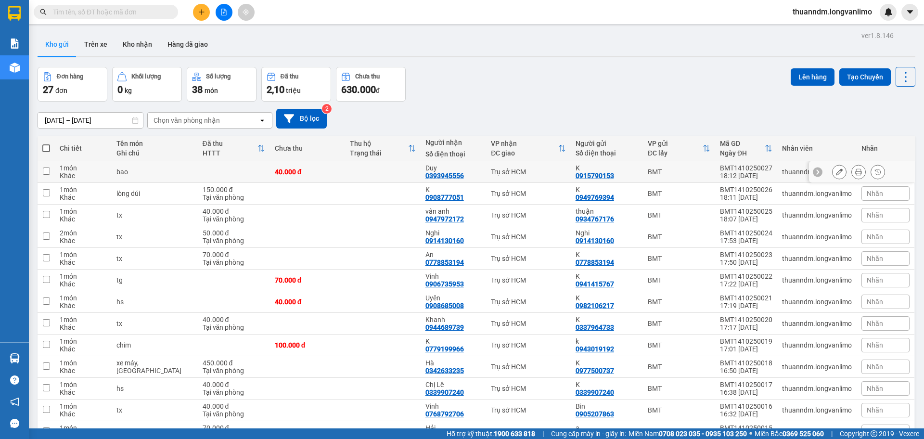
click at [345, 167] on td at bounding box center [382, 172] width 75 height 22
checkbox input "true"
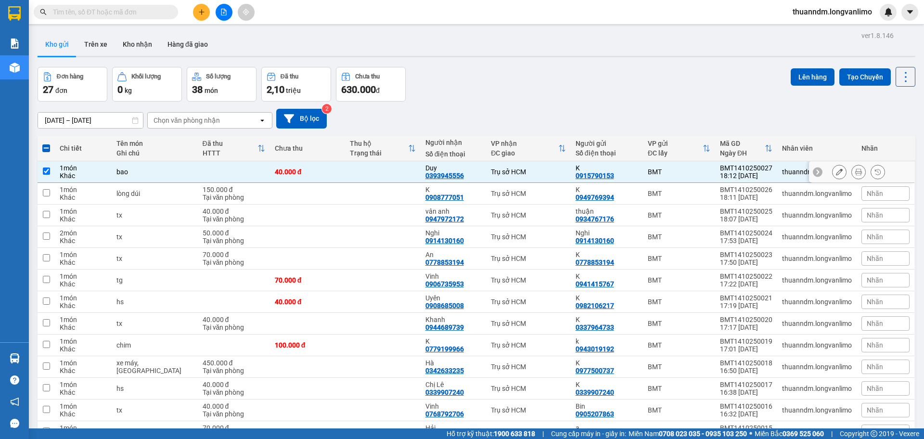
click at [855, 169] on icon at bounding box center [858, 171] width 7 height 7
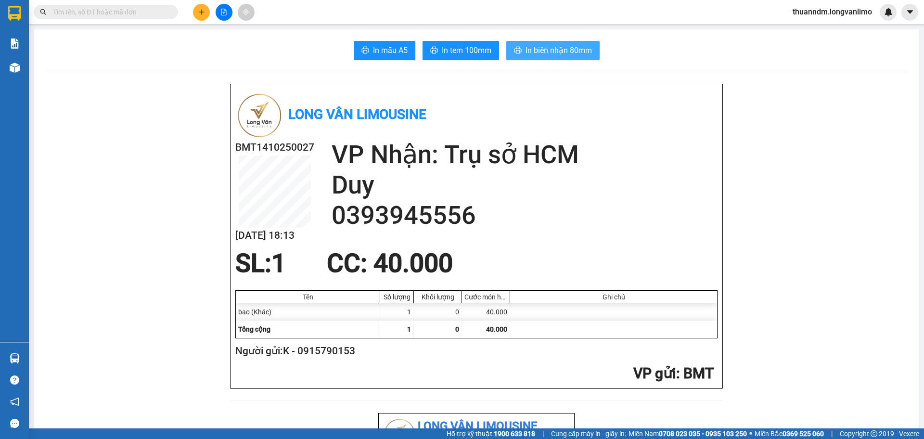
click at [535, 55] on span "In biên nhận 80mm" at bounding box center [558, 50] width 66 height 12
click at [436, 50] on button "In tem 100mm" at bounding box center [460, 50] width 77 height 19
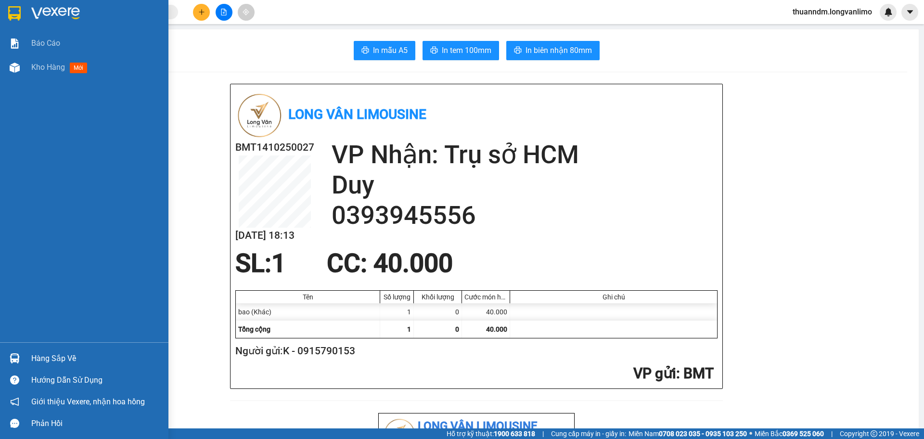
click at [18, 18] on img at bounding box center [14, 13] width 13 height 14
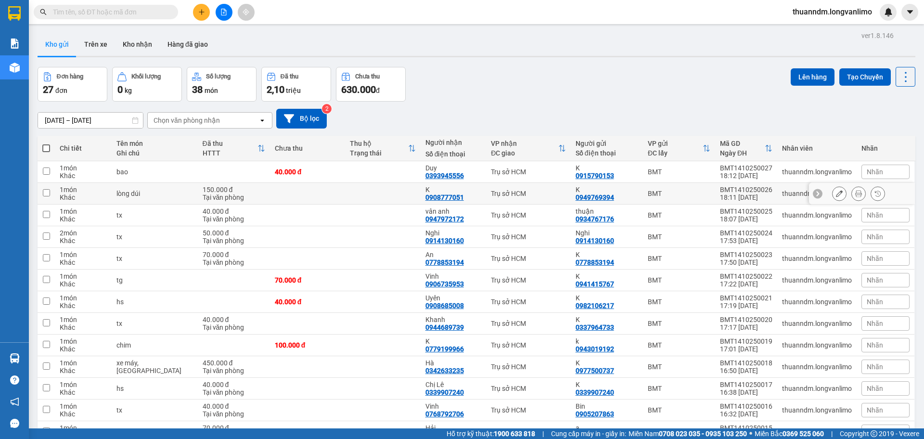
click at [303, 191] on td at bounding box center [307, 194] width 75 height 22
checkbox input "true"
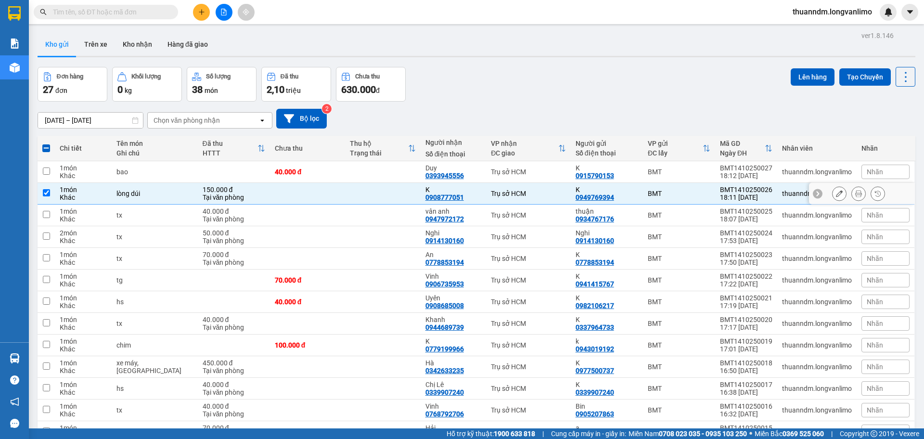
click at [857, 193] on button at bounding box center [858, 193] width 13 height 17
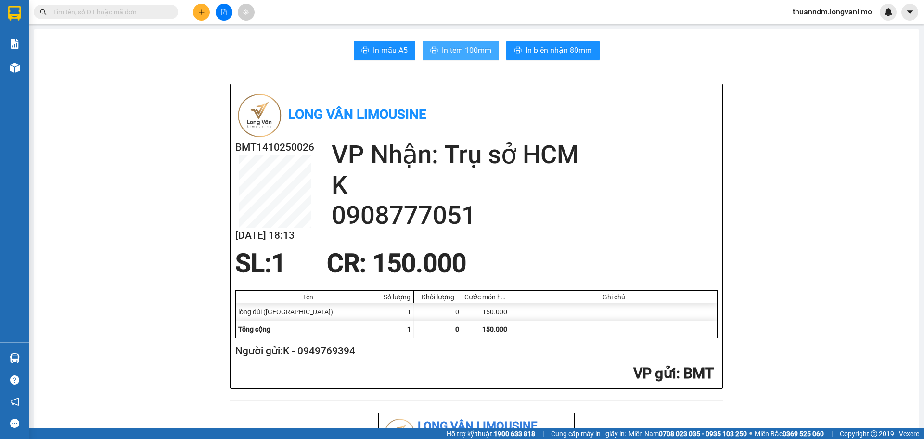
click at [450, 52] on span "In tem 100mm" at bounding box center [467, 50] width 50 height 12
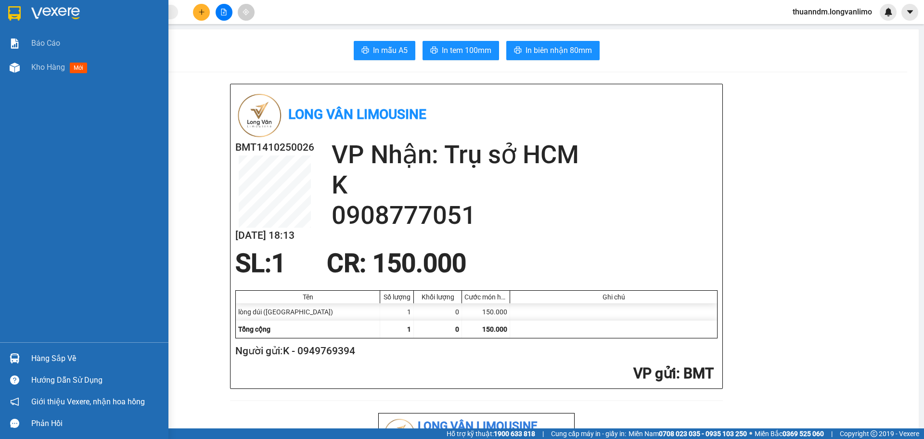
click at [14, 18] on img at bounding box center [14, 13] width 13 height 14
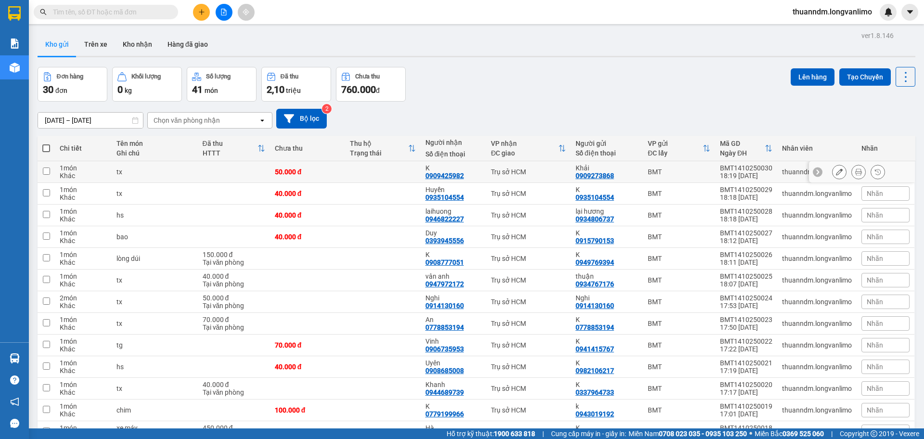
click at [314, 170] on div "50.000 đ" at bounding box center [307, 172] width 65 height 8
checkbox input "true"
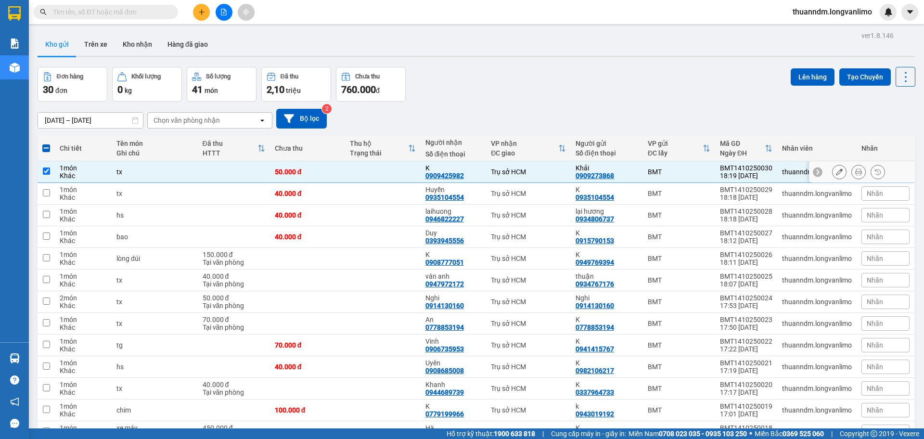
click at [855, 171] on icon at bounding box center [858, 171] width 7 height 7
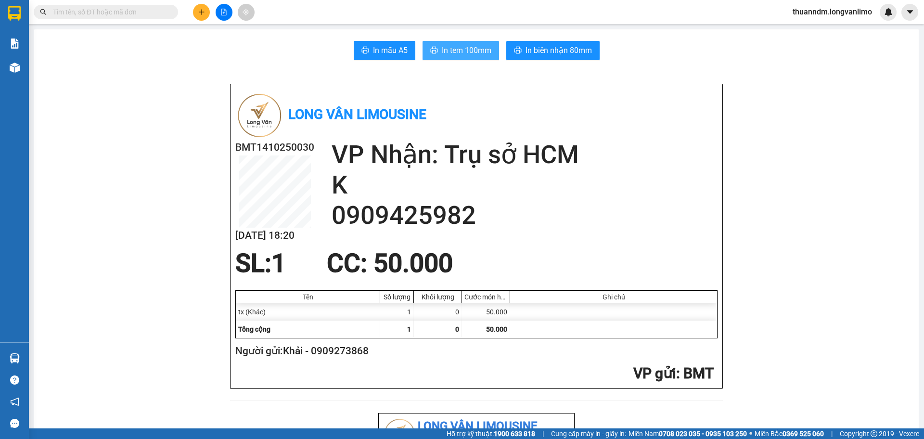
click at [473, 50] on span "In tem 100mm" at bounding box center [467, 50] width 50 height 12
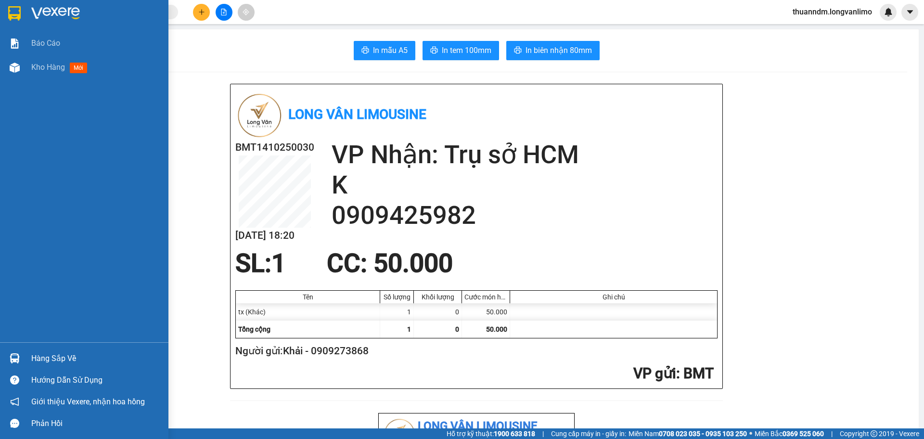
click at [13, 4] on div at bounding box center [84, 15] width 168 height 31
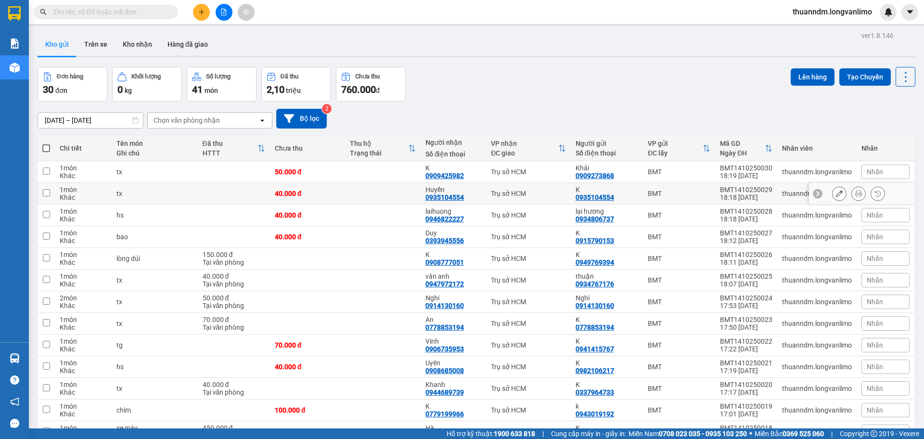
click at [293, 192] on div "40.000 đ" at bounding box center [307, 194] width 65 height 8
checkbox input "true"
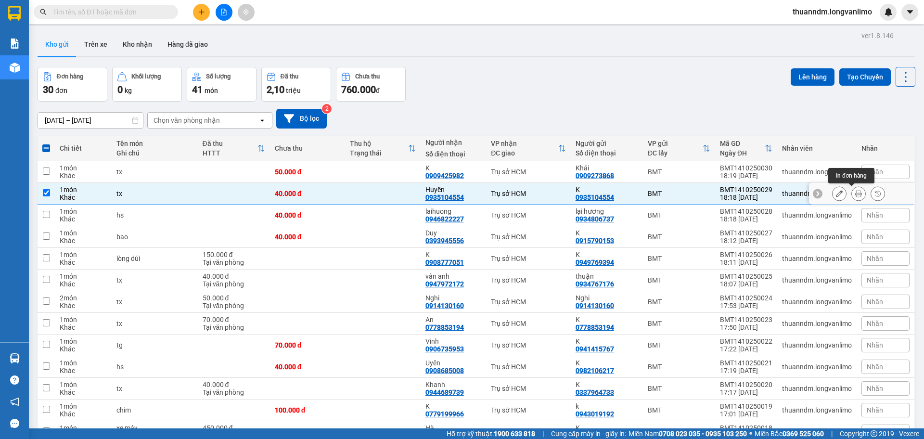
click at [855, 191] on icon at bounding box center [858, 193] width 7 height 7
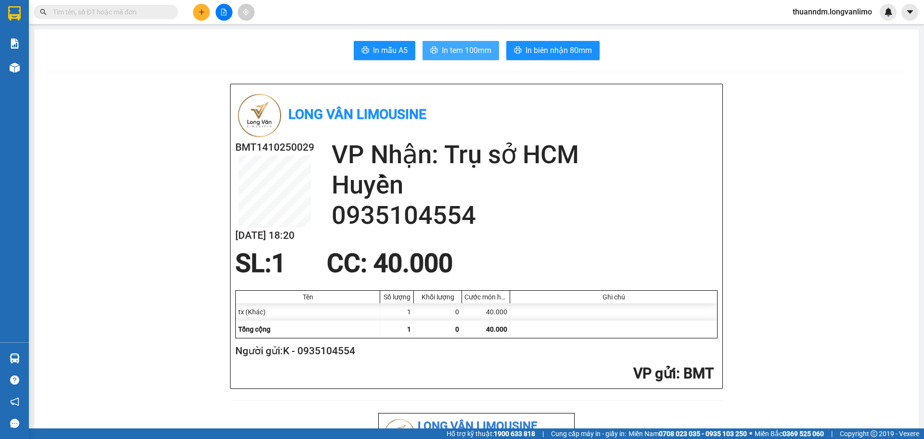
click at [431, 44] on button "In tem 100mm" at bounding box center [460, 50] width 77 height 19
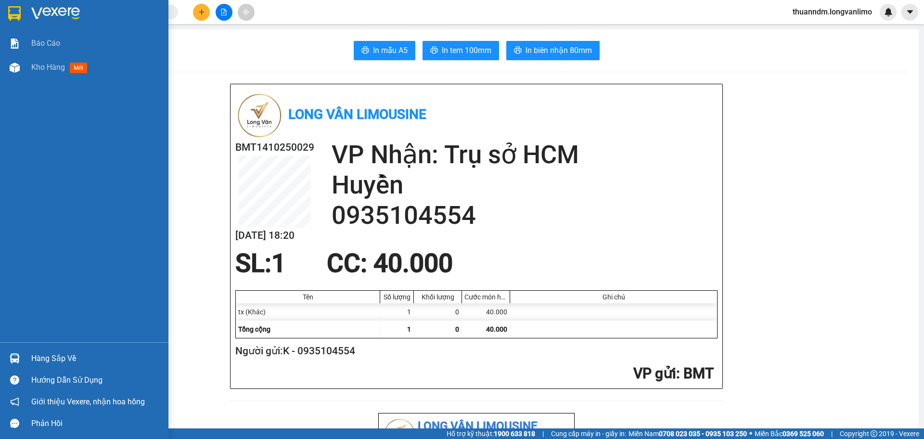
click at [20, 8] on img at bounding box center [14, 13] width 13 height 14
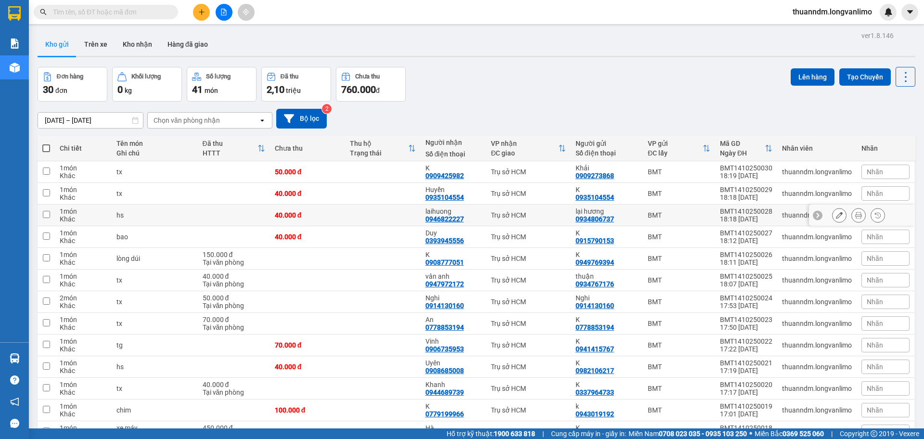
click at [327, 224] on td "40.000 đ" at bounding box center [307, 215] width 75 height 22
checkbox input "true"
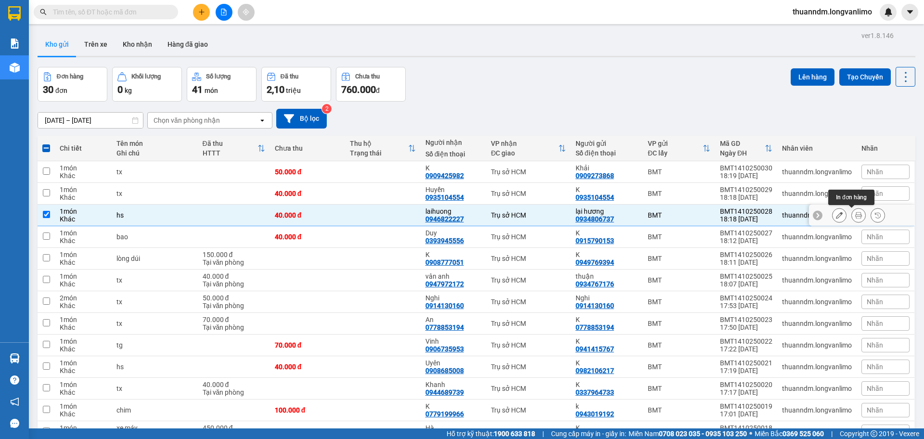
click at [855, 216] on icon at bounding box center [858, 215] width 7 height 7
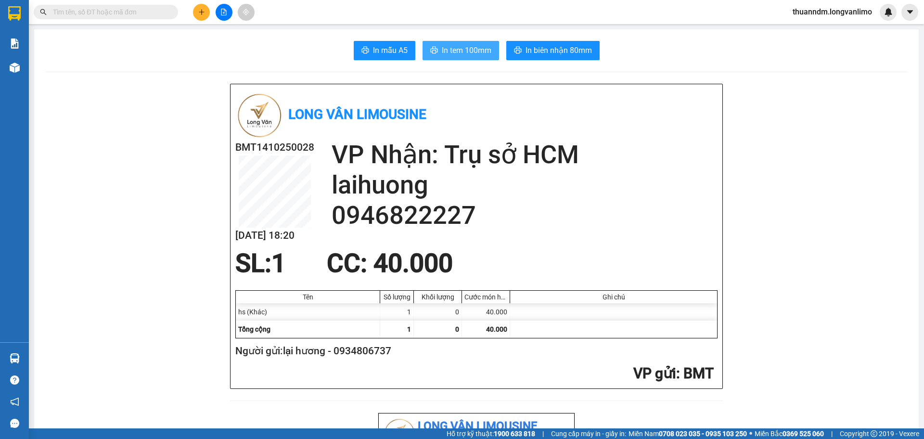
click at [452, 52] on span "In tem 100mm" at bounding box center [467, 50] width 50 height 12
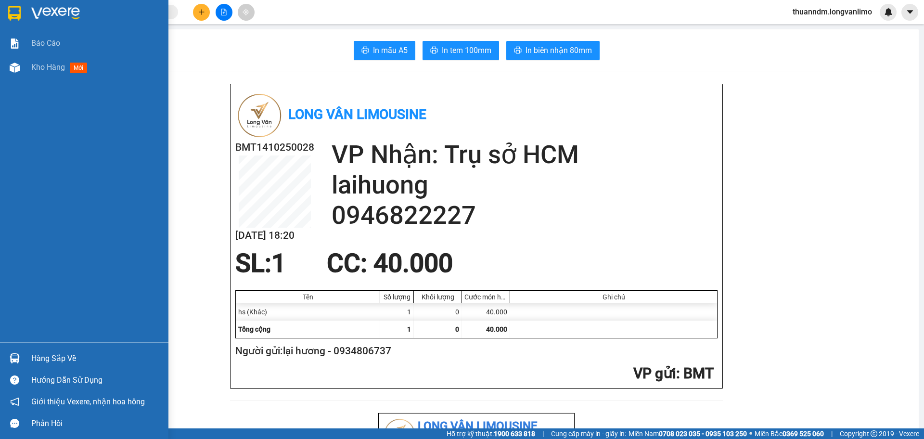
click at [9, 9] on img at bounding box center [14, 13] width 13 height 14
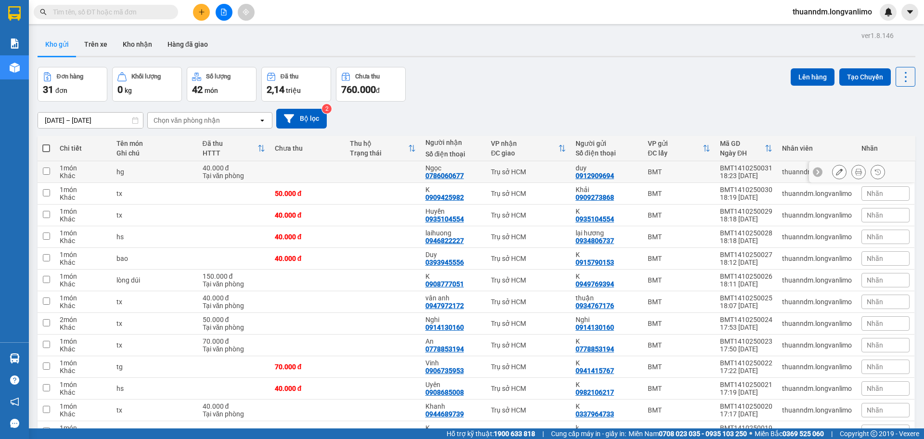
click at [385, 172] on td at bounding box center [382, 172] width 75 height 22
checkbox input "true"
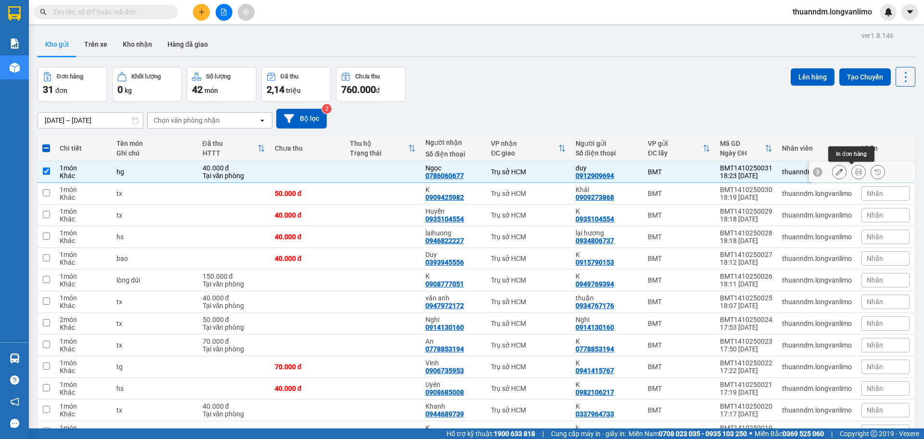
click at [855, 168] on icon at bounding box center [858, 171] width 7 height 7
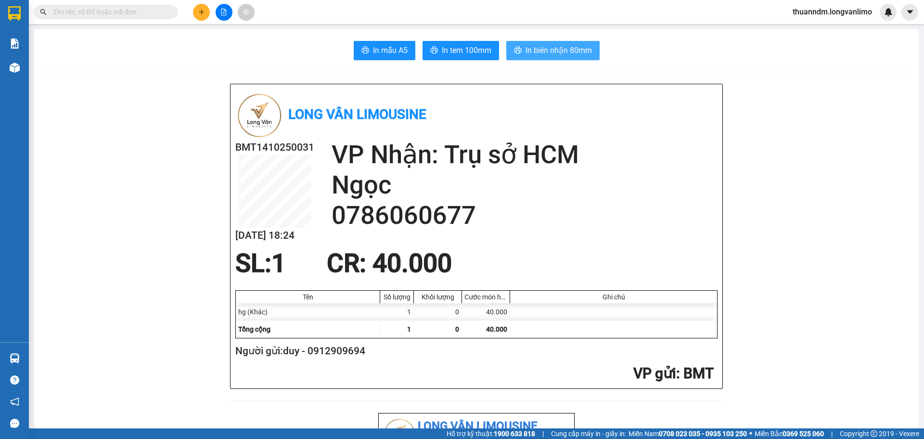
click at [525, 54] on span "In biên nhận 80mm" at bounding box center [558, 50] width 66 height 12
click at [465, 55] on span "In tem 100mm" at bounding box center [467, 50] width 50 height 12
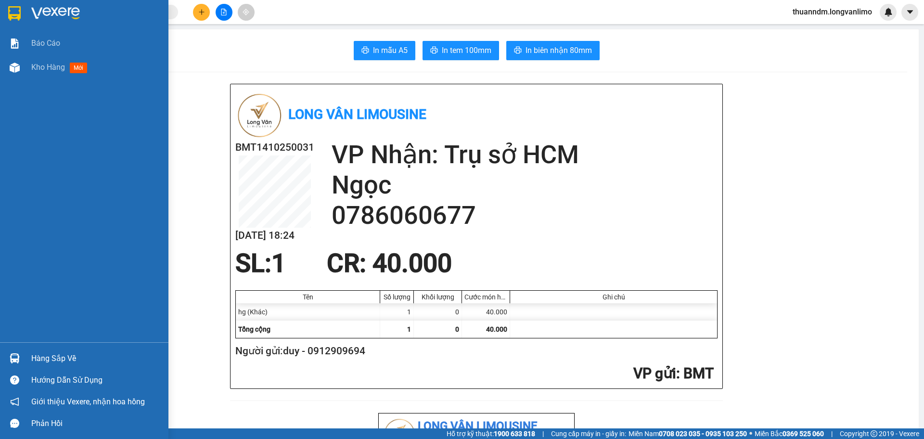
click at [17, 7] on img at bounding box center [14, 13] width 13 height 14
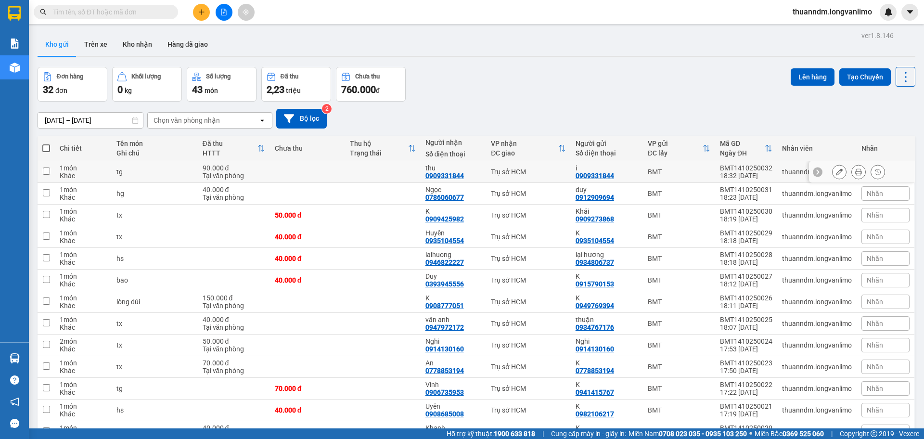
click at [354, 175] on td at bounding box center [382, 172] width 75 height 22
checkbox input "true"
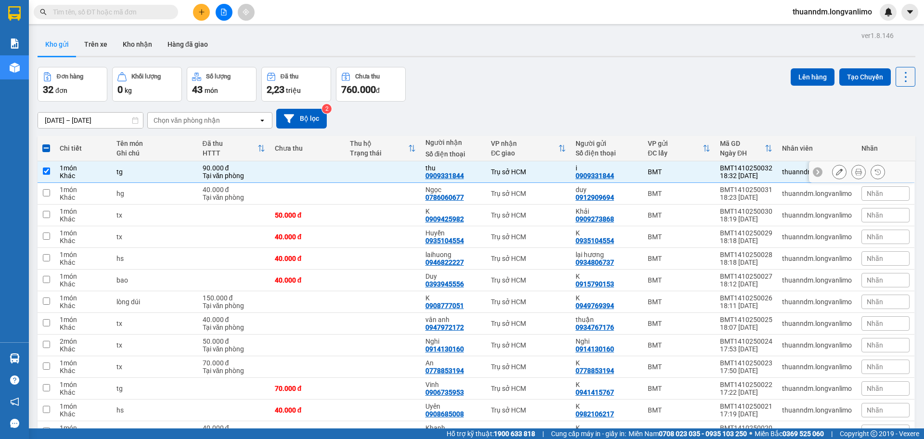
click at [855, 173] on icon at bounding box center [858, 171] width 7 height 7
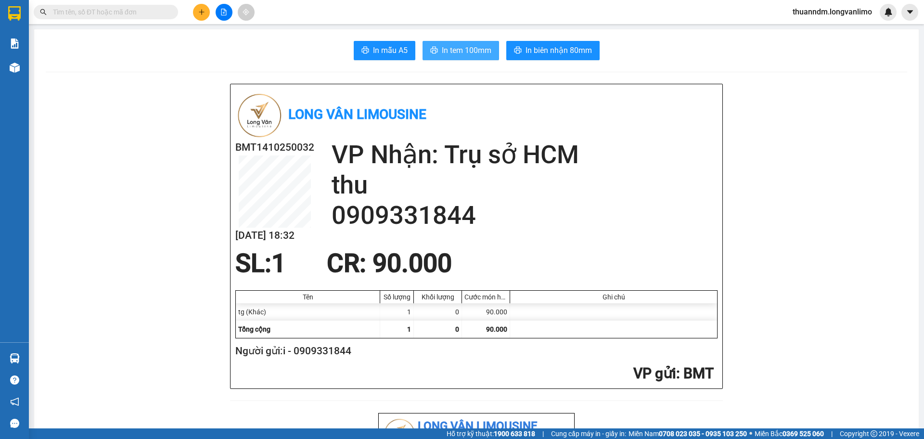
click at [486, 52] on span "In tem 100mm" at bounding box center [467, 50] width 50 height 12
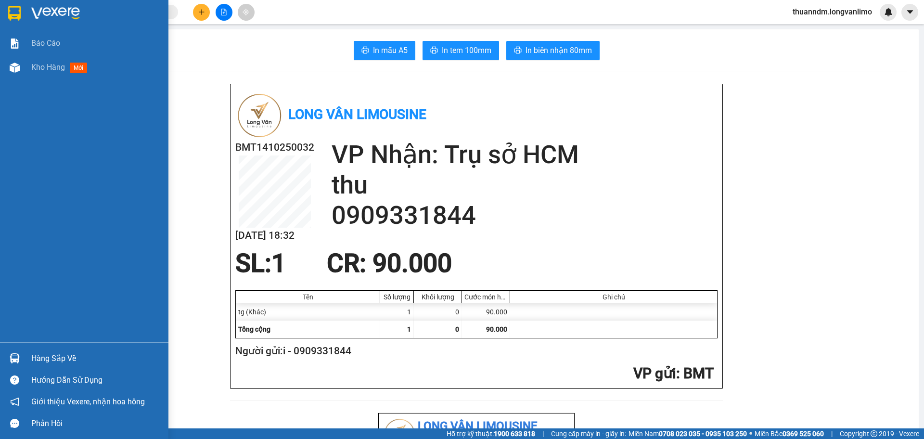
click at [18, 4] on div at bounding box center [84, 15] width 168 height 31
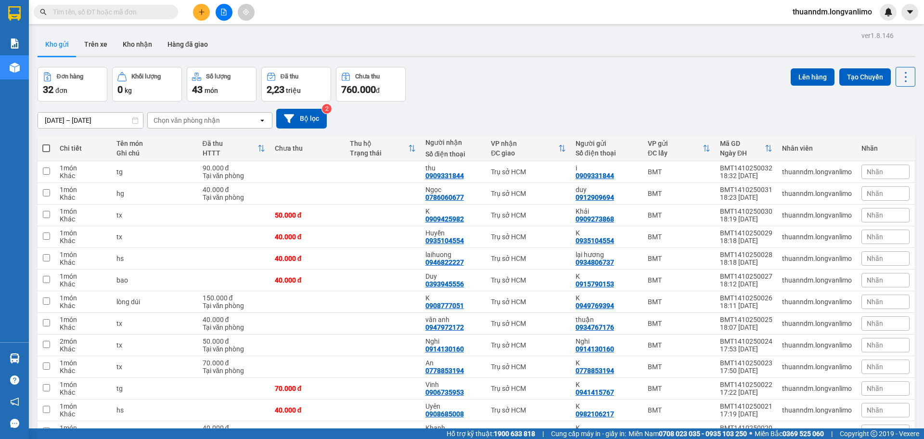
click at [97, 13] on input "text" at bounding box center [110, 12] width 114 height 11
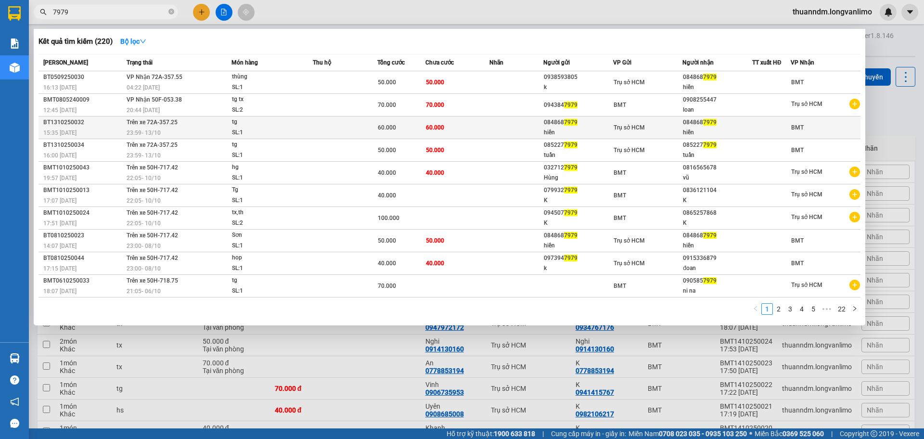
type input "7979"
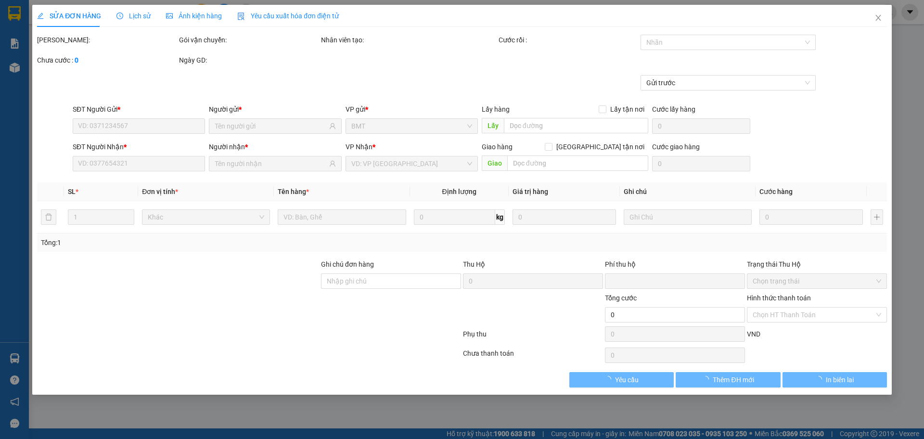
type input "0848687979"
type input "hiền"
type input "0848687979"
type input "hiền"
type input "0"
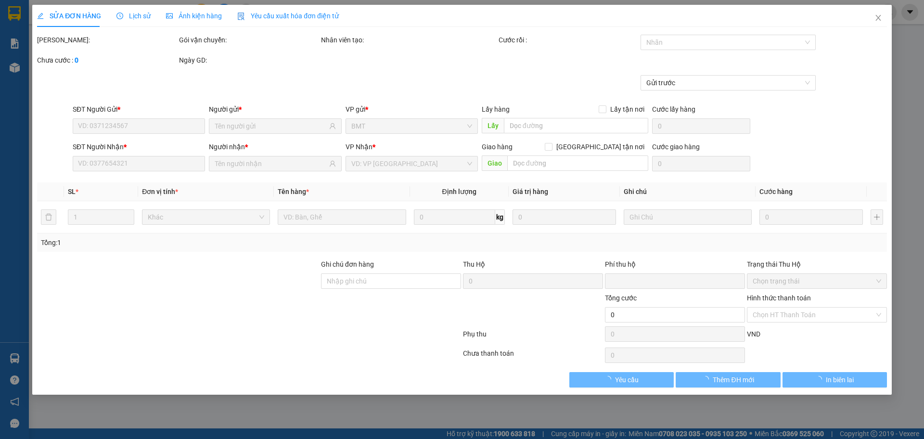
type input "60.000"
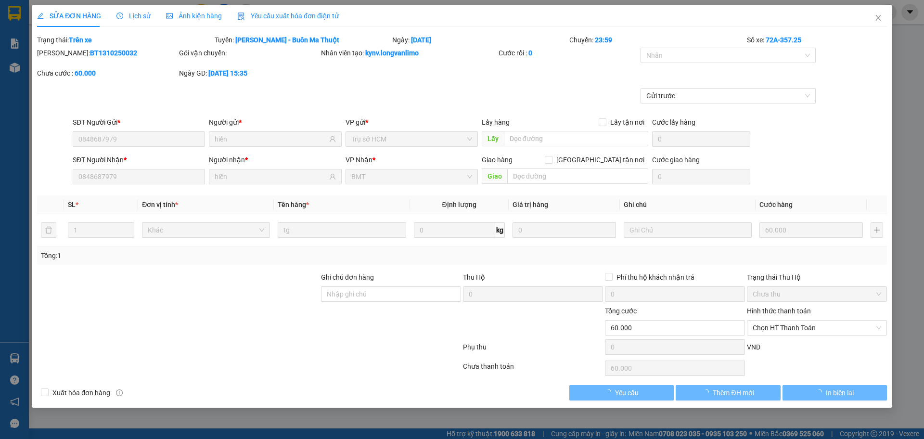
click at [223, 20] on div "SỬA ĐƠN HÀNG Lịch sử Ảnh kiện hàng Yêu cầu xuất hóa đơn điện tử" at bounding box center [188, 16] width 302 height 22
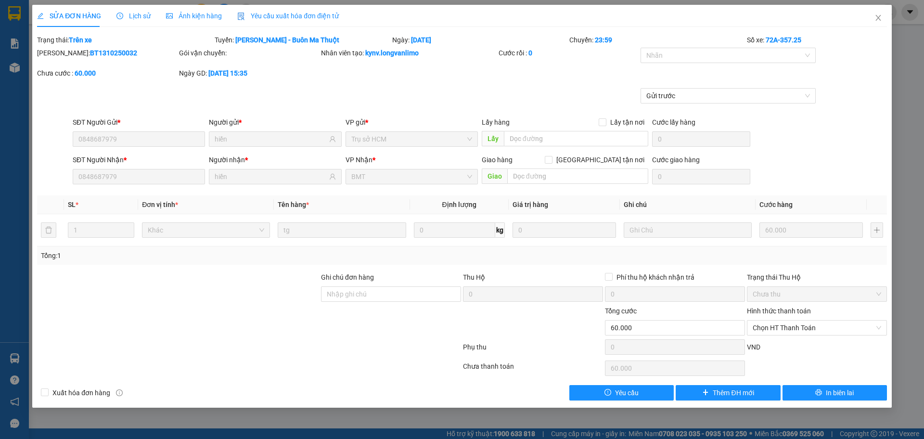
click at [196, 17] on span "Ảnh kiện hàng" at bounding box center [194, 16] width 56 height 8
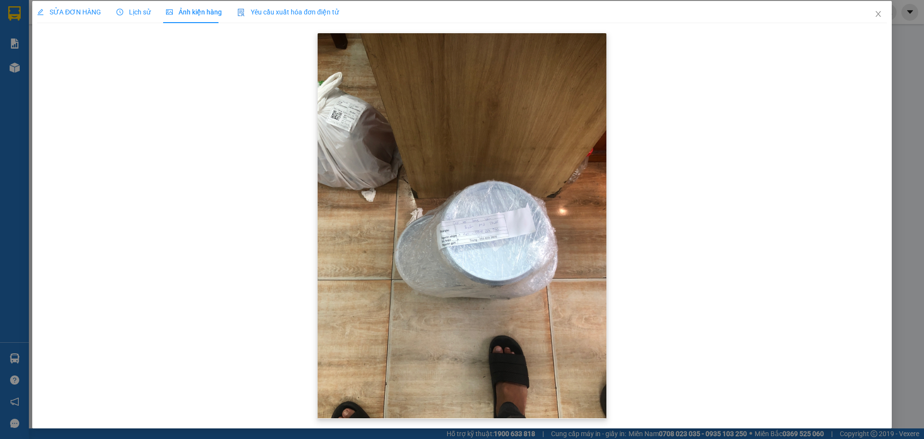
scroll to position [5, 0]
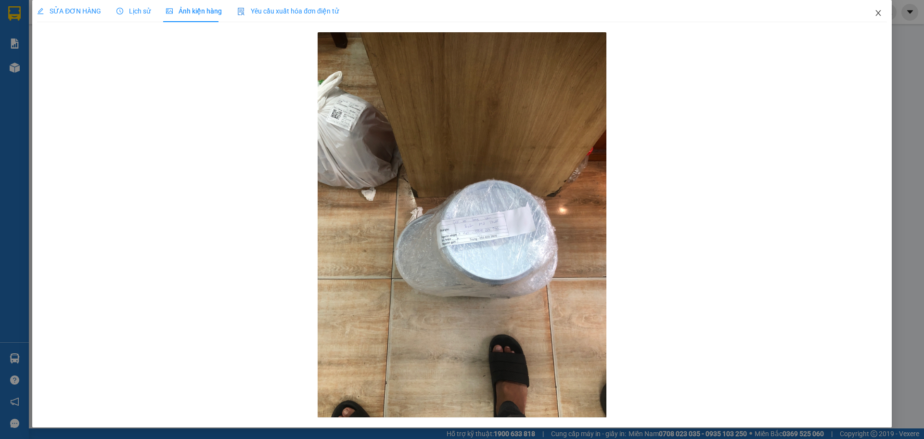
click at [874, 15] on icon "close" at bounding box center [878, 13] width 8 height 8
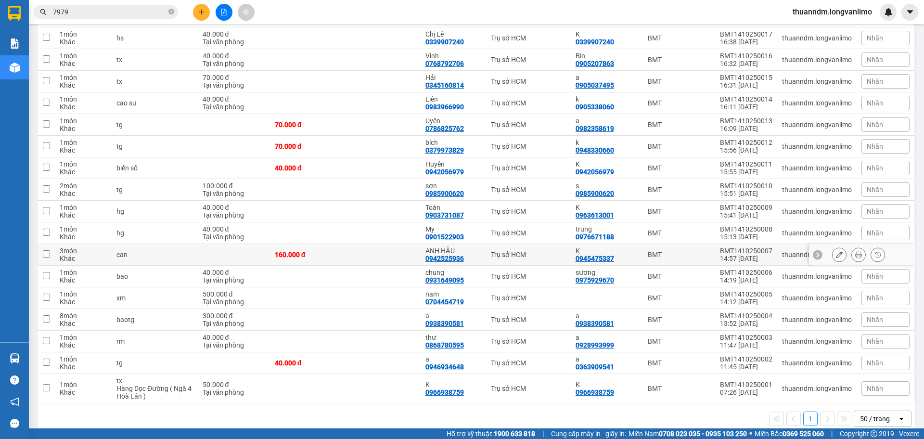
scroll to position [473, 0]
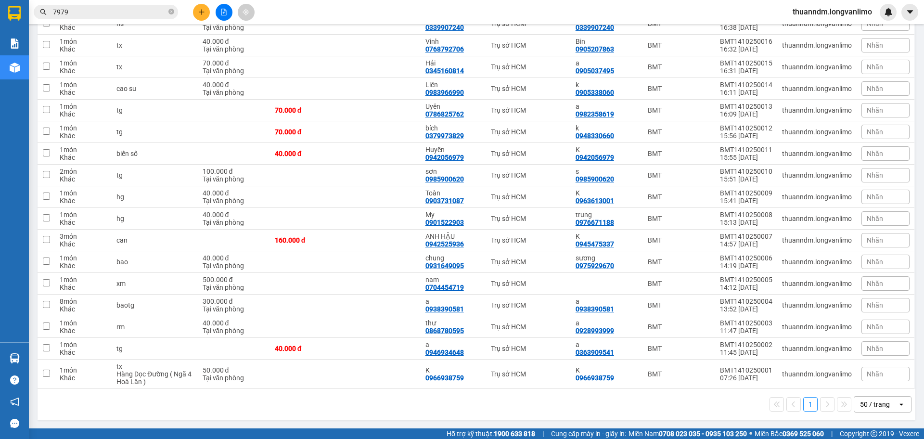
click at [871, 411] on div "50 / trang" at bounding box center [875, 403] width 43 height 15
click at [866, 389] on div "100 / trang" at bounding box center [875, 382] width 58 height 17
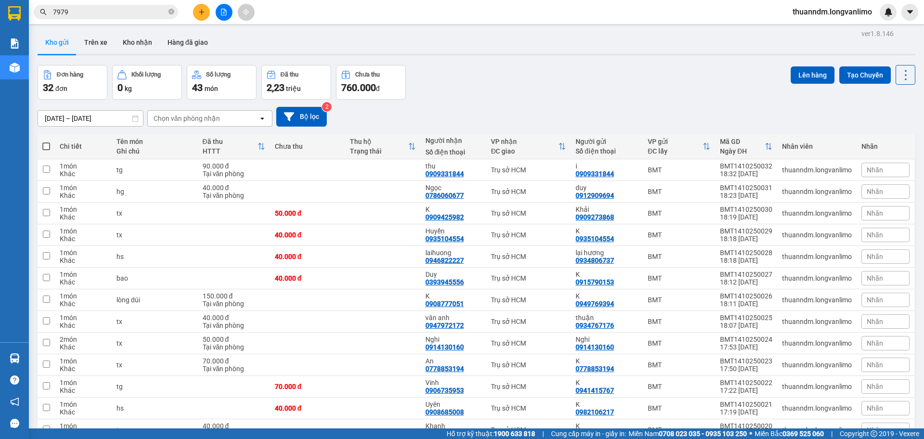
scroll to position [0, 0]
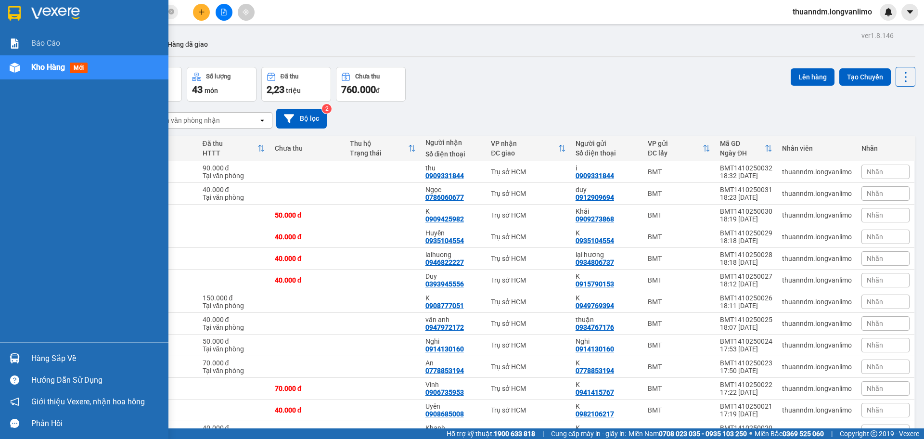
click at [14, 12] on img at bounding box center [14, 13] width 13 height 14
click at [20, 10] on img at bounding box center [14, 13] width 13 height 14
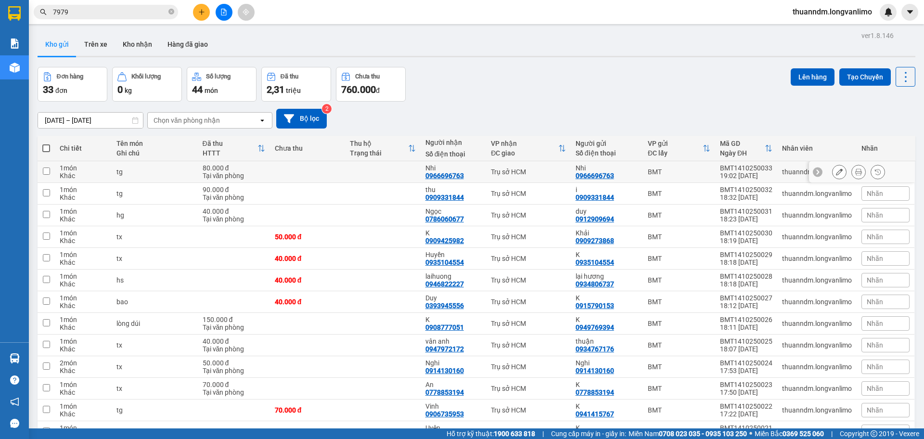
click at [286, 176] on td at bounding box center [307, 172] width 75 height 22
checkbox input "true"
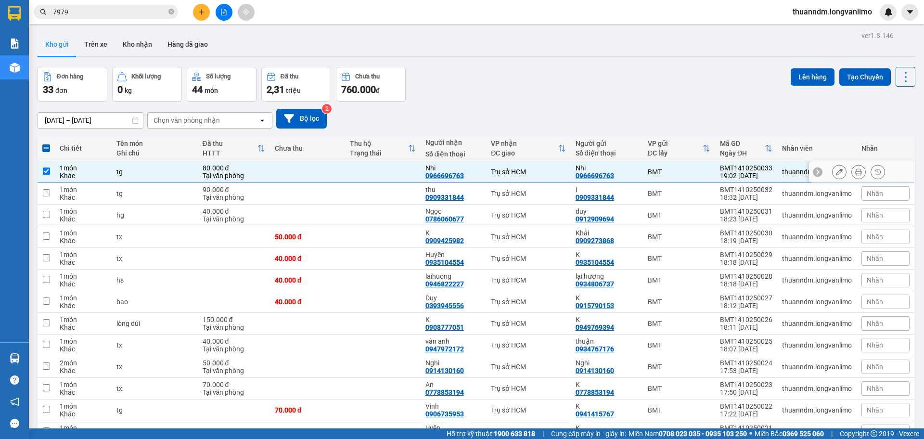
click at [855, 174] on icon at bounding box center [858, 171] width 7 height 7
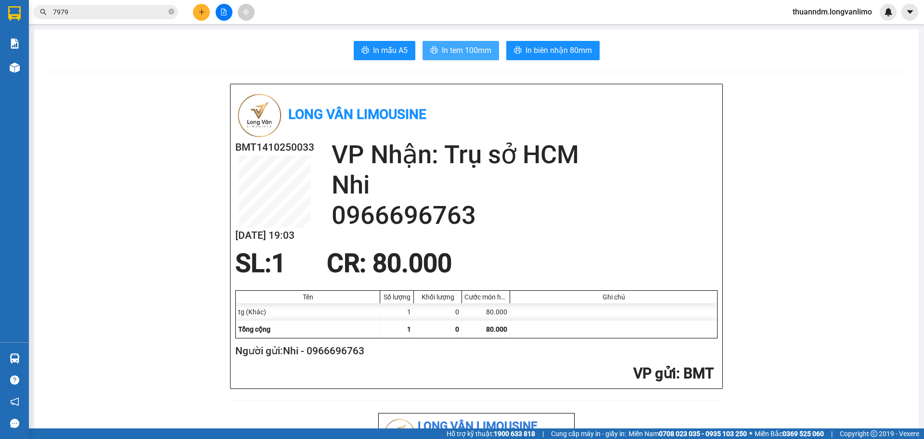
click at [463, 52] on span "In tem 100mm" at bounding box center [467, 50] width 50 height 12
click at [92, 8] on input "7979" at bounding box center [110, 12] width 114 height 11
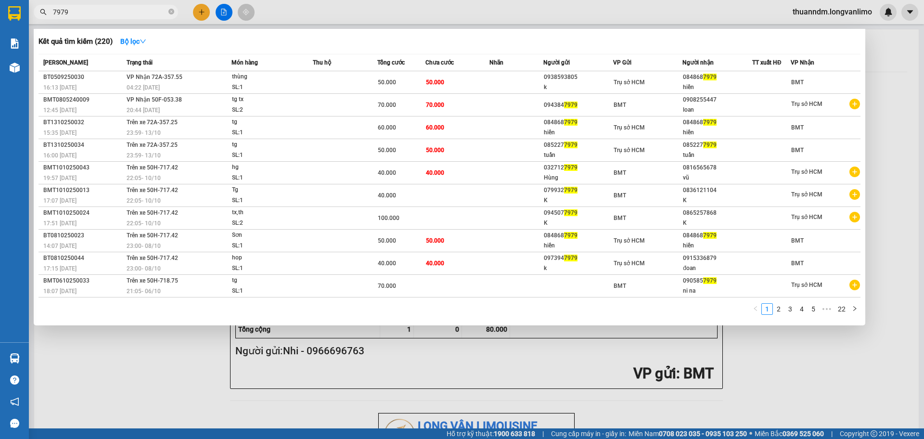
click at [92, 8] on input "7979" at bounding box center [110, 12] width 114 height 11
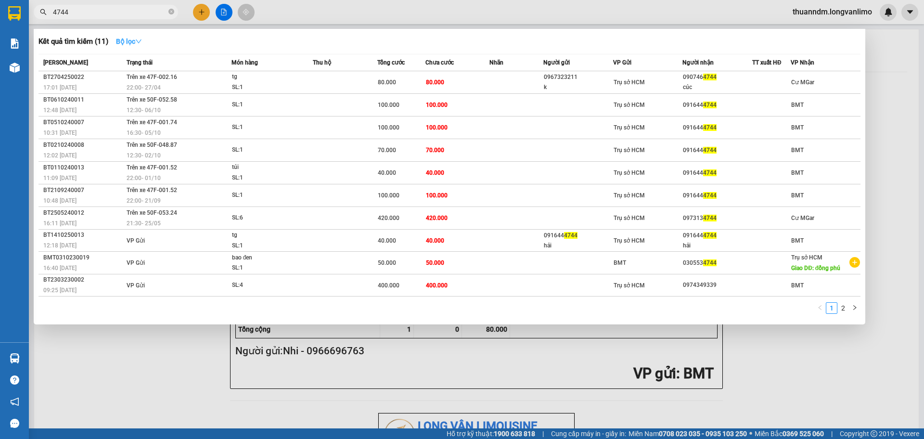
type input "4744"
click at [122, 41] on strong "Bộ lọc" at bounding box center [129, 42] width 26 height 8
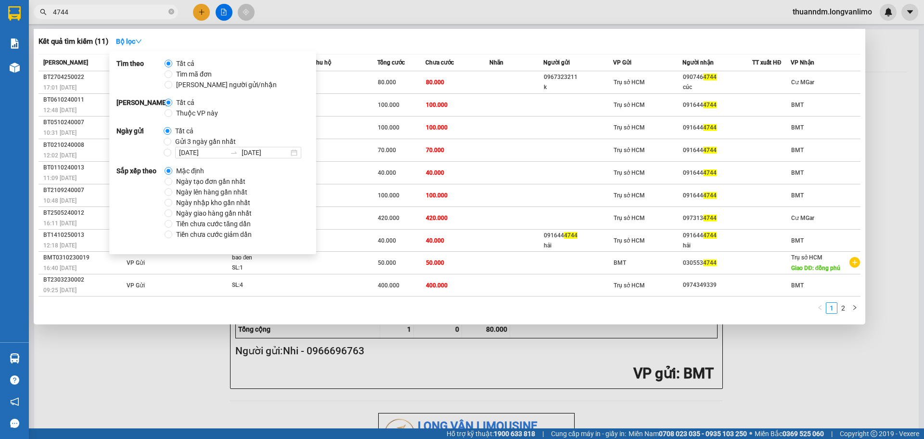
click at [198, 138] on span "Gửi 3 ngày gần nhất" at bounding box center [205, 141] width 68 height 11
click at [171, 138] on input "Gửi 3 ngày gần nhất" at bounding box center [168, 142] width 8 height 8
radio input "true"
radio input "false"
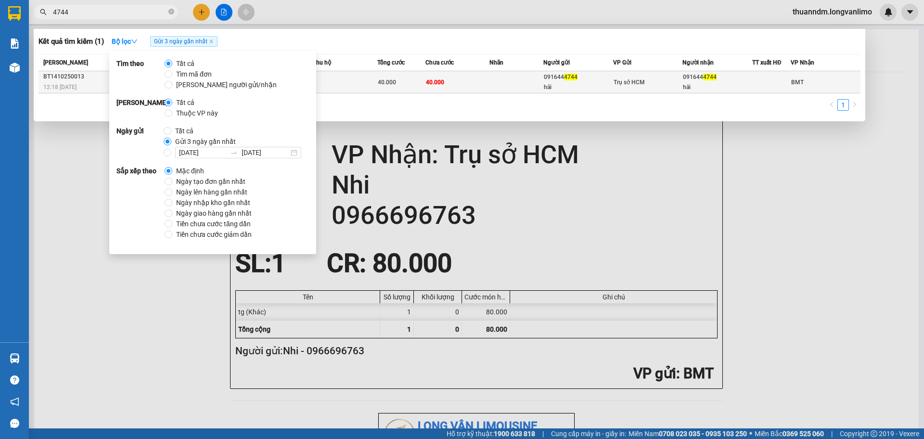
click at [418, 79] on div "40.000" at bounding box center [401, 82] width 47 height 11
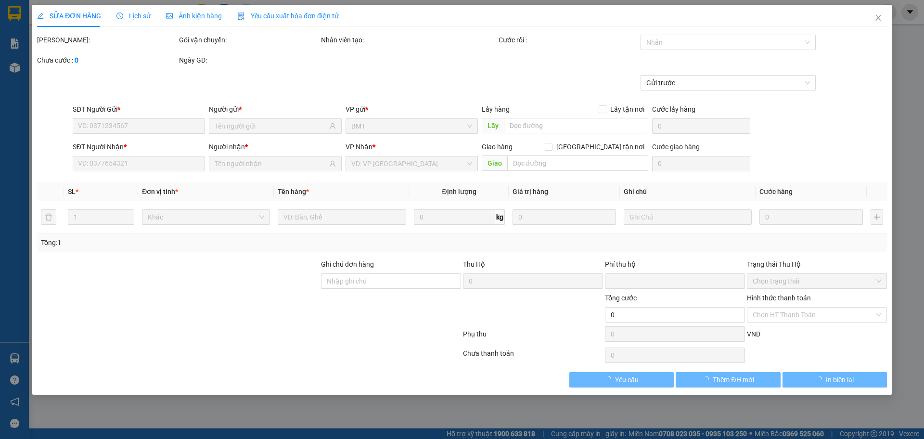
type input "0916444744"
type input "hải"
type input "0916444744"
type input "hải"
type input "0"
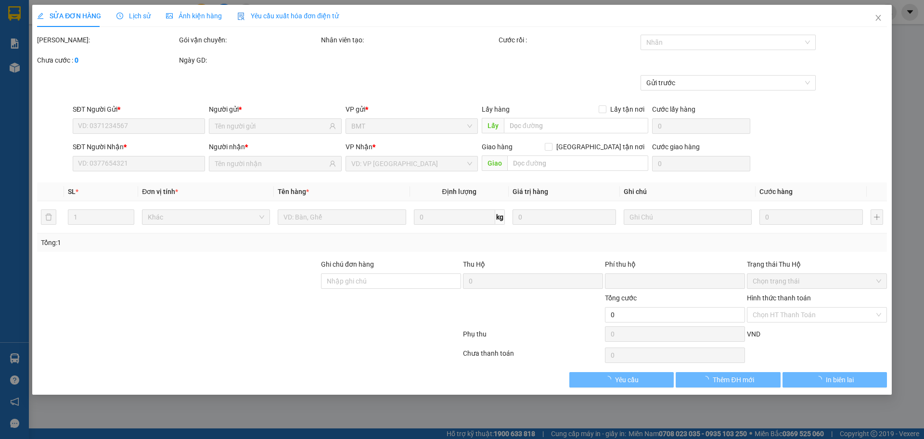
type input "40.000"
click at [189, 17] on span "Ảnh kiện hàng" at bounding box center [194, 16] width 56 height 8
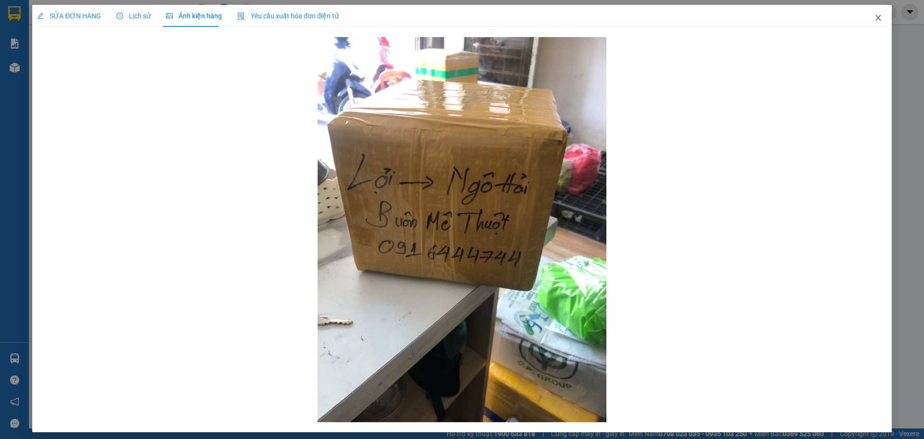
click at [874, 16] on icon "close" at bounding box center [878, 18] width 8 height 8
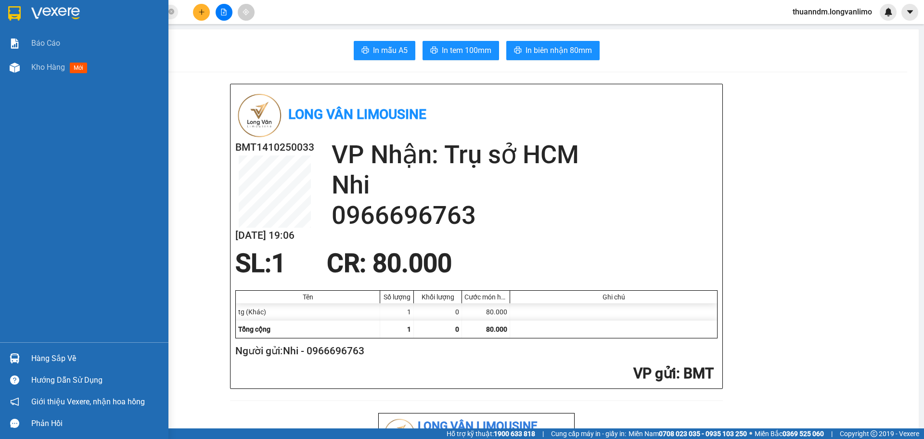
click at [19, 9] on img at bounding box center [14, 13] width 13 height 14
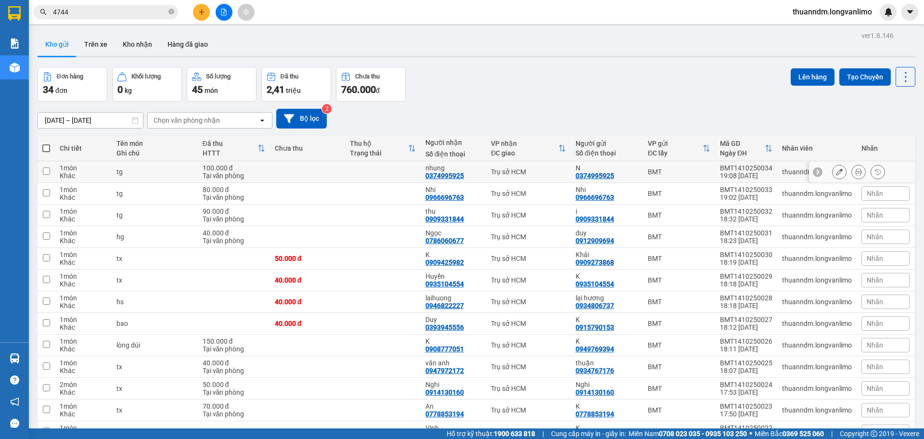
click at [211, 167] on div "100.000 đ" at bounding box center [234, 168] width 63 height 8
checkbox input "true"
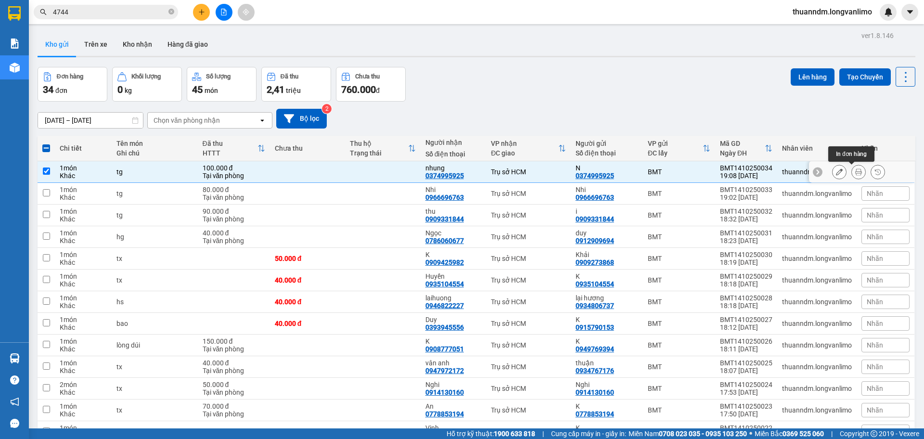
click at [855, 170] on icon at bounding box center [858, 171] width 7 height 7
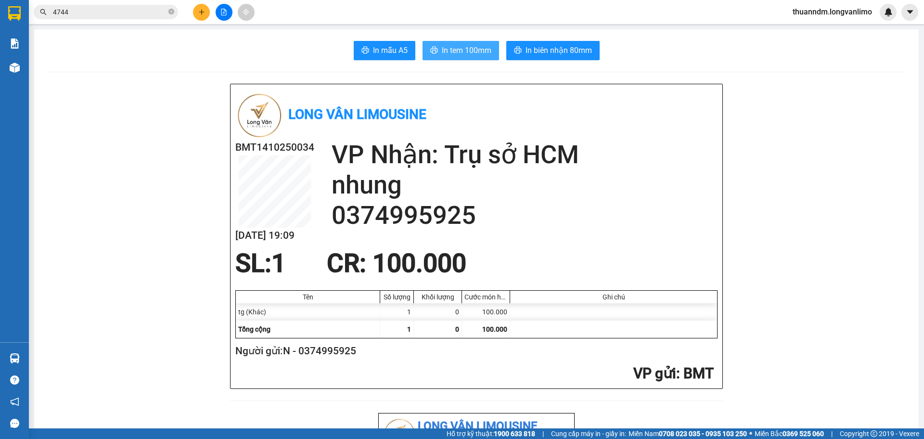
click at [465, 49] on span "In tem 100mm" at bounding box center [467, 50] width 50 height 12
click at [226, 18] on button at bounding box center [224, 12] width 17 height 17
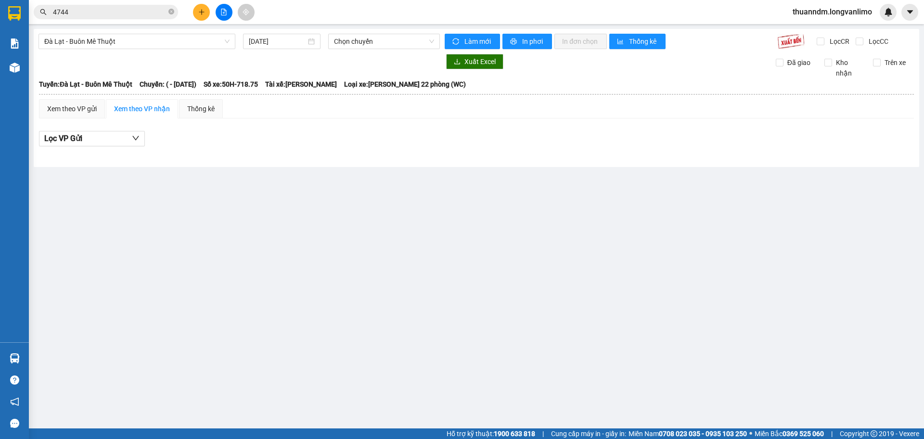
click at [151, 30] on div "[GEOGRAPHIC_DATA] - Buôn Mê Thuột [DATE] Chọn chuyến Làm mới In phơi In đơn chọ…" at bounding box center [476, 98] width 885 height 138
drag, startPoint x: 153, startPoint y: 38, endPoint x: 157, endPoint y: 48, distance: 11.2
click at [153, 38] on span "Đà Lạt - Buôn Mê Thuột" at bounding box center [136, 41] width 185 height 14
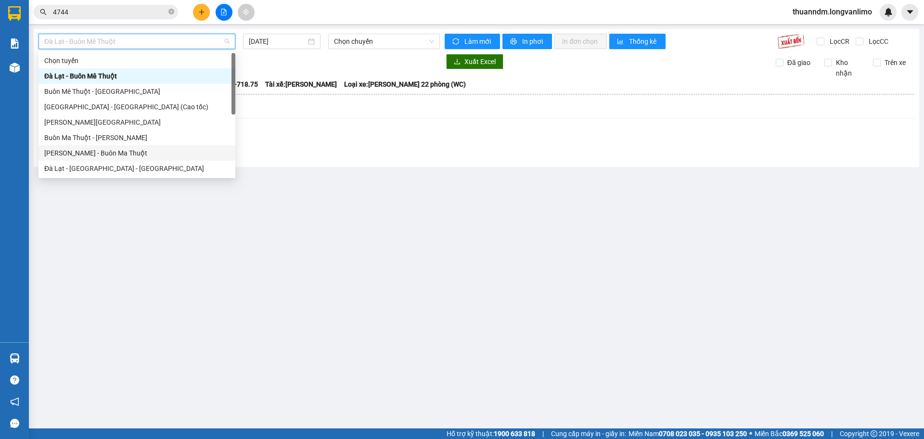
drag, startPoint x: 150, startPoint y: 149, endPoint x: 177, endPoint y: 147, distance: 27.5
click at [150, 149] on div "[PERSON_NAME] - Buôn Ma Thuột" at bounding box center [136, 153] width 185 height 11
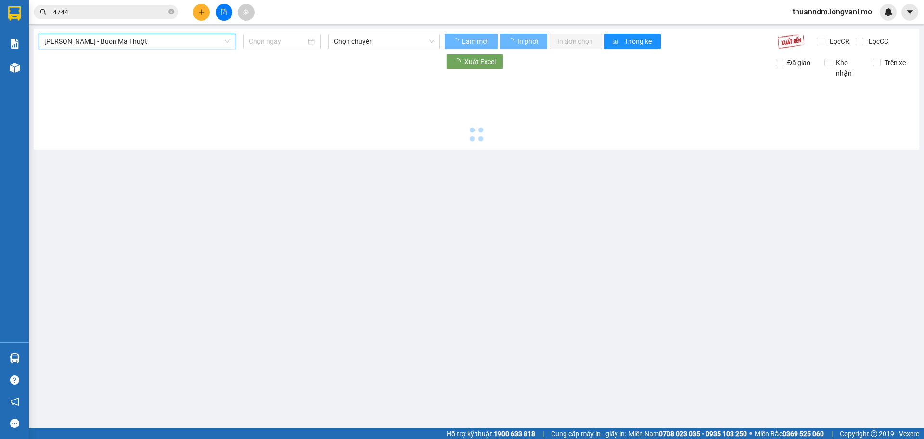
type input "[DATE]"
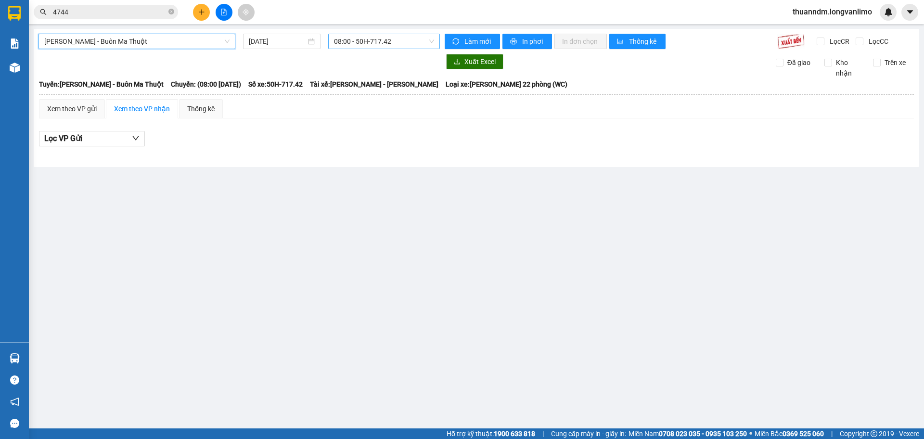
click at [369, 39] on span "08:00 - 50H-717.42" at bounding box center [384, 41] width 100 height 14
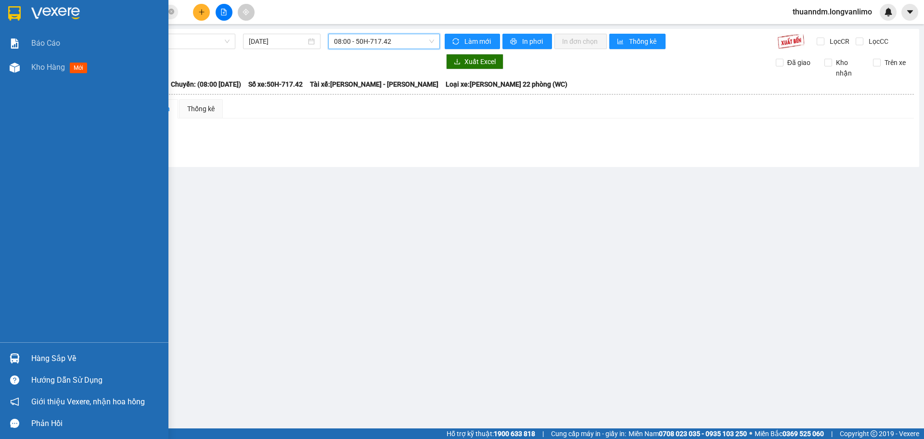
click at [17, 16] on img at bounding box center [14, 13] width 13 height 14
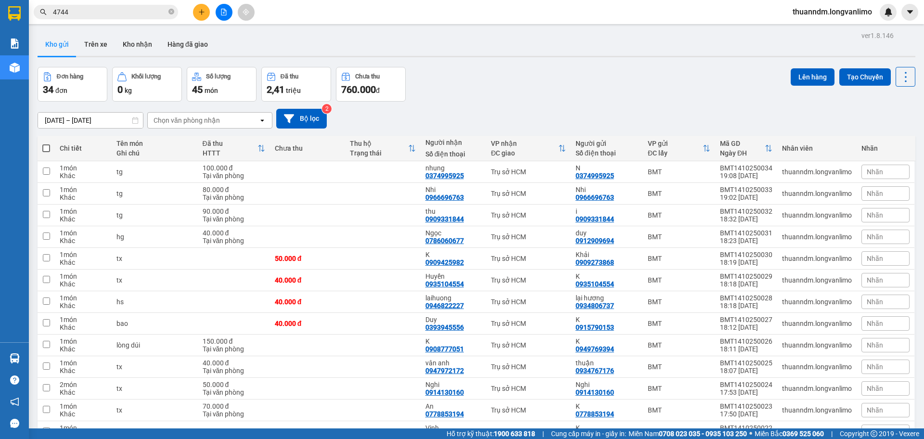
click at [103, 15] on input "4744" at bounding box center [110, 12] width 114 height 11
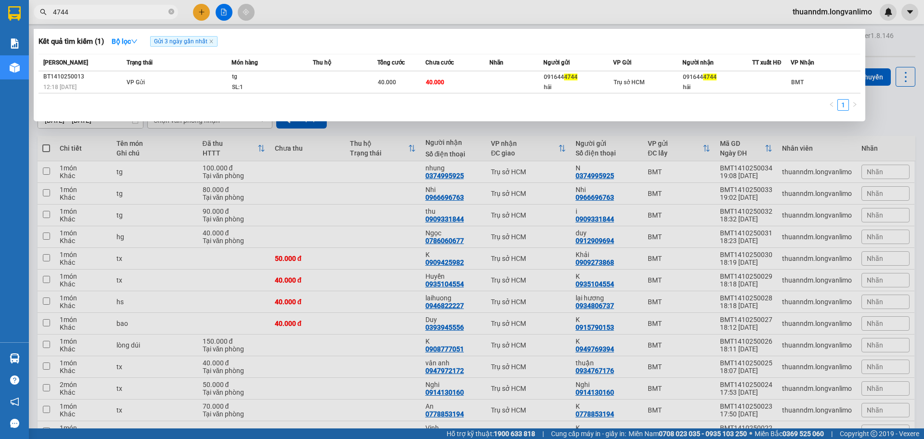
click at [103, 15] on input "4744" at bounding box center [110, 12] width 114 height 11
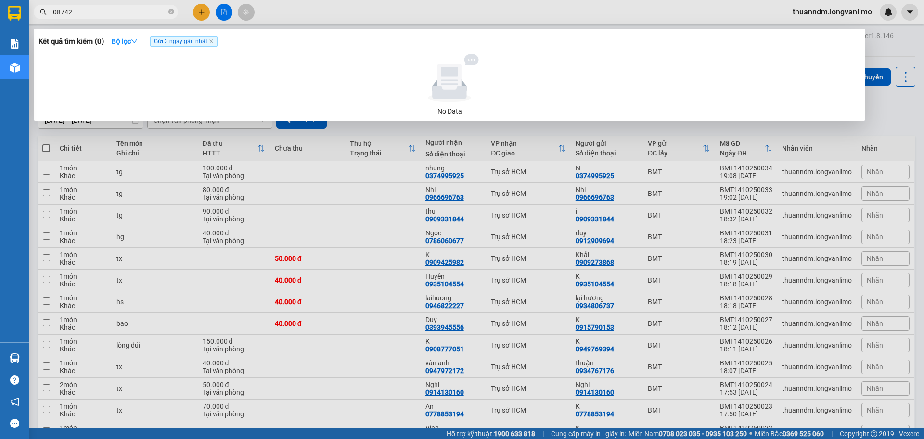
click at [67, 10] on input "08742" at bounding box center [110, 12] width 114 height 11
click at [104, 10] on input "0872" at bounding box center [110, 12] width 114 height 11
type input "0872"
click at [182, 43] on span "Gửi 3 ngày gần nhất" at bounding box center [183, 41] width 67 height 11
click at [213, 45] on span "Gửi 3 ngày gần nhất" at bounding box center [183, 41] width 67 height 11
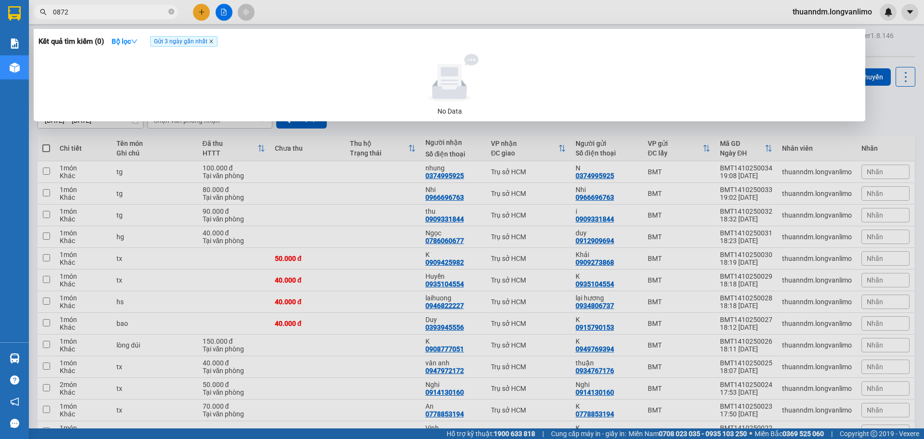
click at [213, 41] on icon "close" at bounding box center [211, 41] width 5 height 5
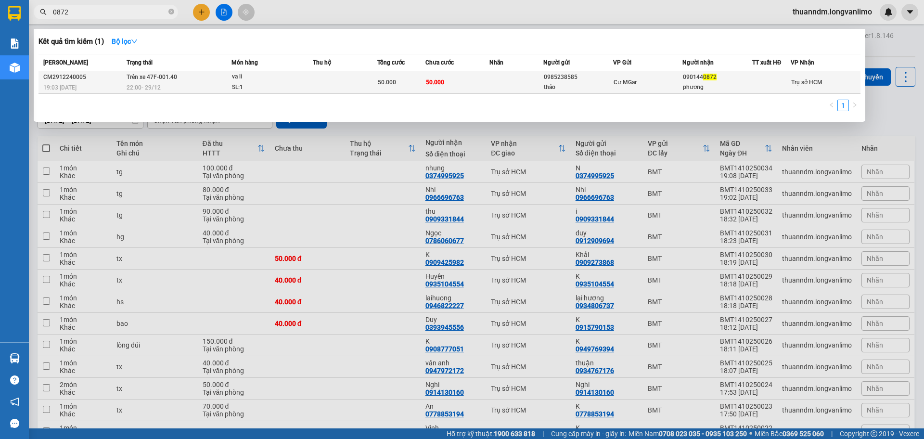
click at [273, 84] on div "SL: 1" at bounding box center [268, 87] width 72 height 11
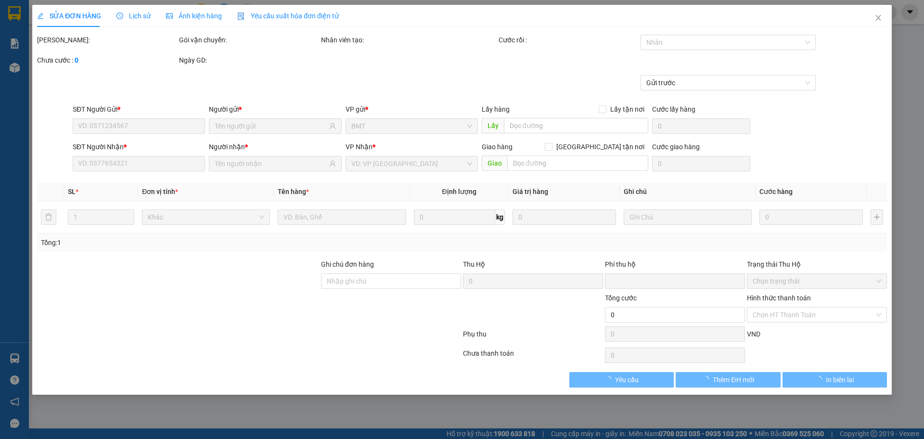
type input "0985238585"
type input "thảo"
type input "0901440872"
type input "phương"
type input "0"
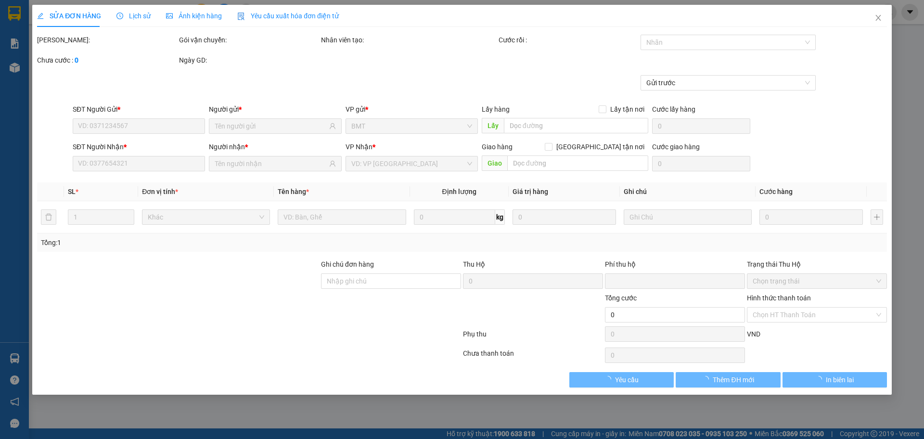
type input "50.000"
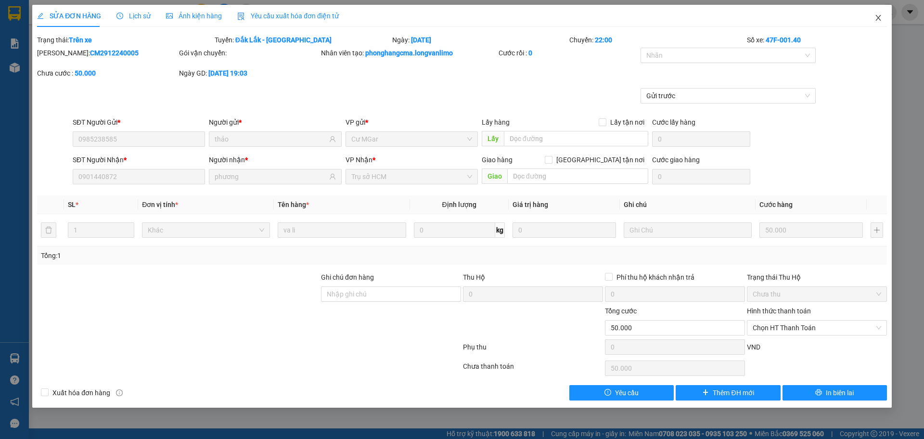
click at [881, 19] on icon "close" at bounding box center [878, 18] width 8 height 8
click at [877, 18] on div "thuanndm.longvanlimo" at bounding box center [841, 12] width 112 height 17
click at [879, 15] on span "thuanndm.longvanlimo" at bounding box center [832, 12] width 95 height 12
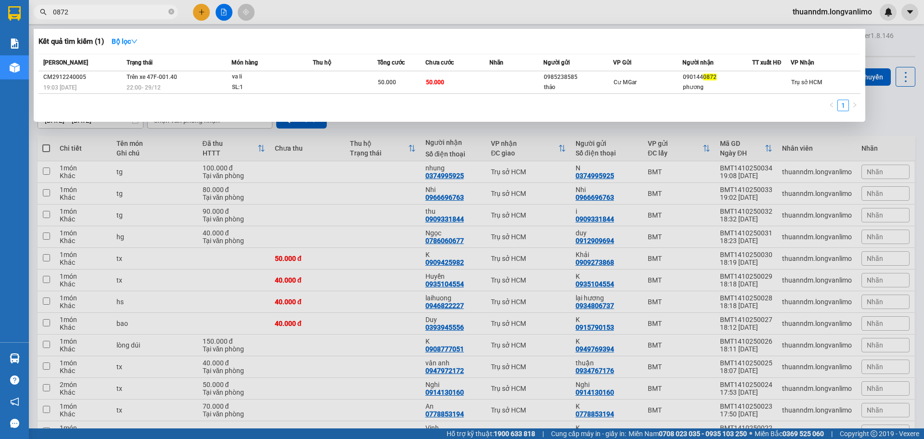
click at [132, 14] on input "0872" at bounding box center [110, 12] width 114 height 11
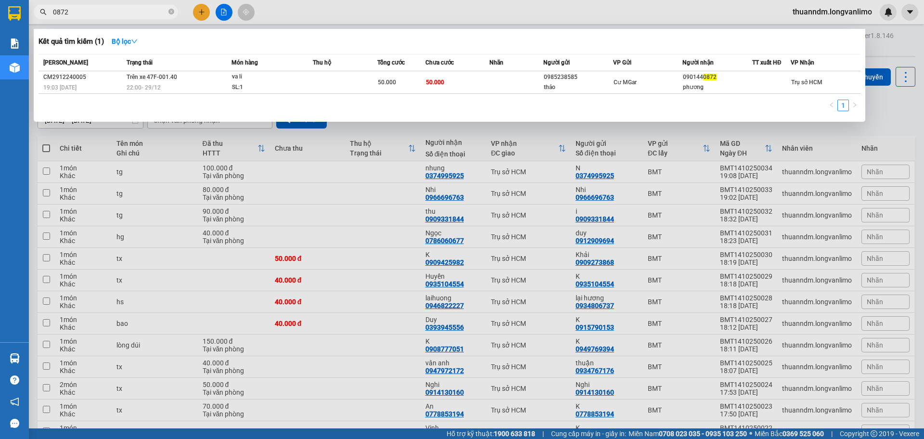
click at [132, 14] on input "0872" at bounding box center [110, 12] width 114 height 11
type input "\"
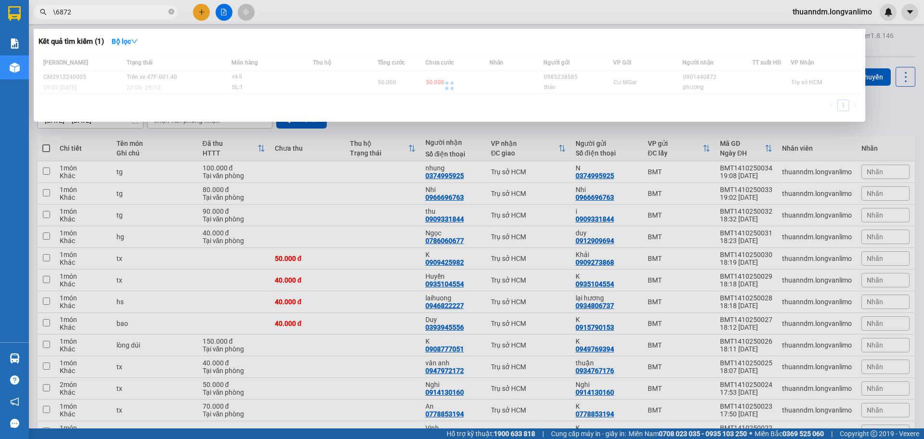
click at [56, 10] on input "\6872" at bounding box center [110, 12] width 114 height 11
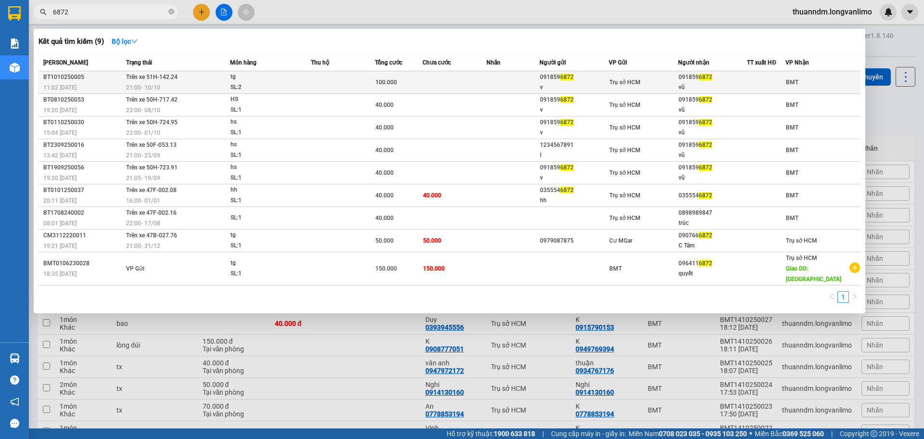
type input "6872"
click at [317, 85] on td at bounding box center [343, 82] width 64 height 23
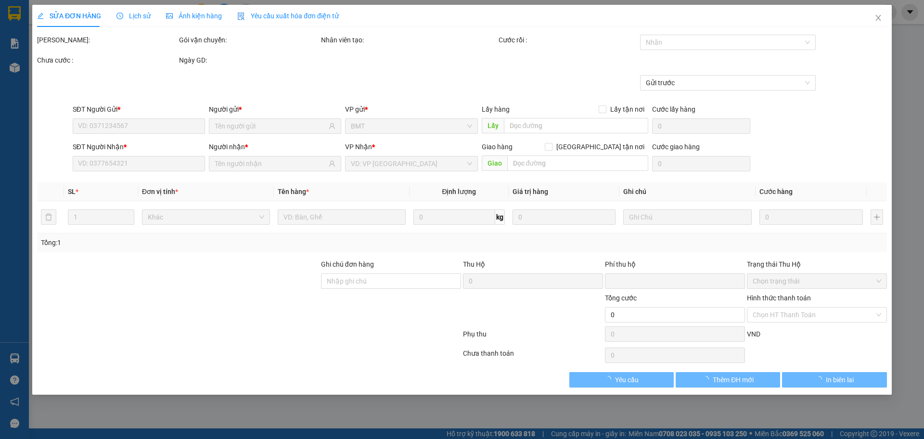
type input "0918596872"
type input "v"
type input "0918596872"
type input "vũ"
type input "0"
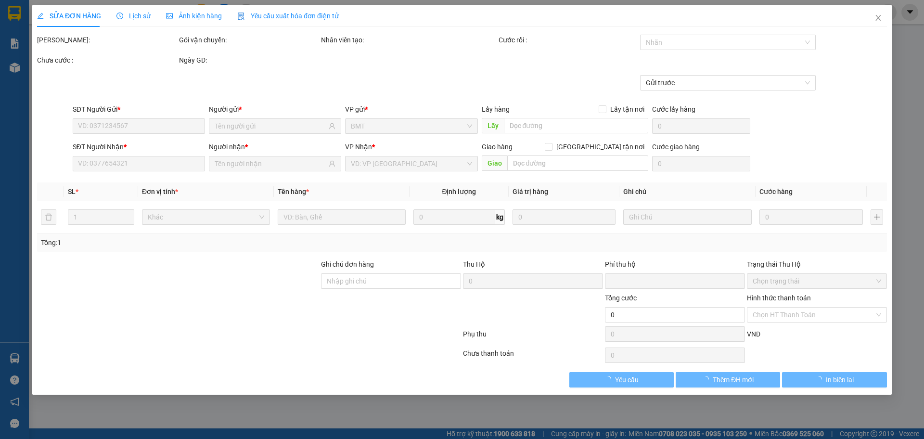
type input "100.000"
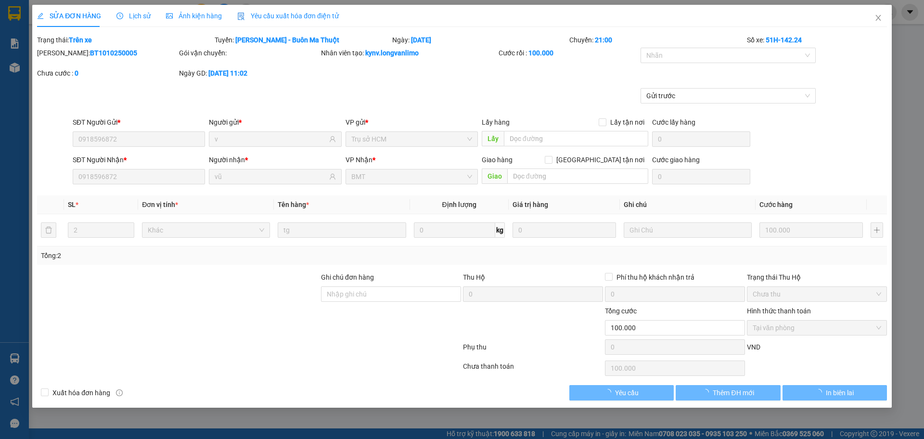
click at [206, 20] on div "Ảnh kiện hàng" at bounding box center [194, 16] width 56 height 11
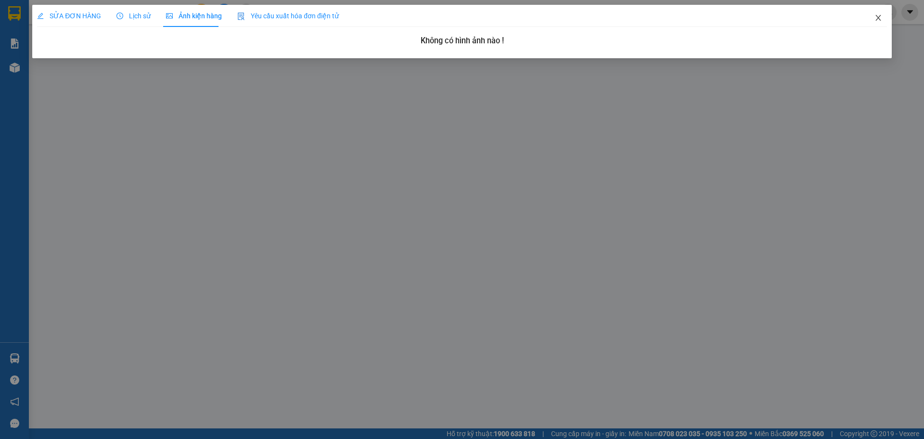
click at [878, 23] on span "Close" at bounding box center [878, 18] width 27 height 27
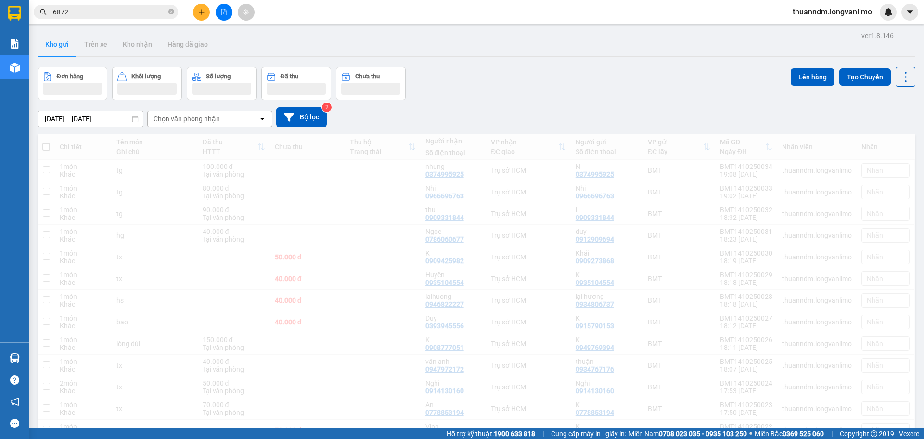
click at [132, 14] on input "6872" at bounding box center [110, 12] width 114 height 11
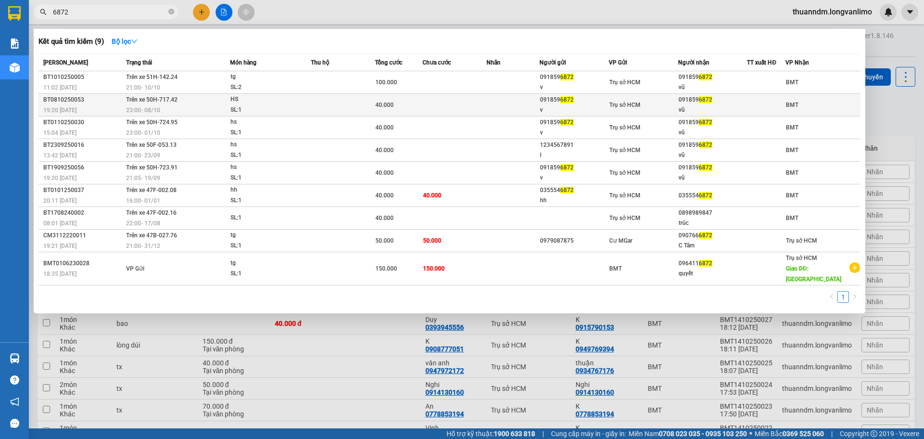
click at [330, 102] on td at bounding box center [343, 105] width 64 height 23
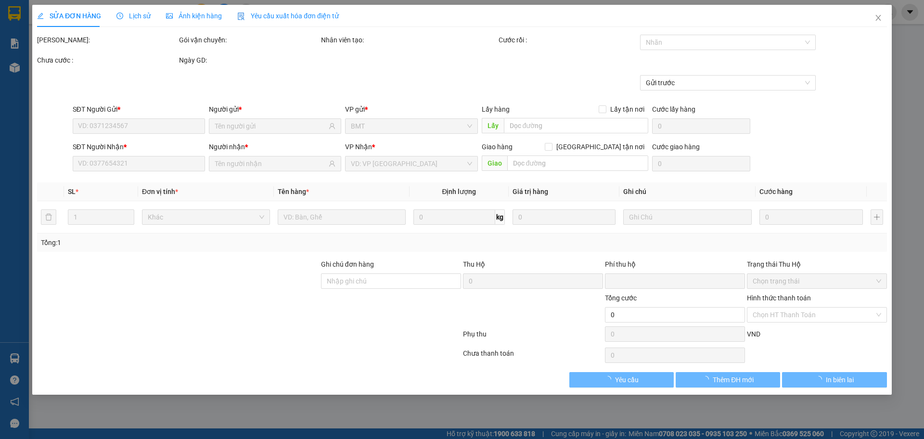
type input "0918596872"
type input "v"
type input "0918596872"
type input "vũ"
type input "0"
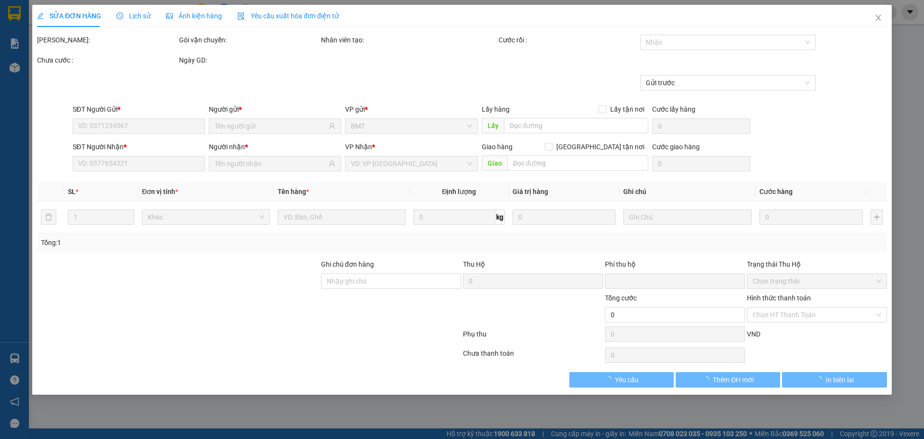
type input "40.000"
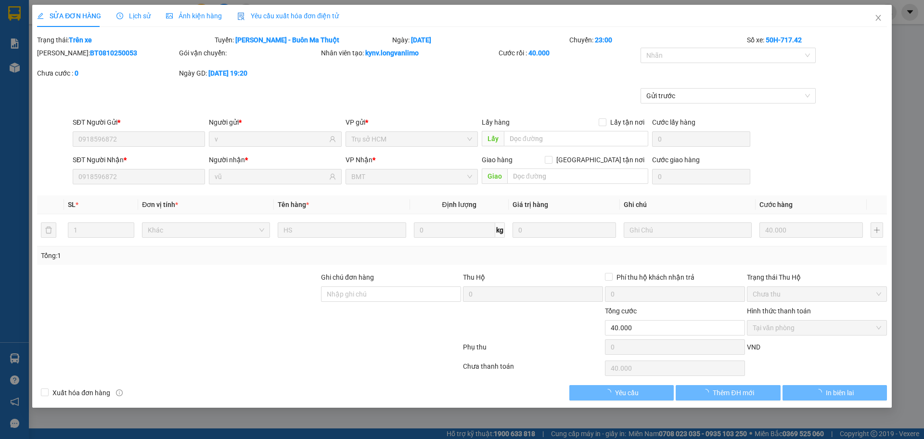
click at [206, 10] on div "Ảnh kiện hàng" at bounding box center [194, 16] width 56 height 22
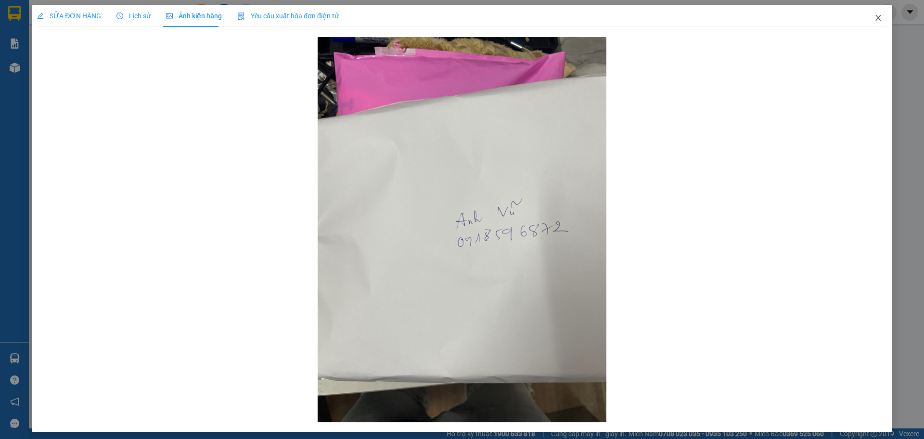
click at [874, 16] on icon "close" at bounding box center [878, 18] width 8 height 8
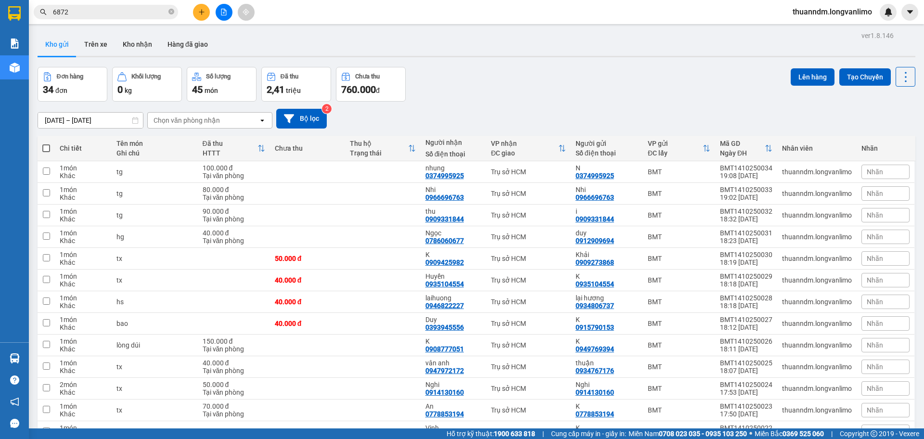
click at [122, 12] on input "6872" at bounding box center [110, 12] width 114 height 11
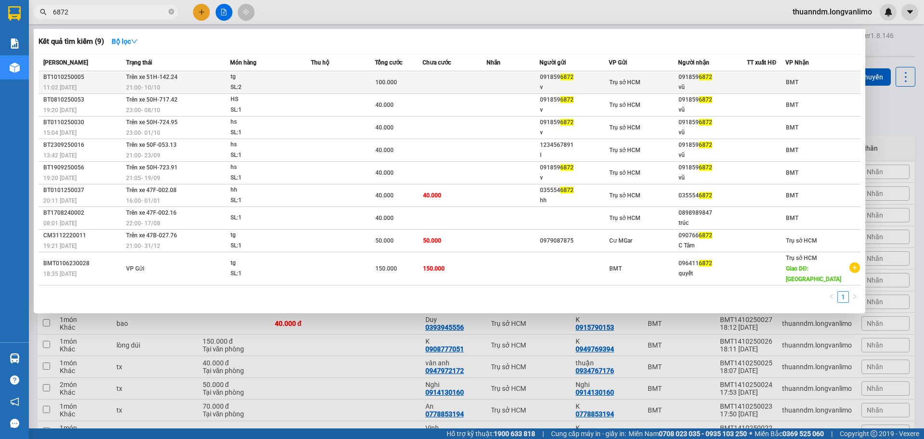
click at [339, 82] on td at bounding box center [343, 82] width 64 height 23
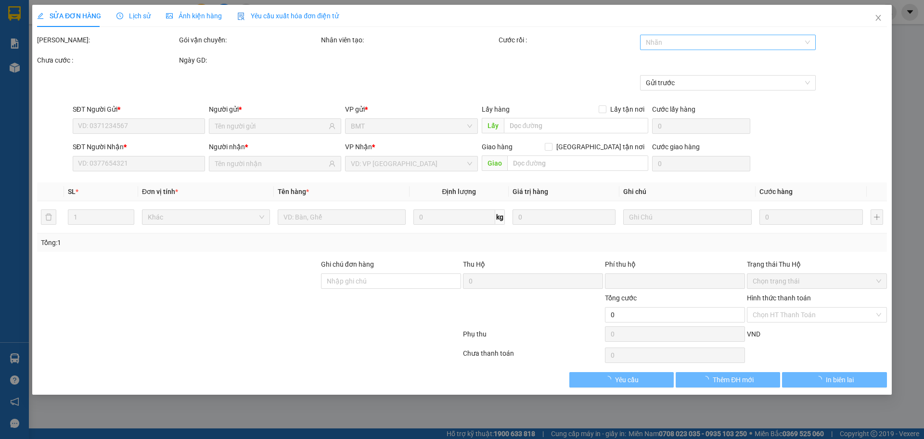
type input "0918596872"
type input "v"
type input "0918596872"
type input "vũ"
type input "0"
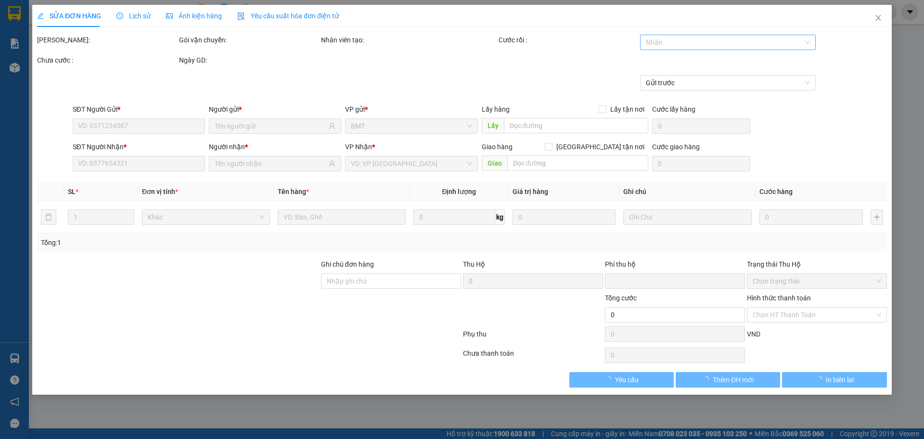
type input "100.000"
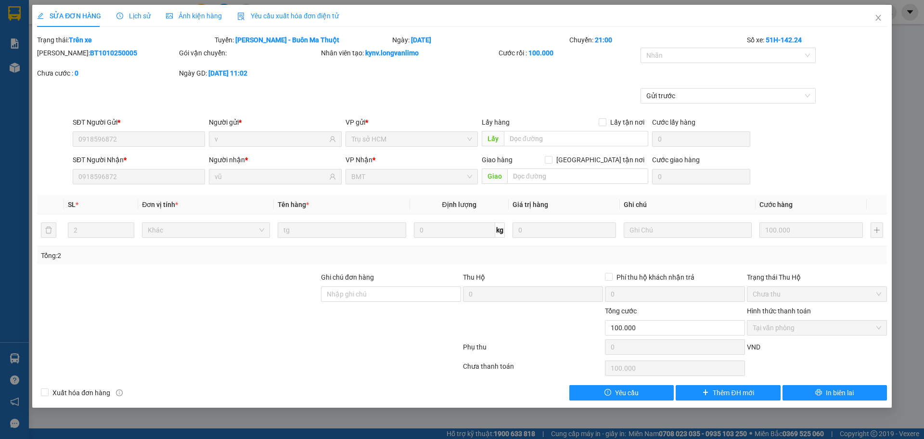
click at [178, 16] on span "Ảnh kiện hàng" at bounding box center [194, 16] width 56 height 8
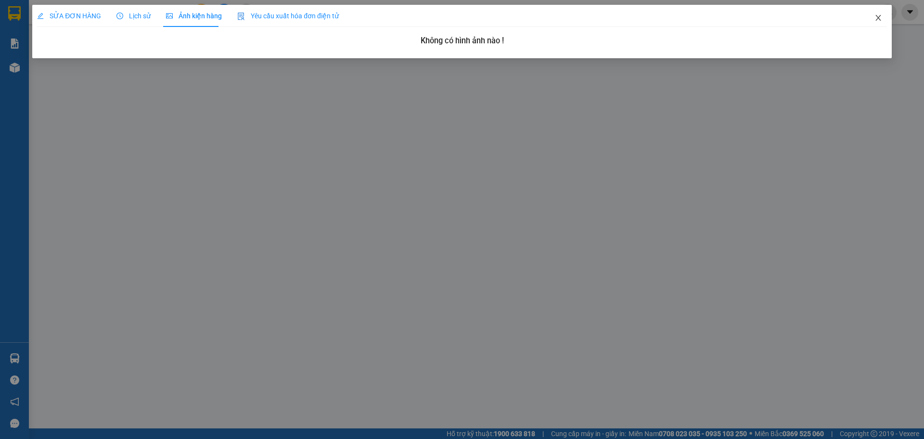
click at [878, 18] on icon "close" at bounding box center [877, 18] width 5 height 6
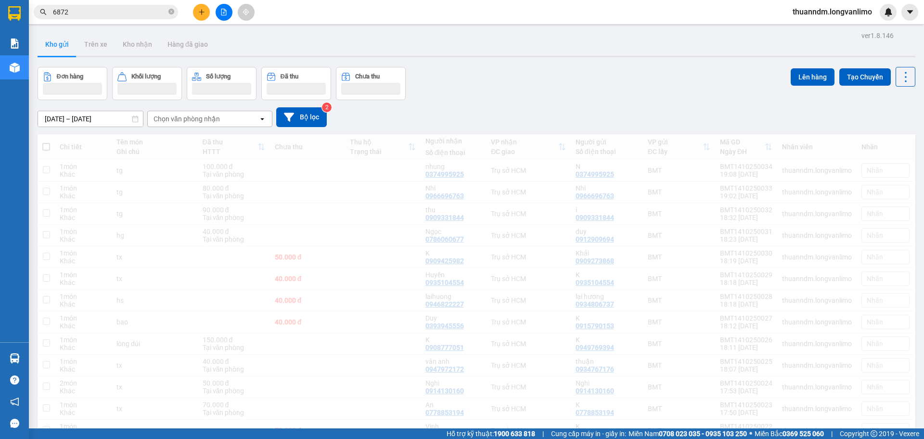
click at [117, 16] on input "6872" at bounding box center [110, 12] width 114 height 11
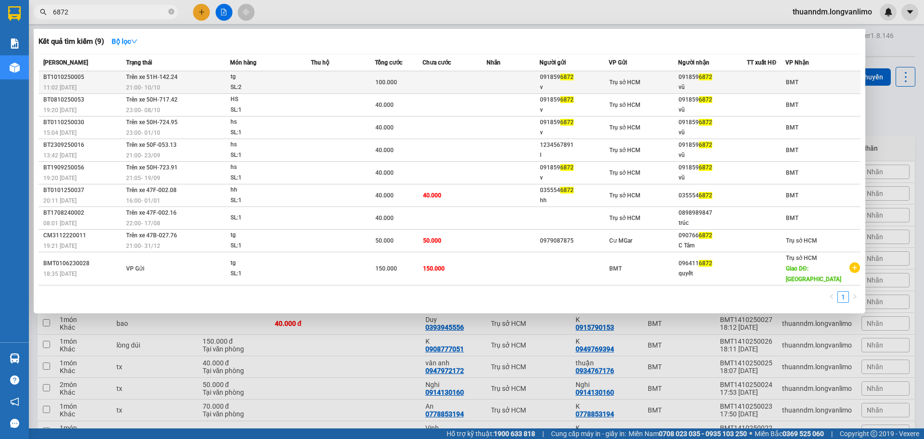
click at [495, 85] on td at bounding box center [512, 82] width 53 height 23
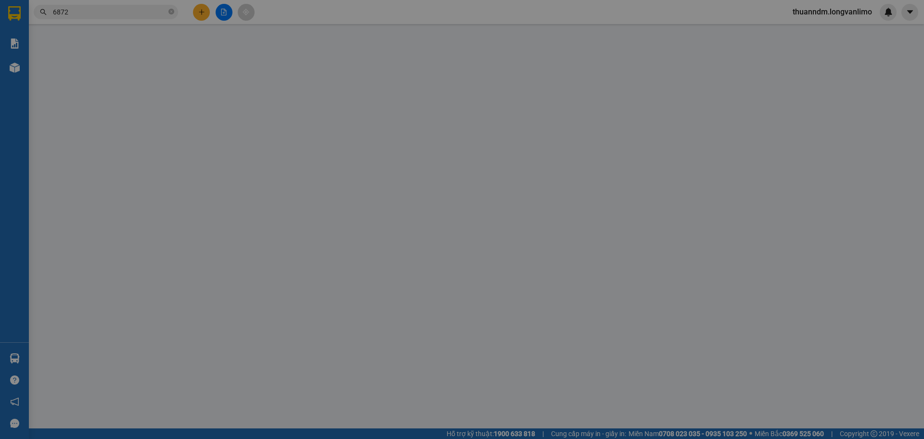
type input "0918596872"
type input "v"
type input "0918596872"
type input "vũ"
type input "0"
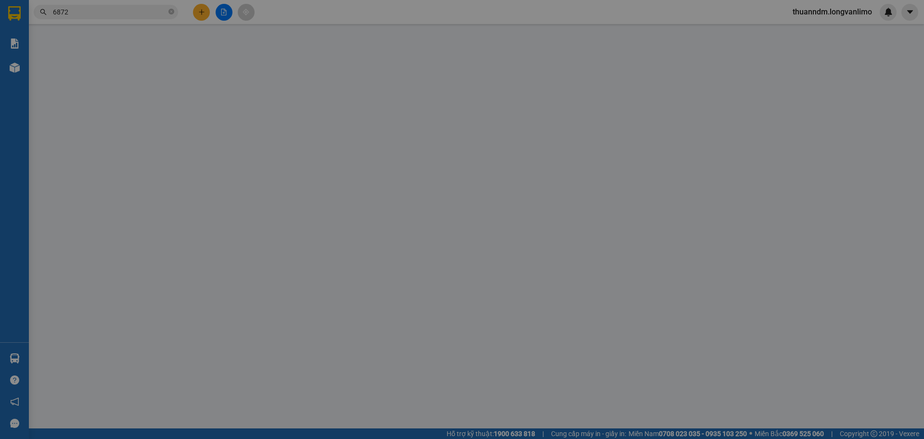
type input "100.000"
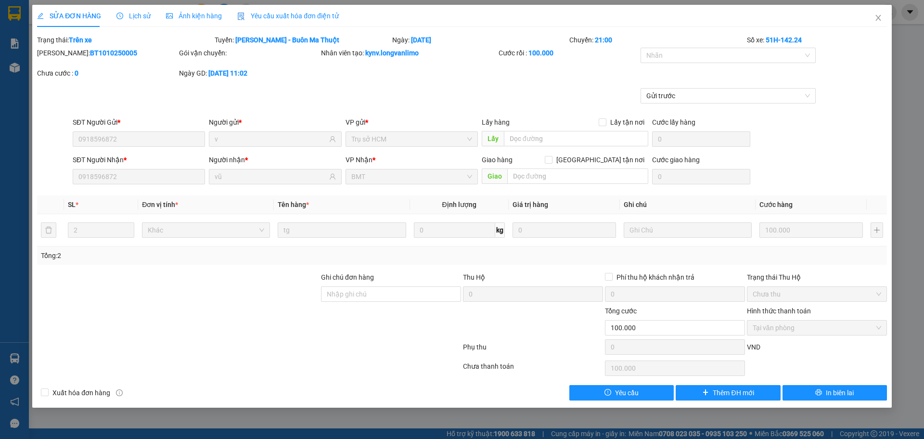
click at [196, 19] on span "Ảnh kiện hàng" at bounding box center [194, 16] width 56 height 8
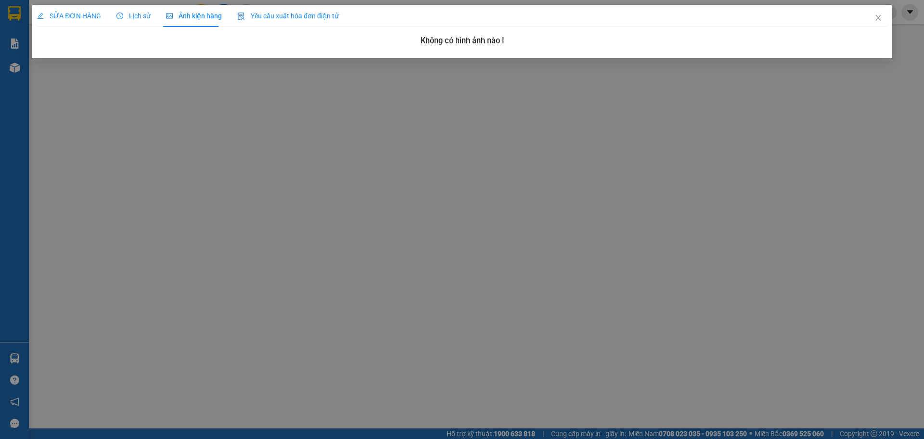
click at [476, 51] on div "SỬA ĐƠN HÀNG Lịch sử Ảnh kiện hàng Yêu cầu xuất hóa đơn điện tử Total Paid Fee …" at bounding box center [461, 31] width 859 height 53
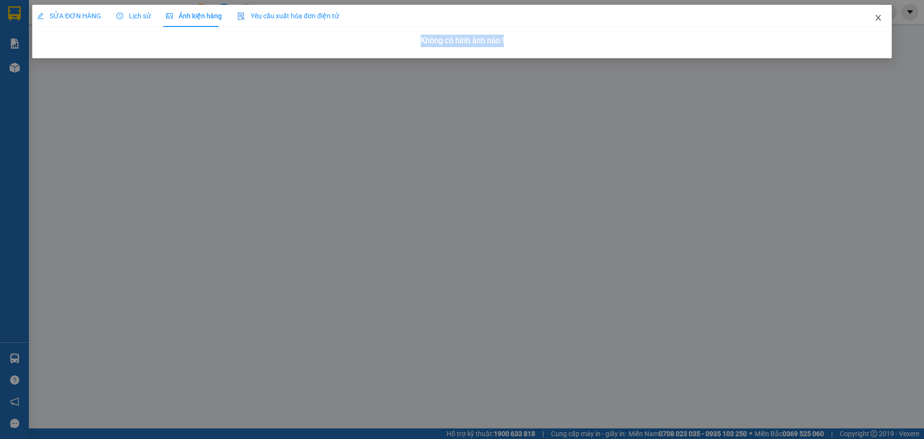
click at [876, 17] on icon "close" at bounding box center [878, 18] width 8 height 8
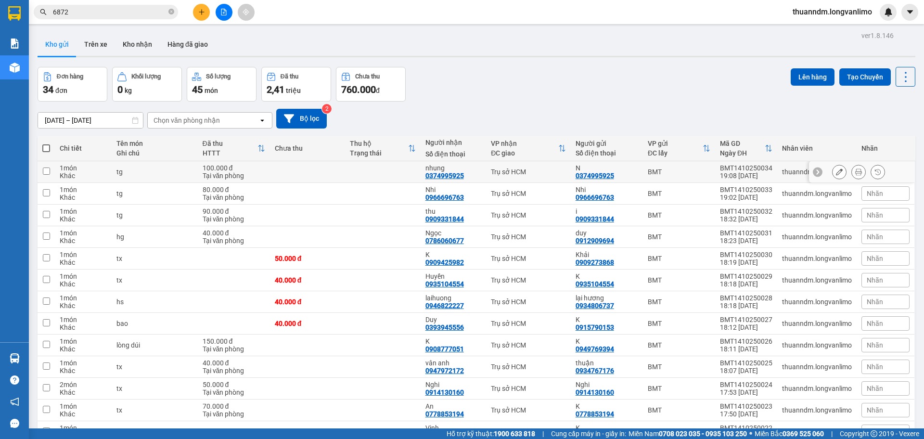
click at [203, 178] on div "Tại văn phòng" at bounding box center [234, 176] width 63 height 8
checkbox input "true"
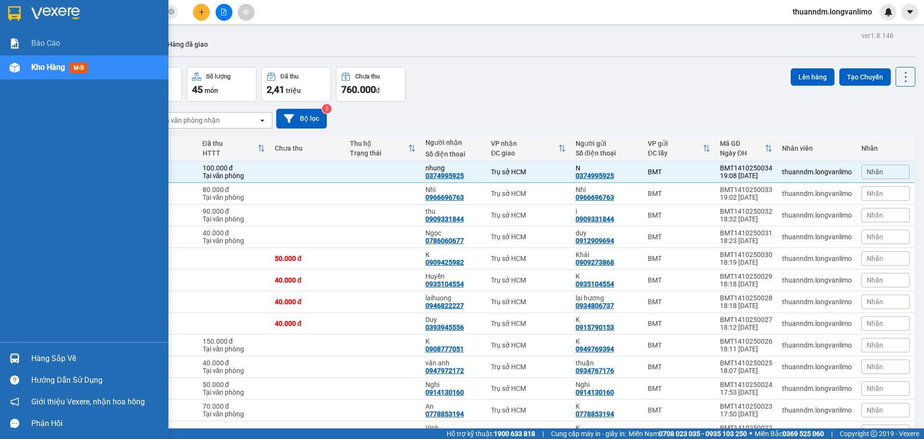
click at [6, 6] on div at bounding box center [14, 13] width 17 height 17
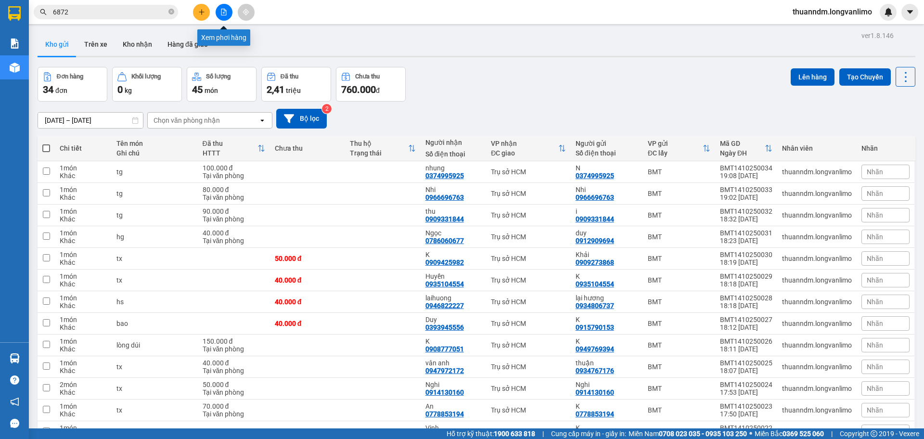
click at [225, 12] on icon "file-add" at bounding box center [223, 12] width 7 height 7
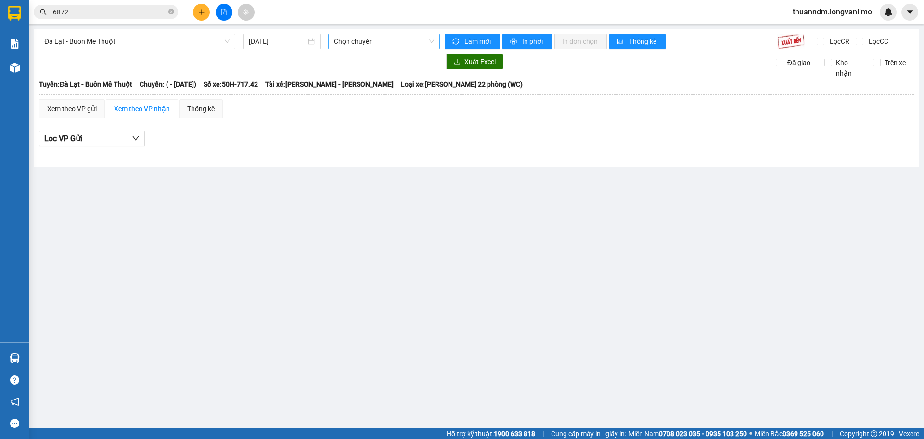
click at [364, 42] on span "Chọn chuyến" at bounding box center [384, 41] width 100 height 14
click at [223, 47] on span "Đà Lạt - Buôn Mê Thuột" at bounding box center [136, 41] width 185 height 14
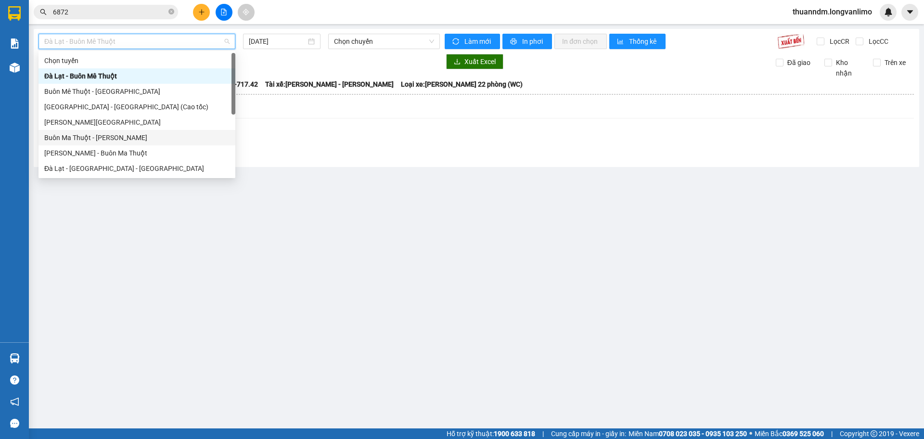
click at [167, 131] on div "Buôn Ma Thuột - [PERSON_NAME]" at bounding box center [136, 137] width 197 height 15
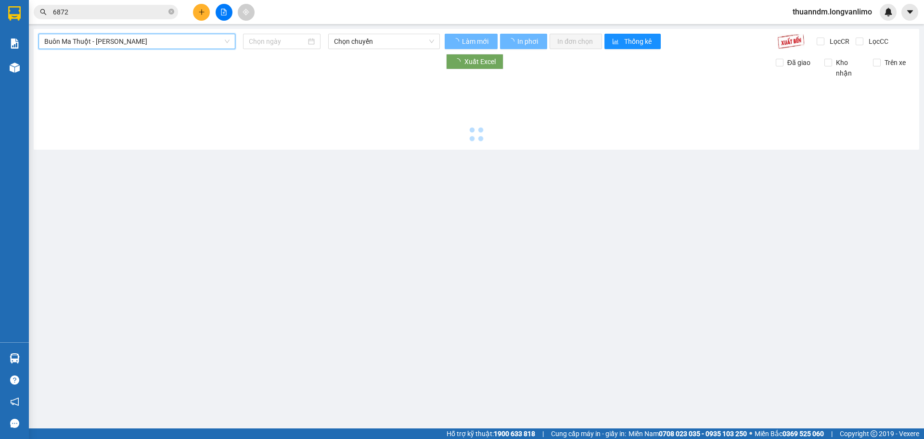
type input "[DATE]"
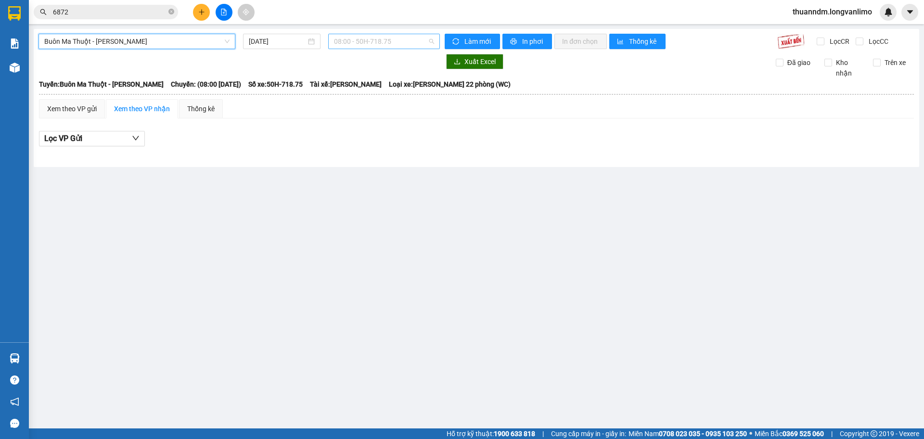
click at [371, 41] on span "08:00 - 50H-718.75" at bounding box center [384, 41] width 100 height 14
click at [523, 154] on div at bounding box center [476, 154] width 875 height 5
click at [224, 13] on icon "file-add" at bounding box center [223, 12] width 7 height 7
click at [387, 43] on span "08:00 - 50H-718.75" at bounding box center [384, 41] width 100 height 14
click at [507, 130] on div "Lọc VP Gửi" at bounding box center [476, 141] width 875 height 31
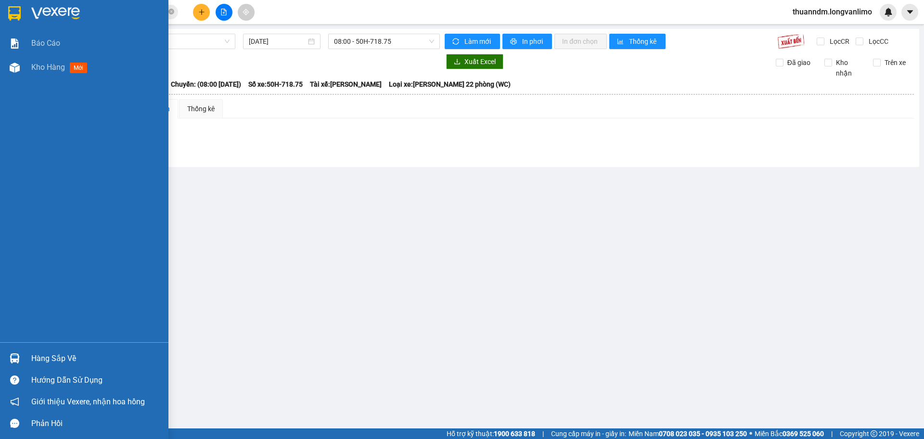
click at [2, 15] on div at bounding box center [84, 15] width 168 height 31
click at [20, 17] on img at bounding box center [14, 13] width 13 height 14
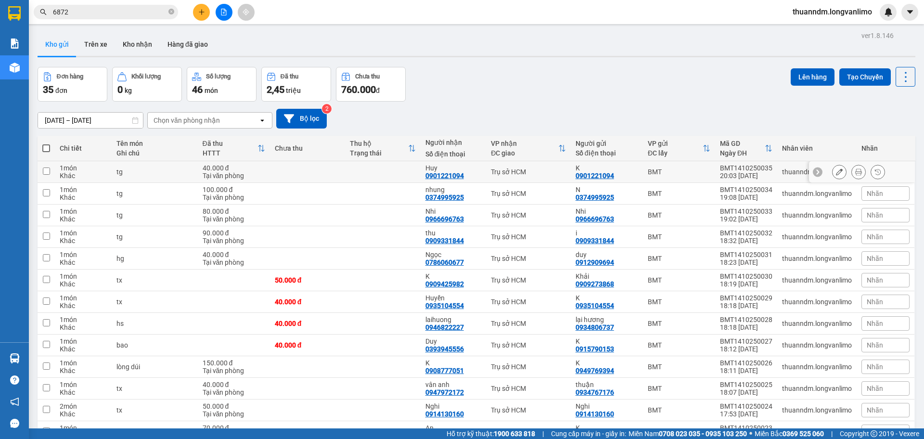
click at [270, 169] on td at bounding box center [307, 172] width 75 height 22
checkbox input "true"
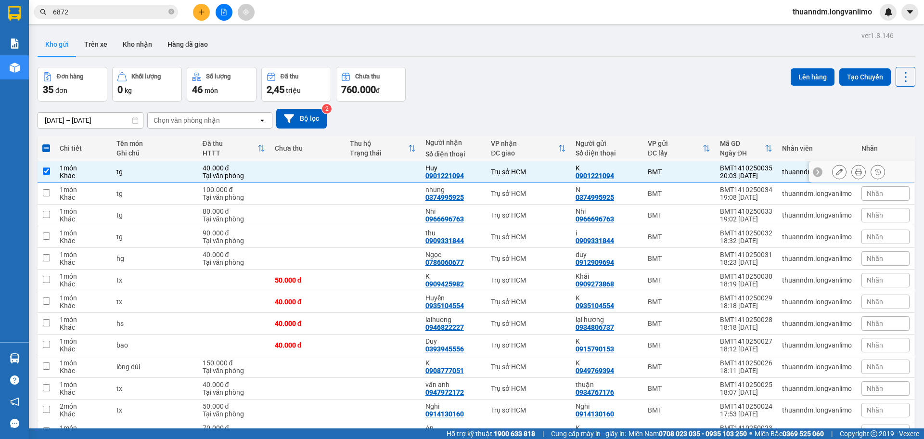
click at [855, 173] on icon at bounding box center [858, 171] width 7 height 7
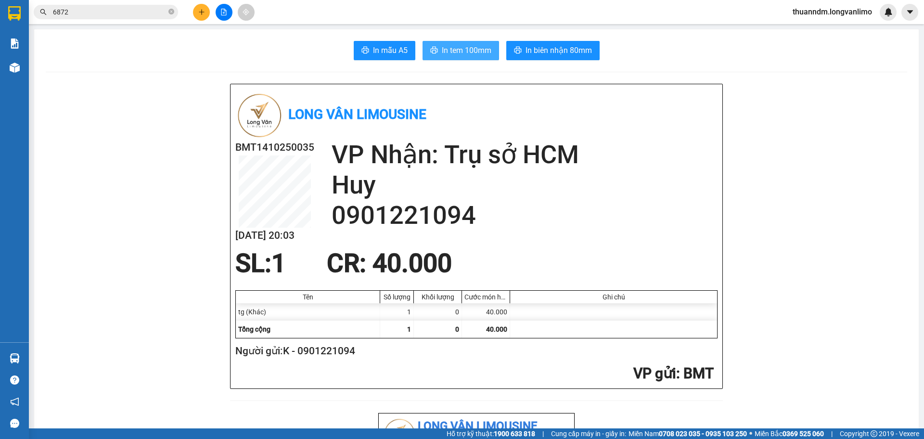
click at [468, 53] on span "In tem 100mm" at bounding box center [467, 50] width 50 height 12
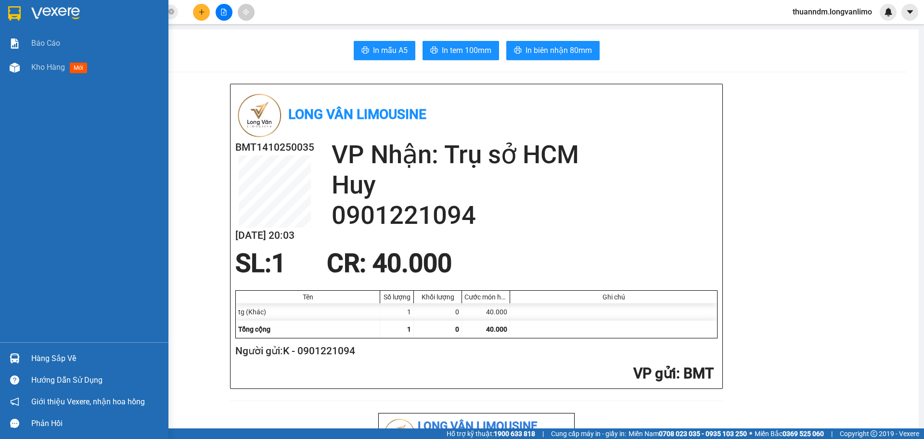
click at [18, 13] on img at bounding box center [14, 13] width 13 height 14
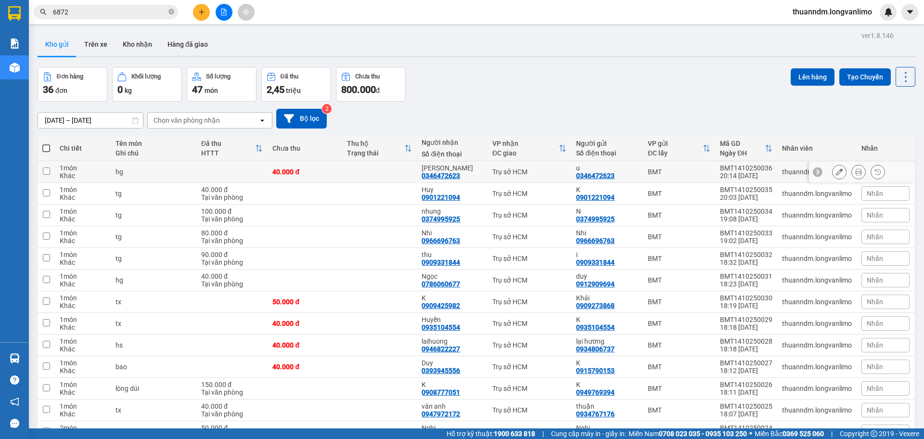
click at [282, 174] on div "40.000 đ" at bounding box center [304, 172] width 65 height 8
checkbox input "true"
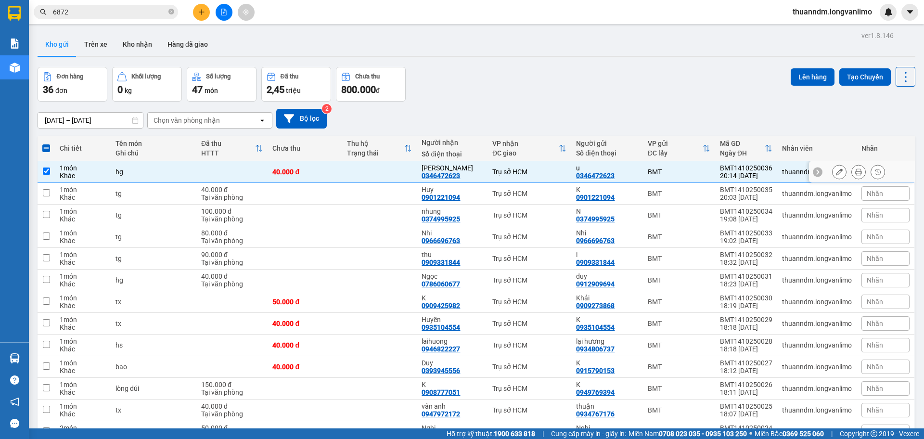
click at [855, 170] on icon at bounding box center [858, 171] width 7 height 7
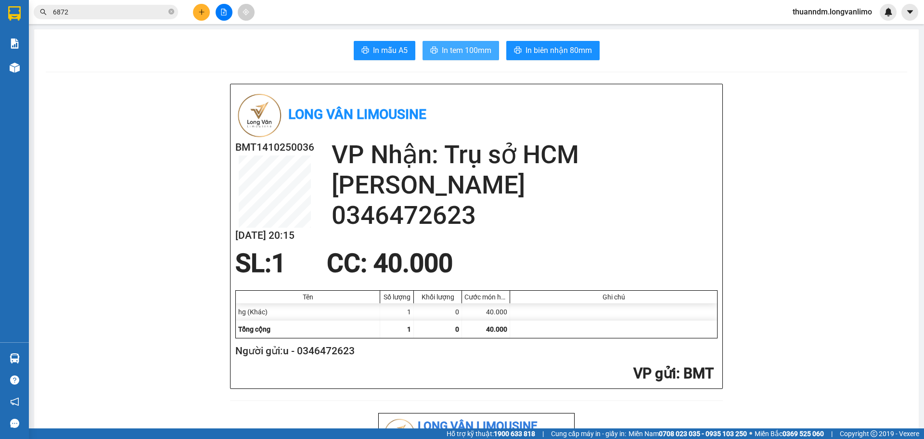
click at [472, 45] on span "In tem 100mm" at bounding box center [467, 50] width 50 height 12
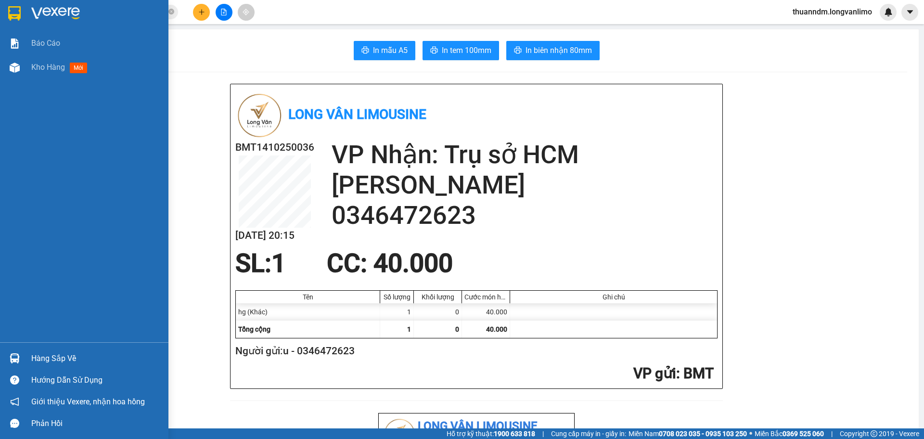
click at [9, 10] on img at bounding box center [14, 13] width 13 height 14
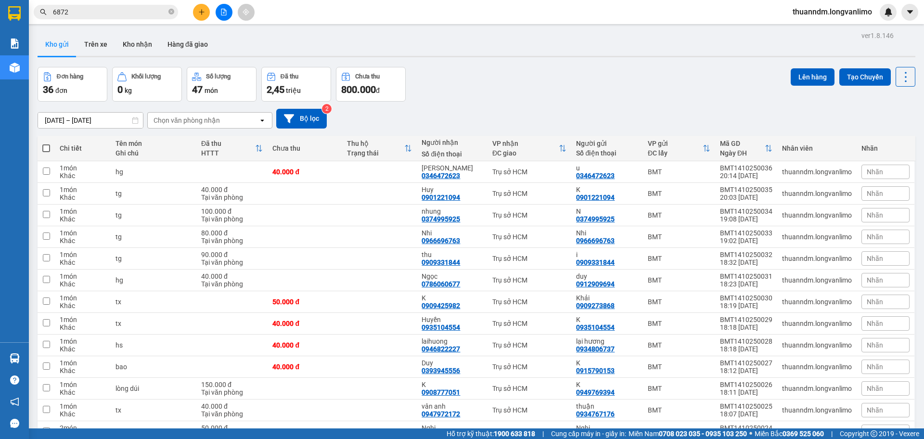
click at [226, 11] on icon "file-add" at bounding box center [223, 12] width 5 height 7
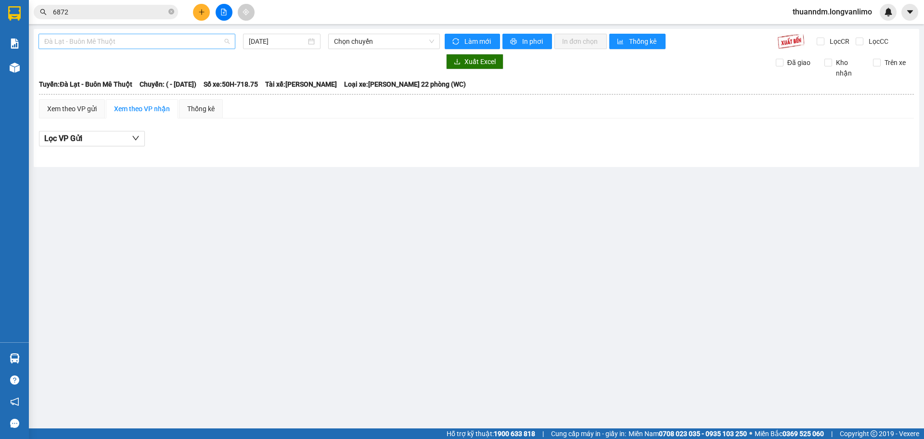
click at [131, 48] on span "Đà Lạt - Buôn Mê Thuột" at bounding box center [136, 41] width 185 height 14
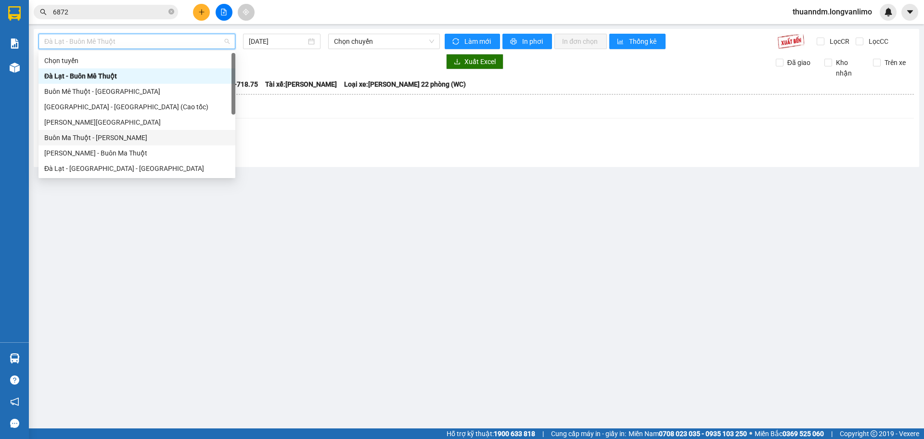
click at [121, 142] on div "Buôn Ma Thuột - [PERSON_NAME]" at bounding box center [136, 137] width 185 height 11
type input "[DATE]"
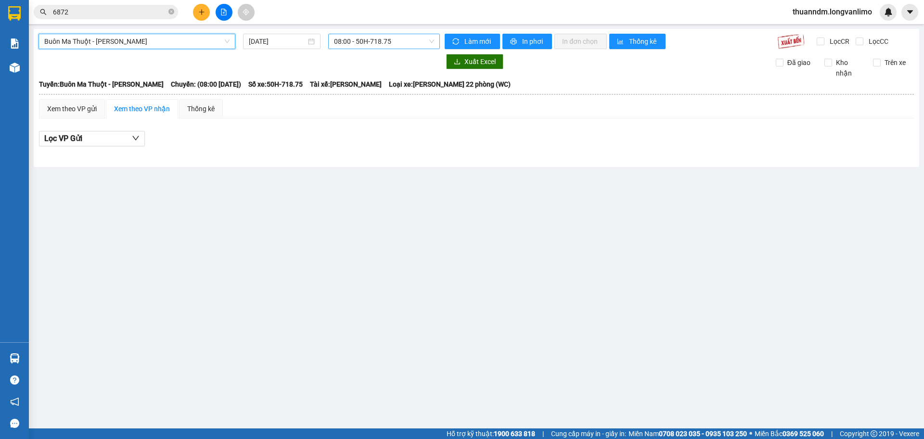
click at [368, 41] on span "08:00 - 50H-718.75" at bounding box center [384, 41] width 100 height 14
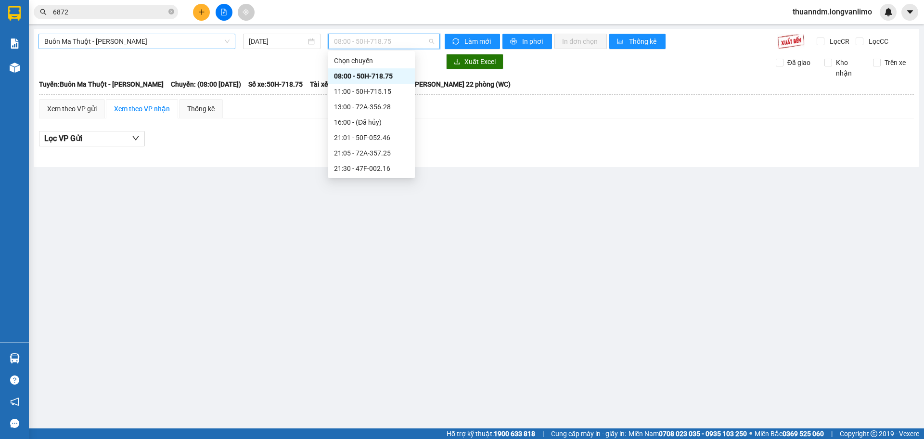
click at [171, 35] on span "Buôn Ma Thuột - [PERSON_NAME]" at bounding box center [136, 41] width 185 height 14
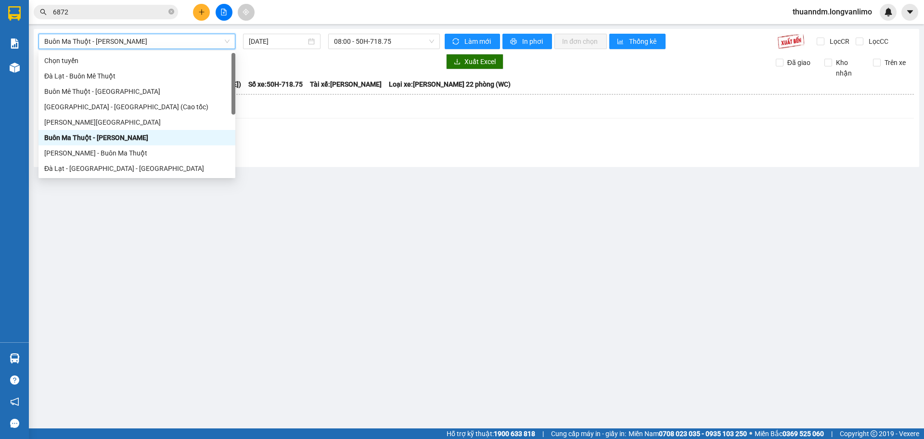
click at [171, 38] on span "Buôn Ma Thuột - [PERSON_NAME]" at bounding box center [136, 41] width 185 height 14
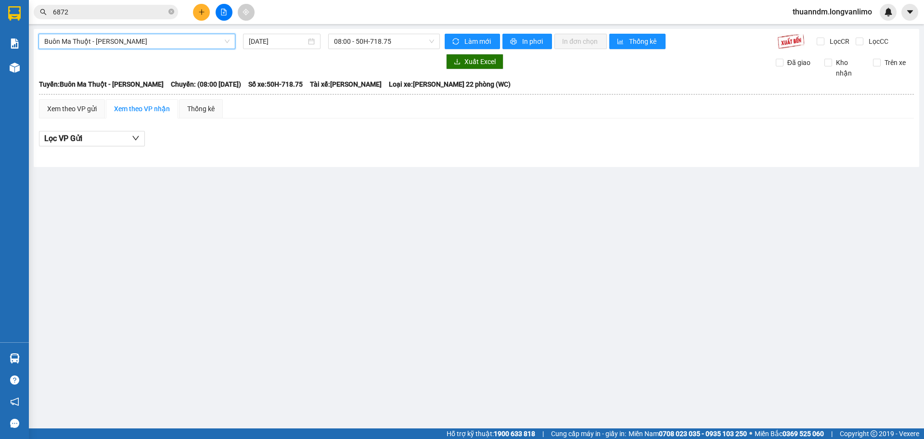
click at [171, 38] on span "Buôn Ma Thuột - [PERSON_NAME]" at bounding box center [136, 41] width 185 height 14
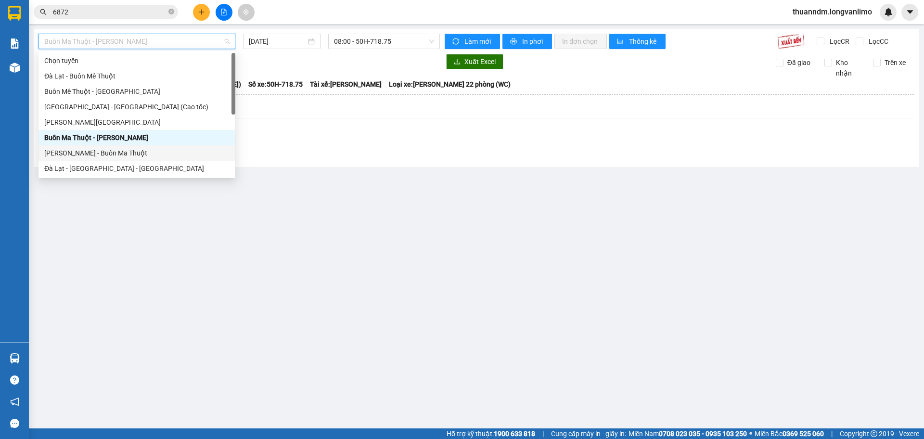
click at [132, 153] on div "[PERSON_NAME] - Buôn Ma Thuột" at bounding box center [136, 153] width 185 height 11
type input "[DATE]"
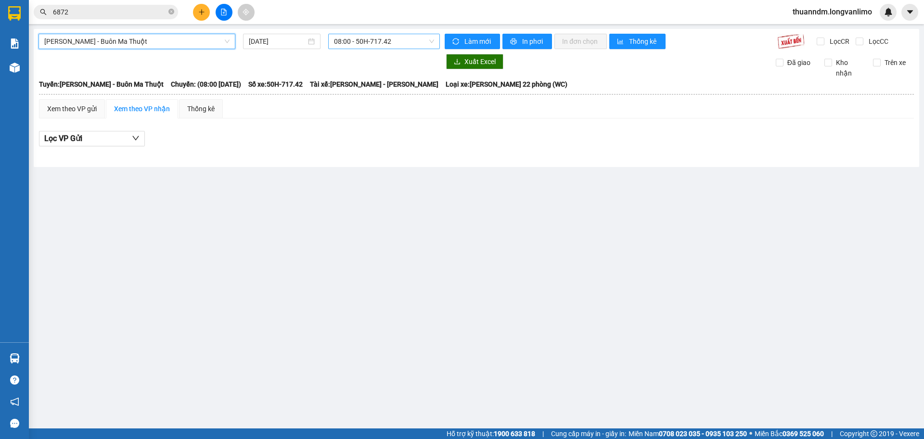
click at [359, 40] on span "08:00 - 50H-717.42" at bounding box center [384, 41] width 100 height 14
click at [172, 41] on span "[PERSON_NAME] - Buôn Ma Thuột" at bounding box center [136, 41] width 185 height 14
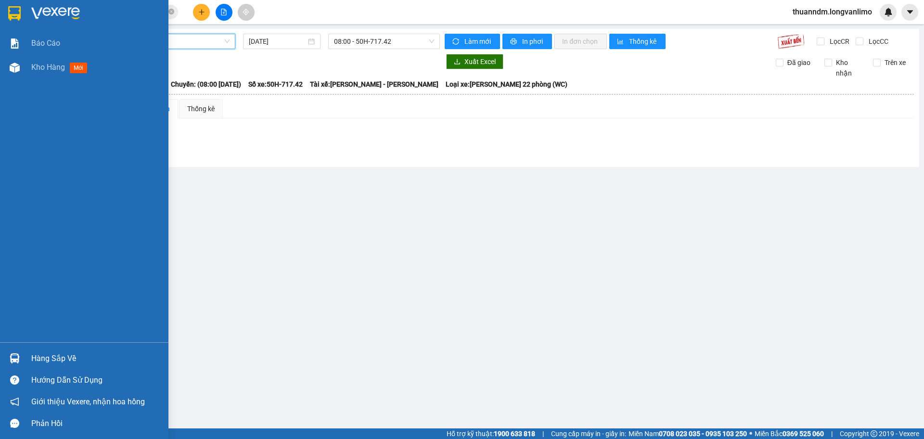
click at [20, 13] on img at bounding box center [14, 13] width 13 height 14
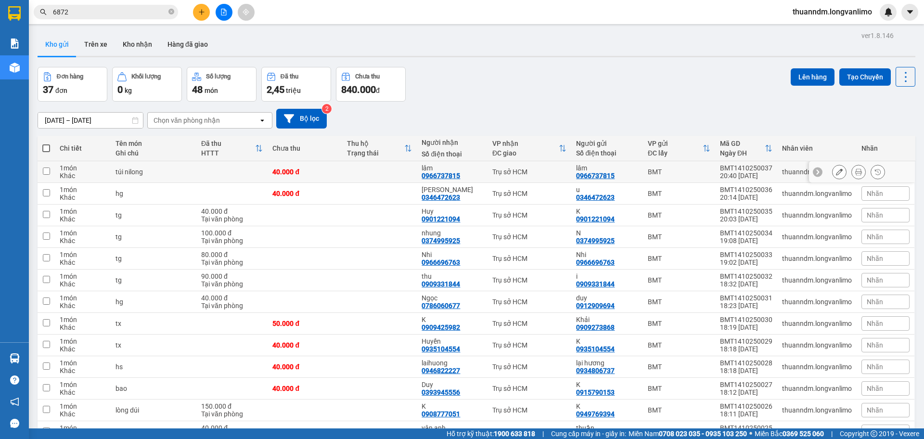
click at [305, 175] on div "40.000 đ" at bounding box center [304, 172] width 65 height 8
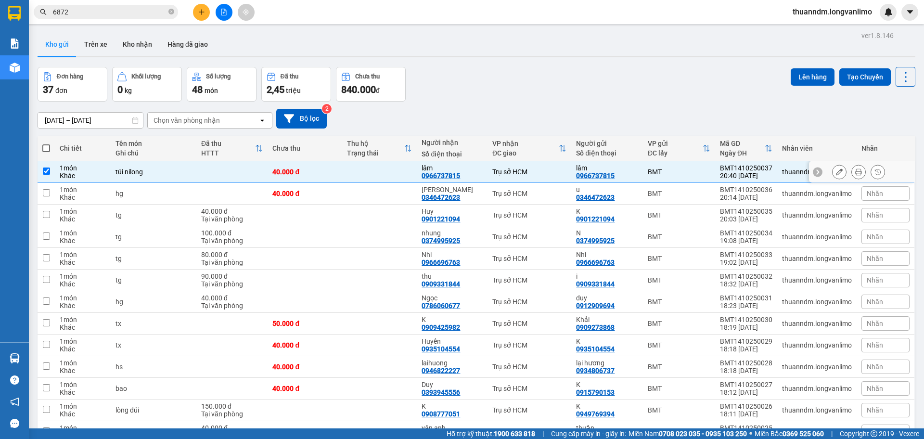
click at [365, 171] on td at bounding box center [379, 172] width 75 height 22
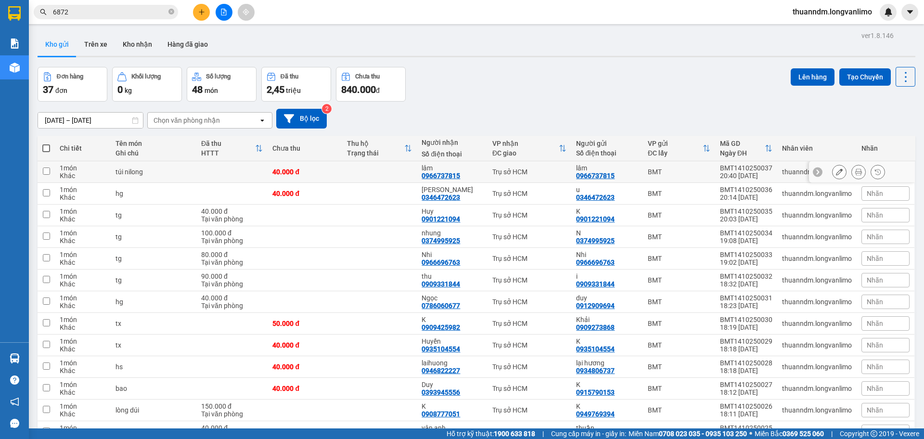
click at [352, 177] on td at bounding box center [379, 172] width 75 height 22
checkbox input "true"
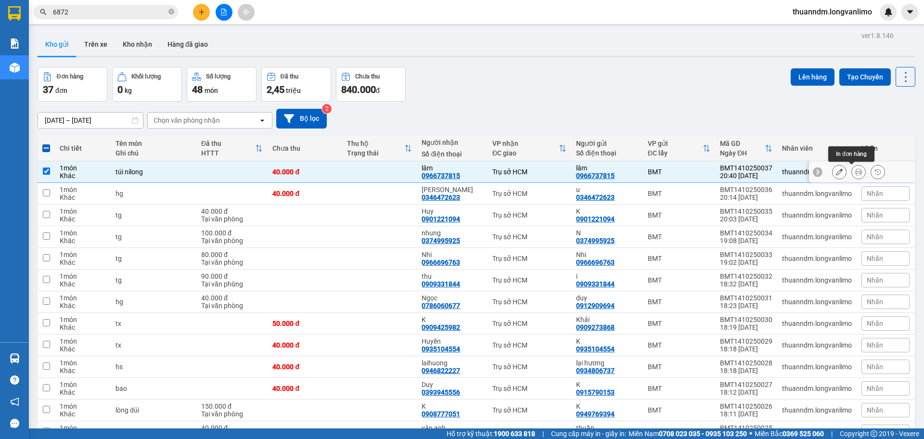
click at [855, 175] on icon at bounding box center [858, 171] width 7 height 7
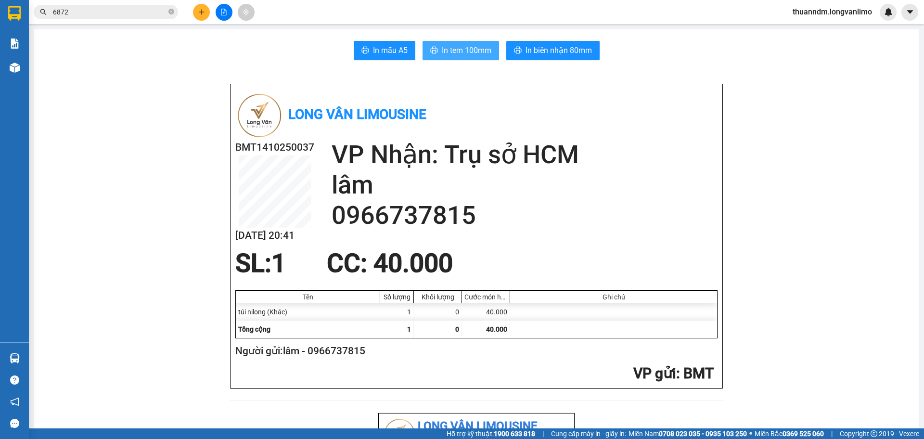
click at [467, 54] on span "In tem 100mm" at bounding box center [467, 50] width 50 height 12
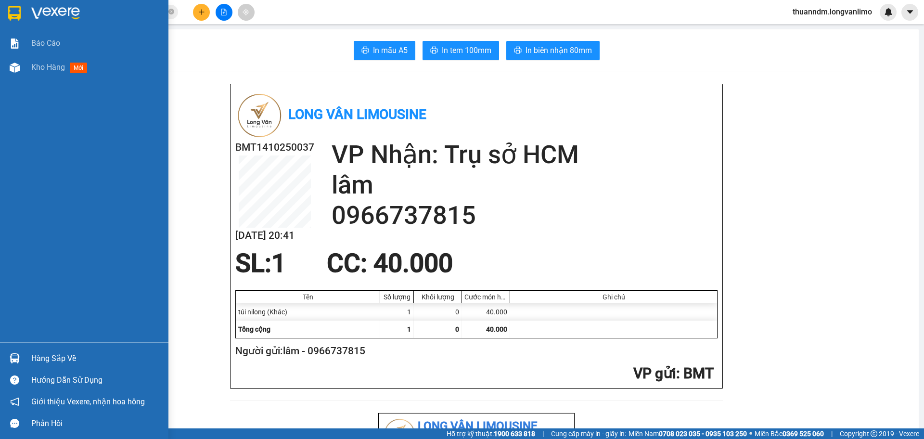
click at [15, 6] on img at bounding box center [14, 13] width 13 height 14
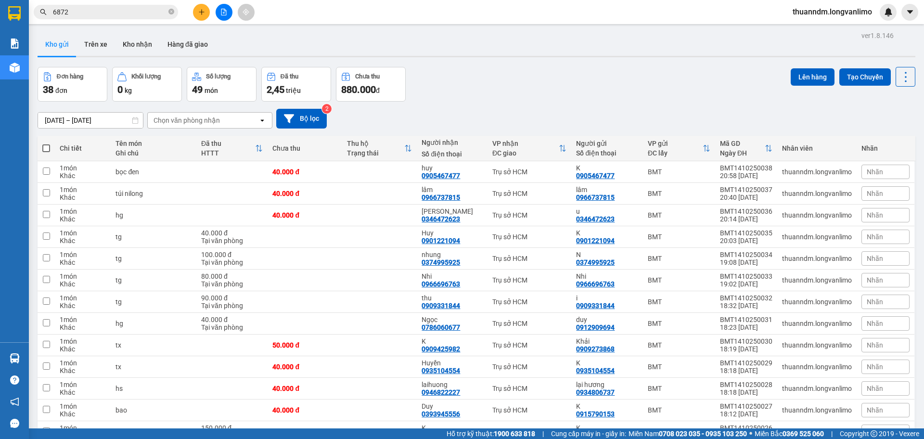
click at [324, 160] on th "Chưa thu" at bounding box center [305, 149] width 75 height 26
click at [321, 168] on div "40.000 đ" at bounding box center [304, 172] width 65 height 8
checkbox input "true"
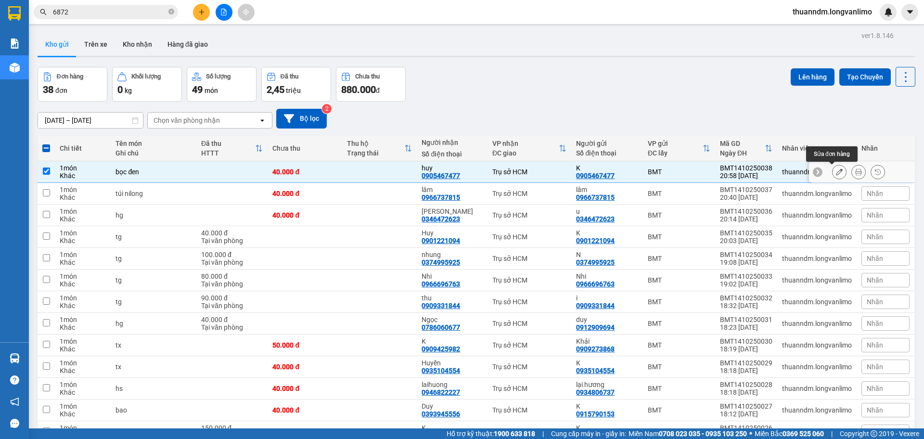
click at [855, 170] on icon at bounding box center [858, 171] width 7 height 7
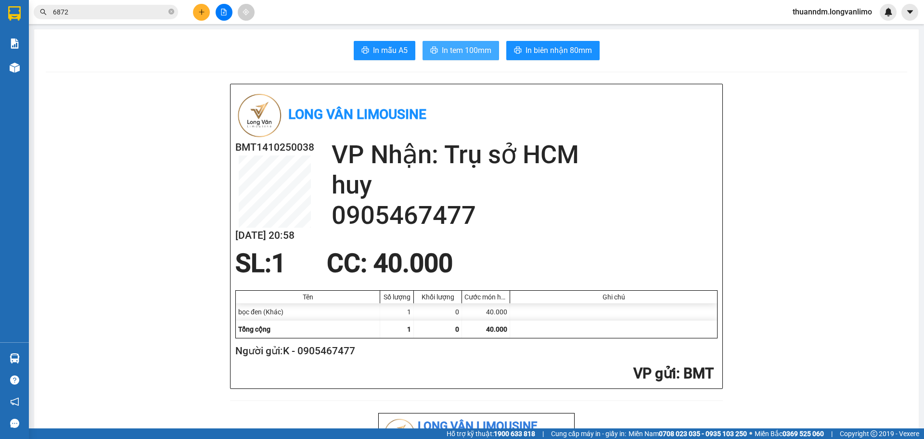
click at [483, 51] on span "In tem 100mm" at bounding box center [467, 50] width 50 height 12
click at [228, 13] on button at bounding box center [224, 12] width 17 height 17
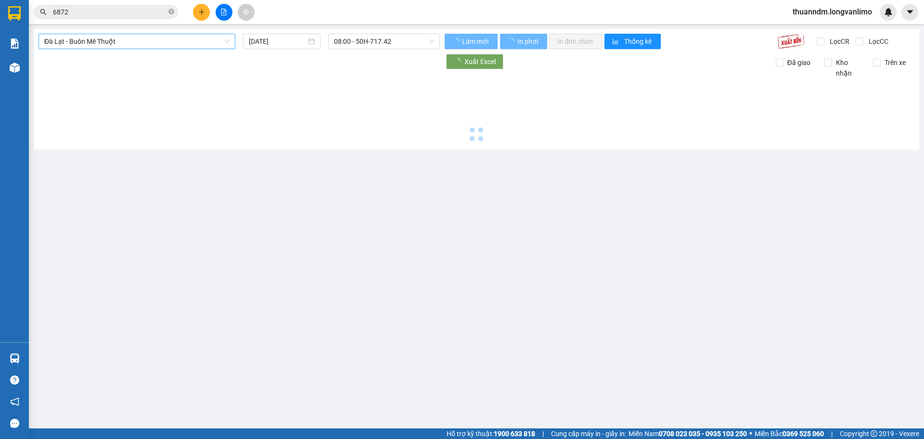
click at [140, 41] on span "Đà Lạt - Buôn Mê Thuột" at bounding box center [136, 41] width 185 height 14
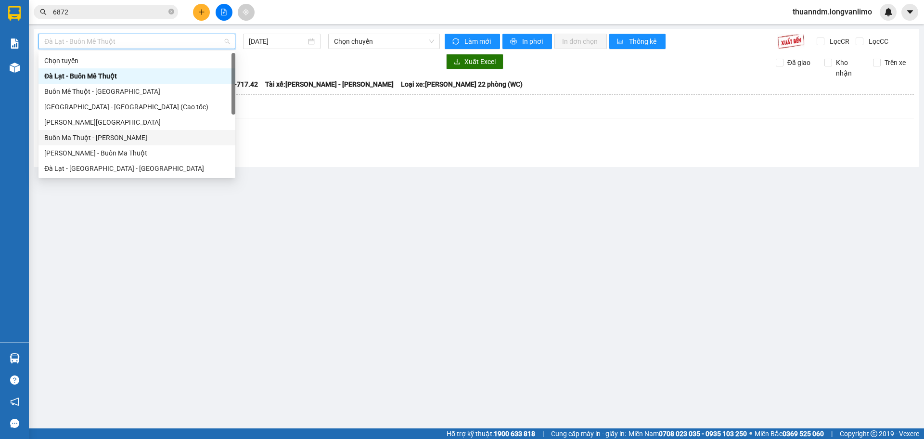
click at [140, 138] on div "Buôn Ma Thuột - [PERSON_NAME]" at bounding box center [136, 137] width 185 height 11
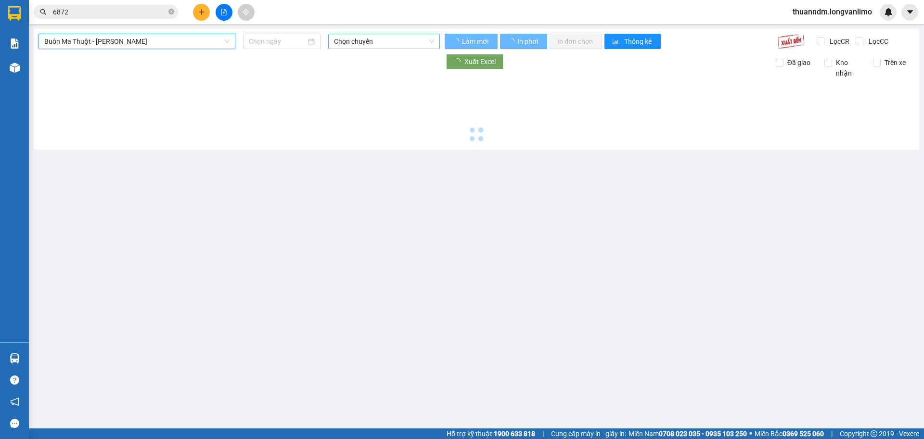
type input "[DATE]"
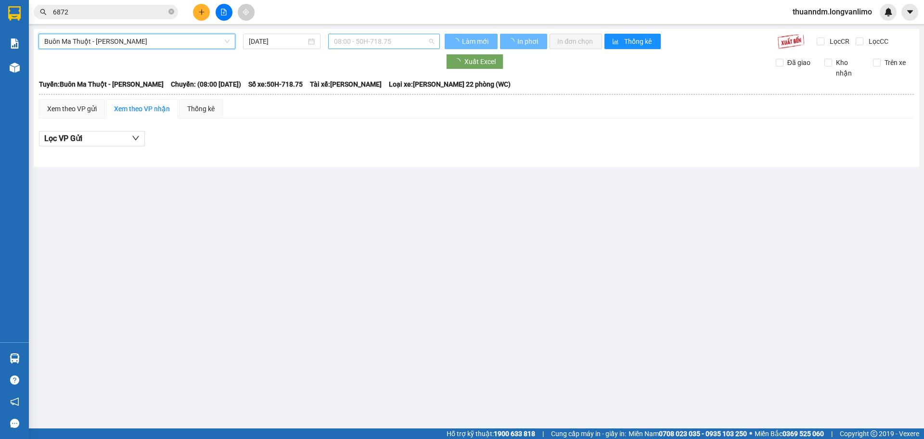
click at [371, 46] on span "08:00 - 50H-718.75" at bounding box center [384, 41] width 100 height 14
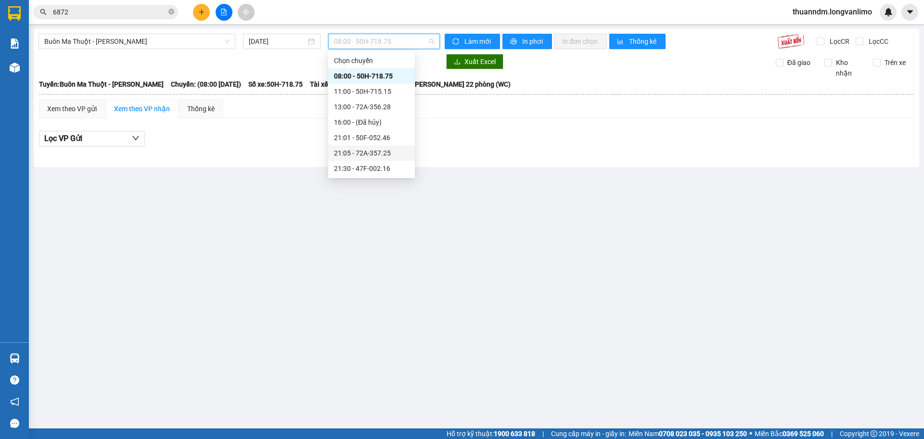
scroll to position [48, 0]
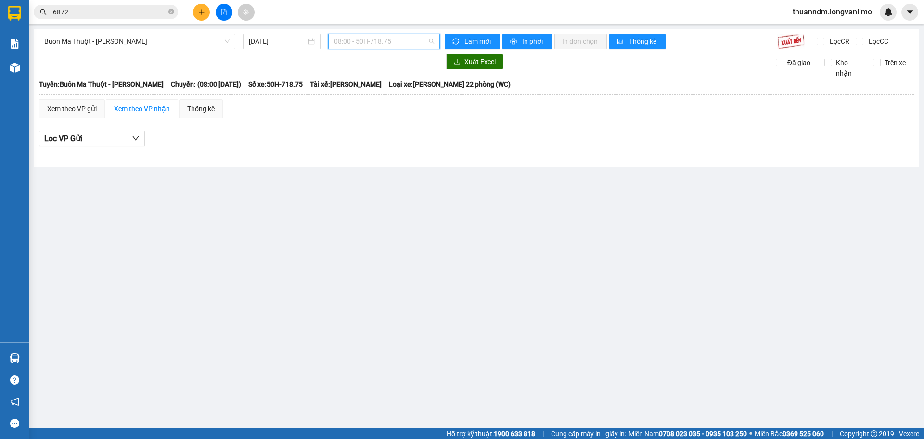
click at [369, 40] on span "08:00 - 50H-718.75" at bounding box center [384, 41] width 100 height 14
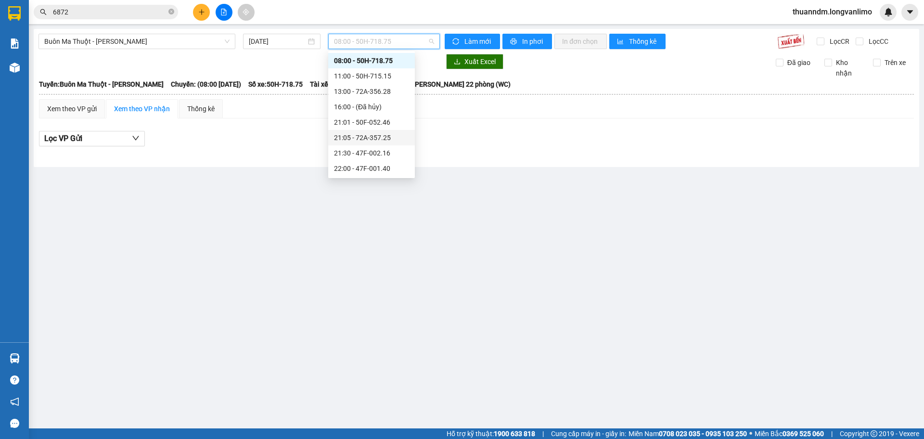
scroll to position [62, 0]
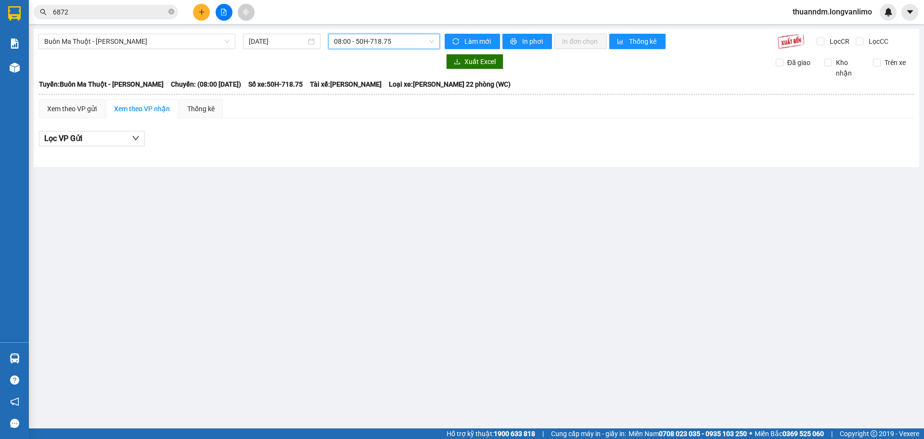
click at [257, 419] on main "Buôn Ma Thuột - Hồ Chí Minh 14/10/2025 08:00 08:00 - 50H-718.75 Làm mới In phơi…" at bounding box center [462, 214] width 924 height 428
click at [257, 419] on main "Buôn Ma Thuột - Hồ Chí Minh 14/10/2025 08:00 - 50H-718.75 Làm mới In phơi In đơ…" at bounding box center [462, 214] width 924 height 428
click at [717, 130] on div "Lọc VP Gửi" at bounding box center [476, 141] width 875 height 31
click at [125, 13] on input "6872" at bounding box center [110, 12] width 114 height 11
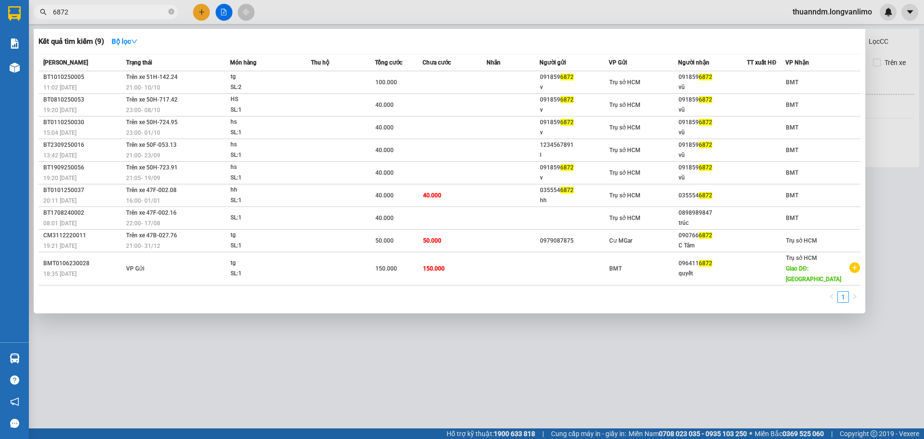
click at [125, 13] on input "6872" at bounding box center [110, 12] width 114 height 11
type input "3"
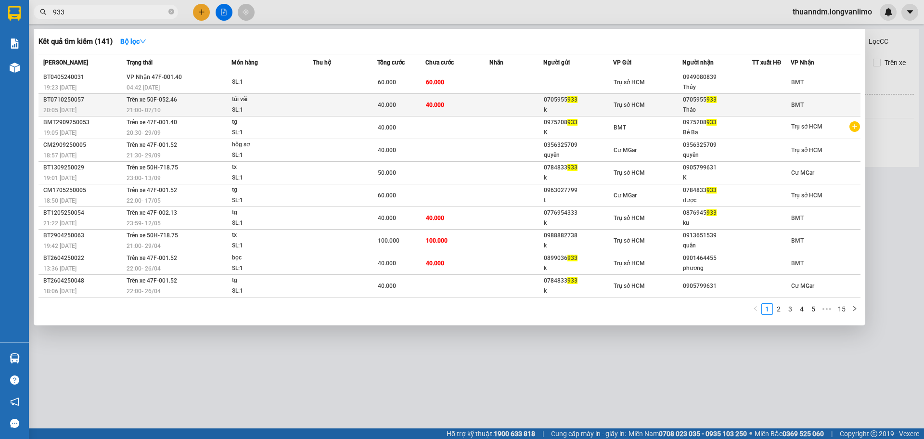
type input "933"
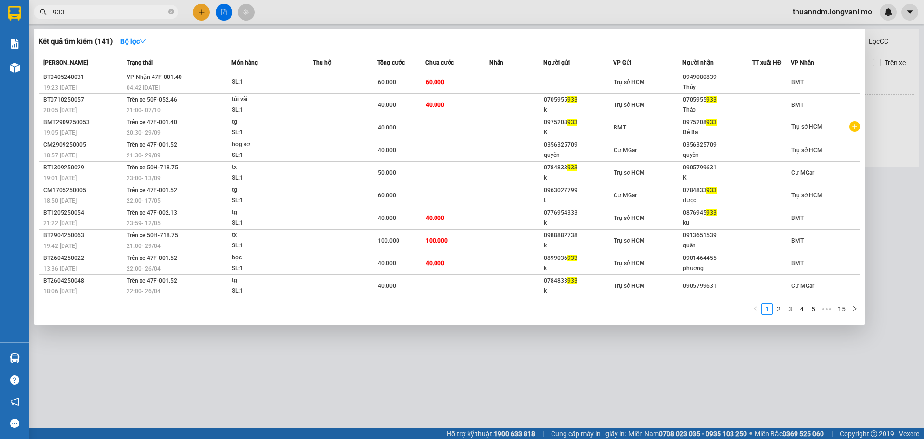
click at [355, 102] on td at bounding box center [345, 105] width 64 height 23
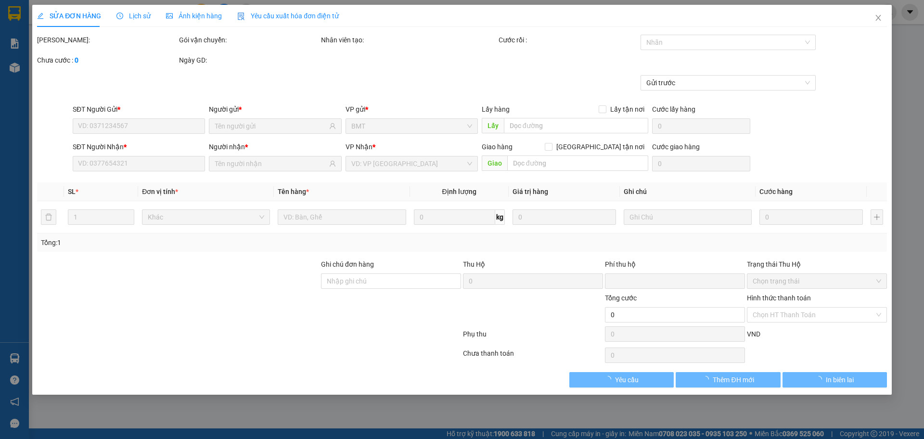
type input "0705955933"
type input "k"
type input "0705955933"
type input "Thảo"
type input "0"
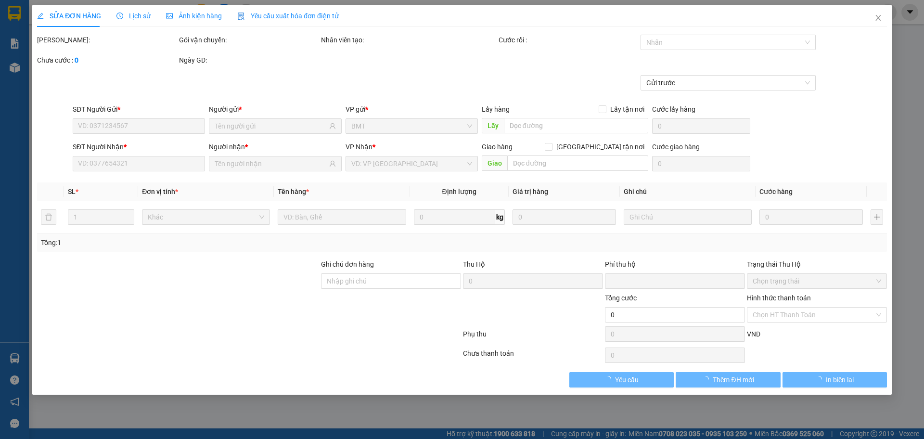
type input "40.000"
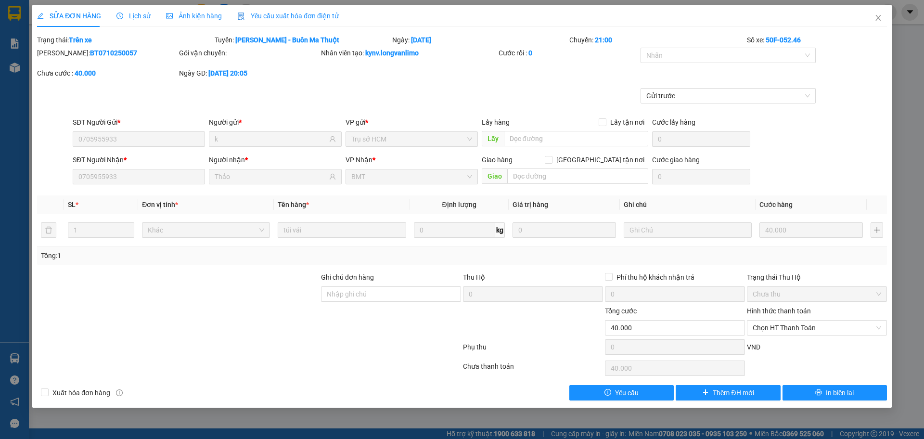
click at [95, 51] on b "BT0710250057" at bounding box center [113, 53] width 47 height 8
copy b "BT0710250057"
click at [884, 17] on span "Close" at bounding box center [878, 18] width 27 height 27
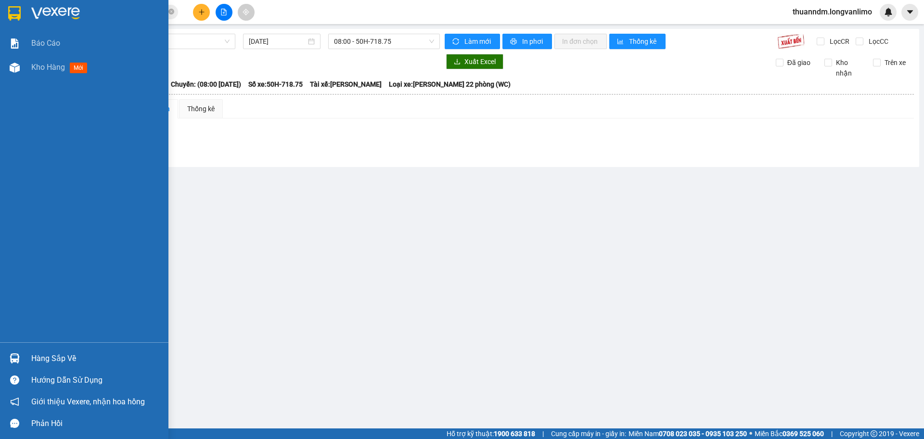
click at [16, 7] on img at bounding box center [14, 13] width 13 height 14
